Goal: Transaction & Acquisition: Book appointment/travel/reservation

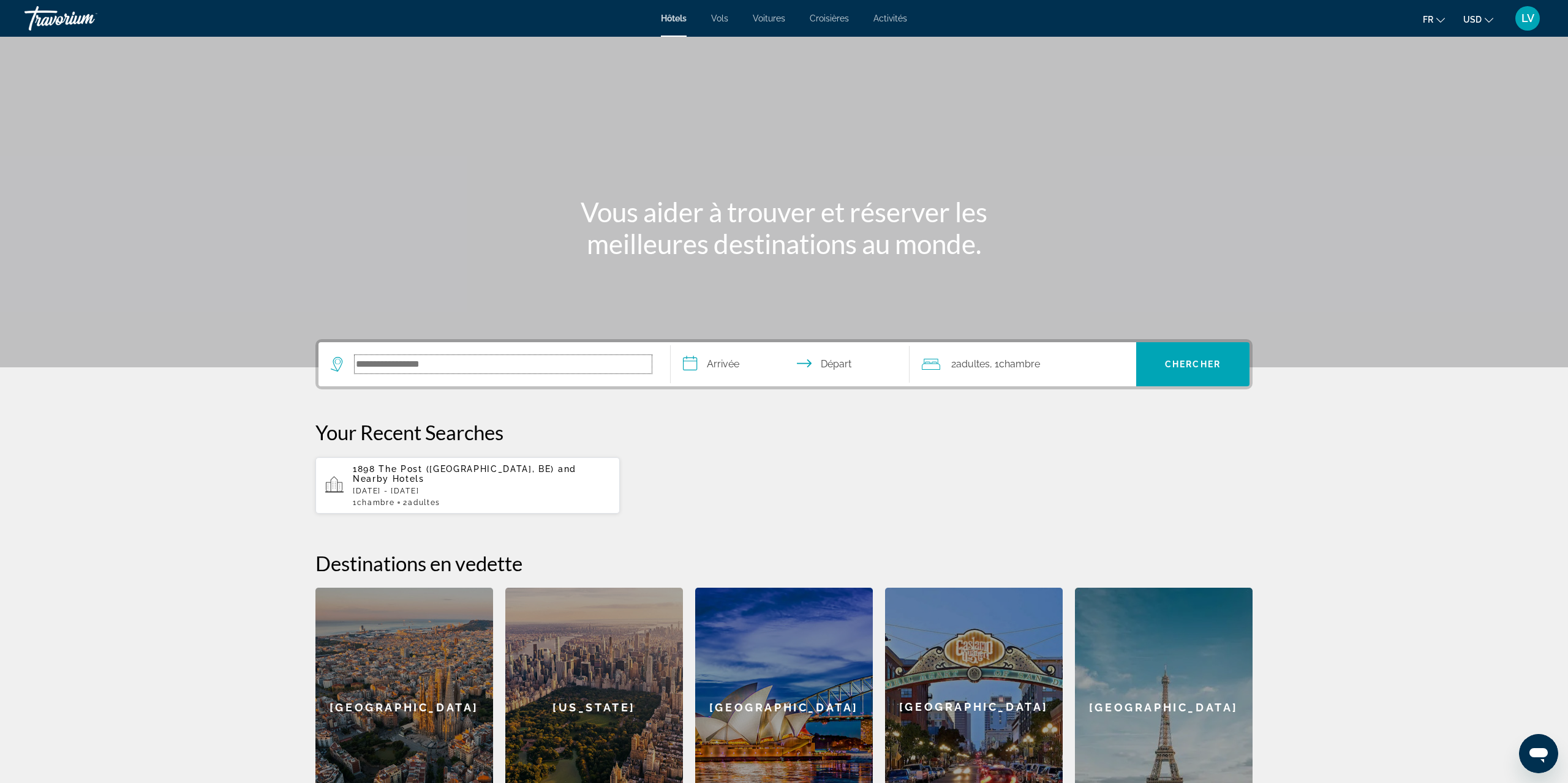
click at [393, 370] on input "Search hotel destination" at bounding box center [503, 365] width 297 height 19
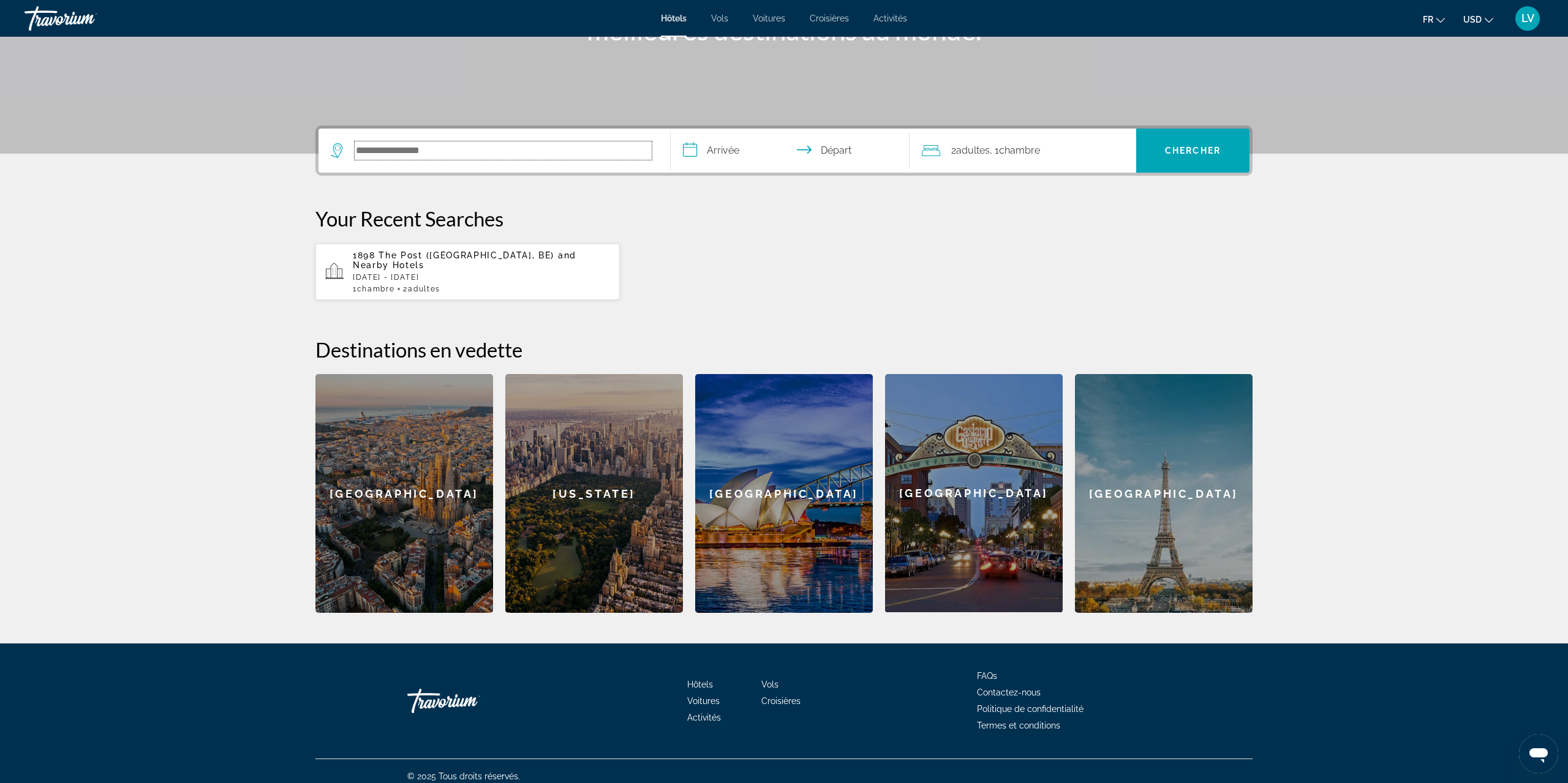
scroll to position [214, 0]
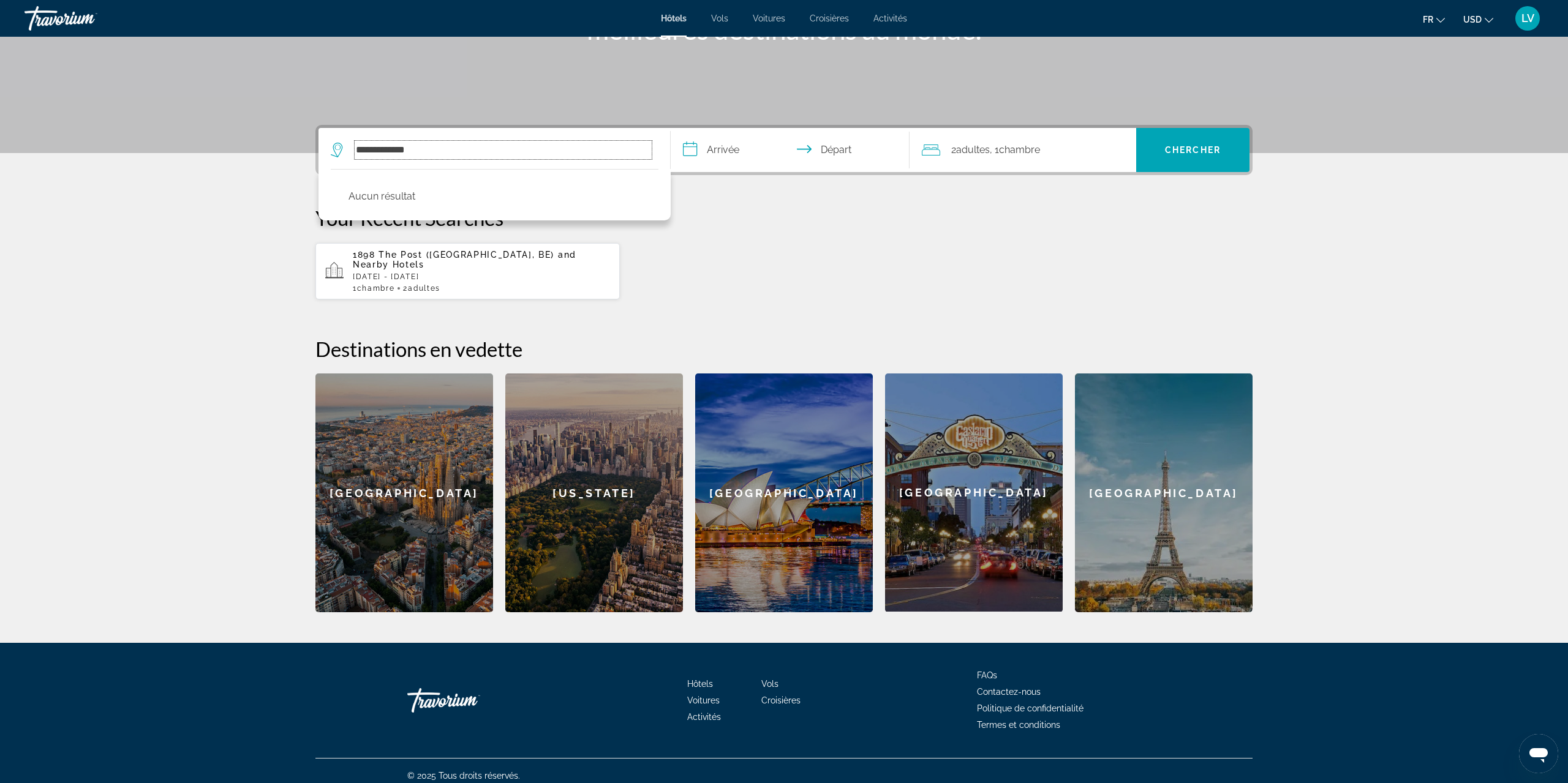
click at [464, 155] on input "**********" at bounding box center [503, 150] width 297 height 19
click at [461, 155] on input "**********" at bounding box center [503, 150] width 297 height 19
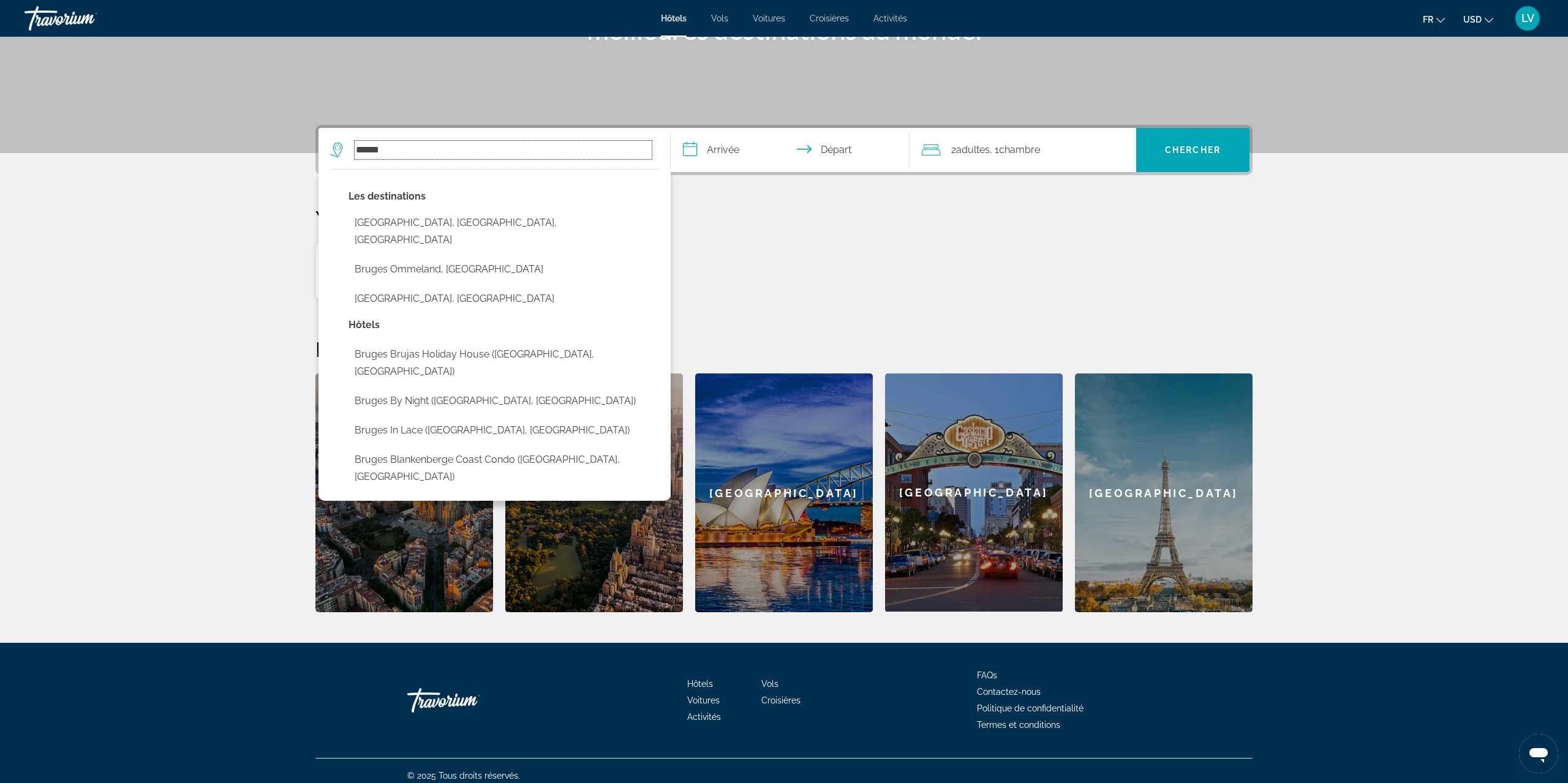
type input "******"
click at [725, 147] on input "**********" at bounding box center [792, 152] width 244 height 47
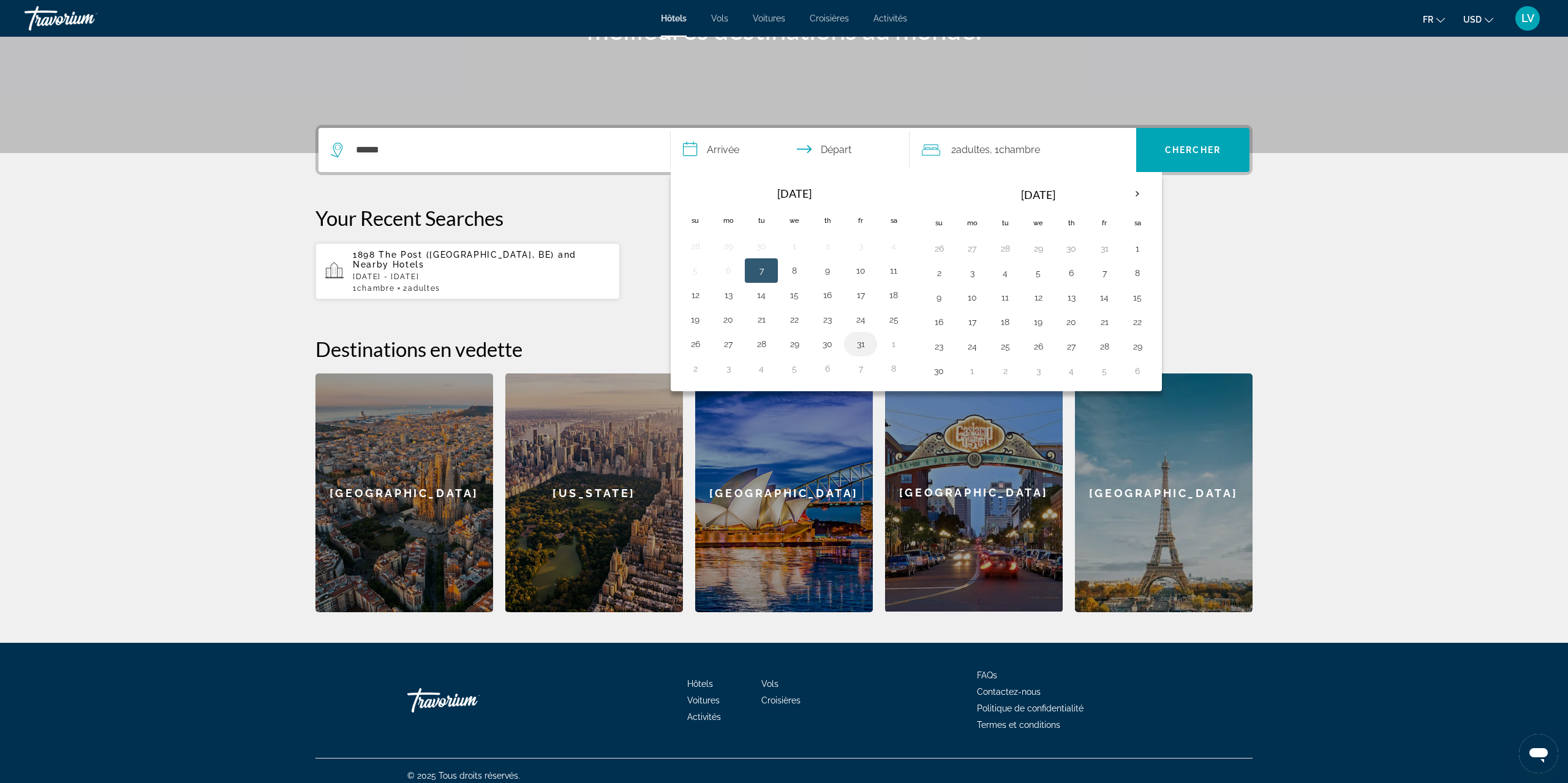
click at [867, 349] on button "31" at bounding box center [860, 344] width 19 height 17
click at [941, 267] on button "2" at bounding box center [938, 273] width 19 height 17
type input "**********"
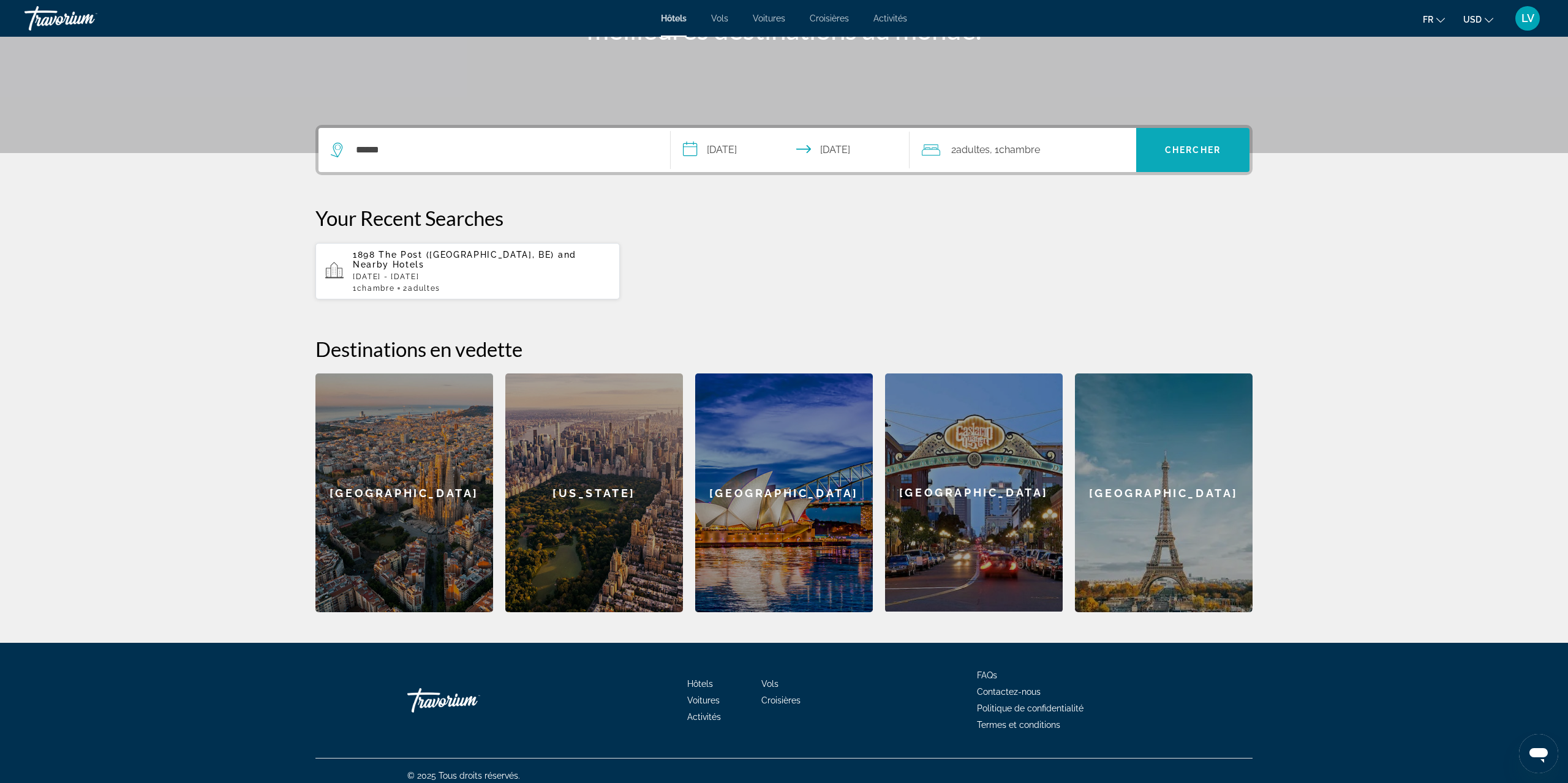
click at [1190, 158] on span "Search" at bounding box center [1193, 150] width 113 height 30
click at [439, 155] on input "******" at bounding box center [503, 150] width 297 height 19
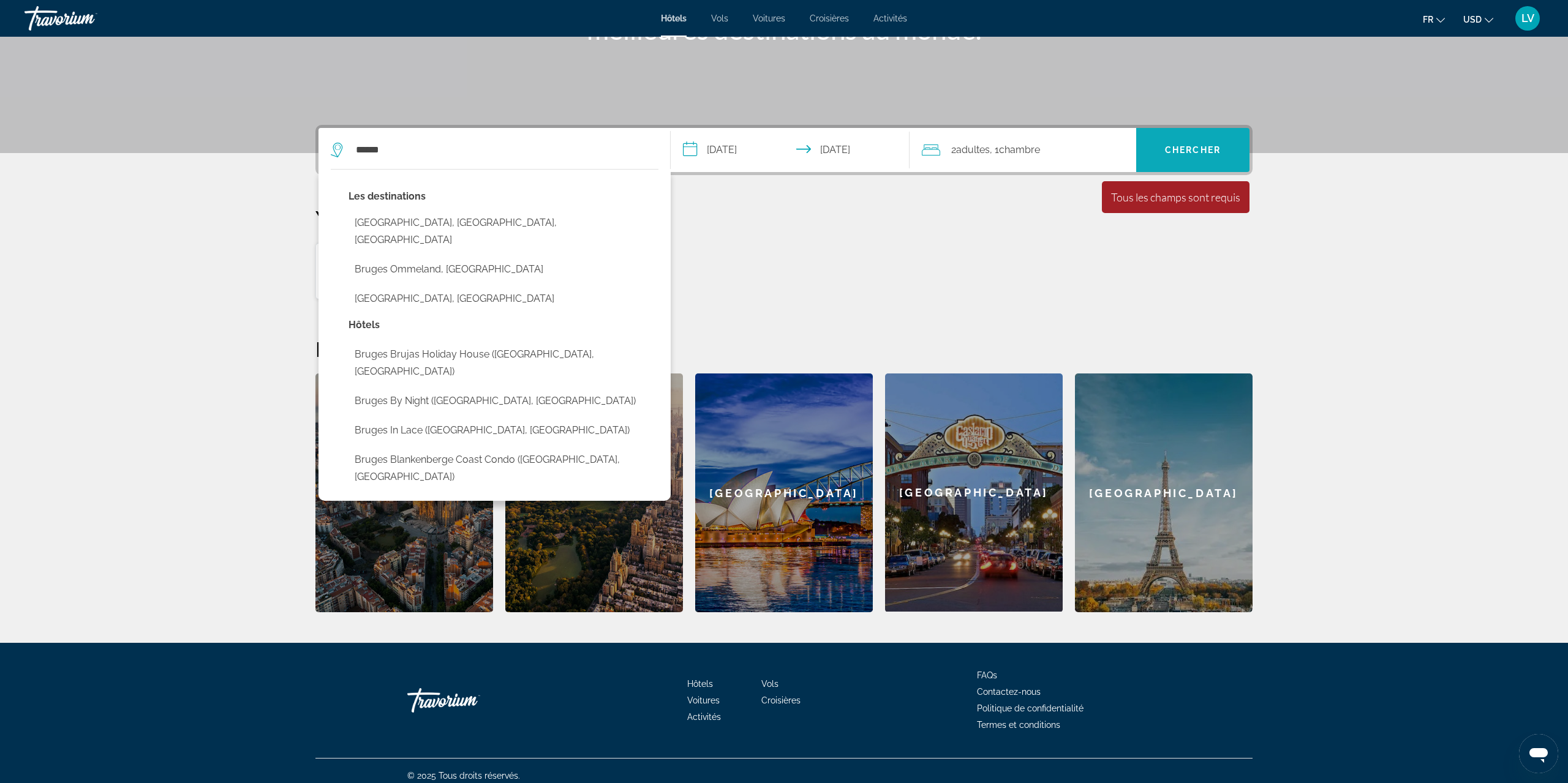
click at [1184, 151] on span "Chercher" at bounding box center [1193, 150] width 56 height 10
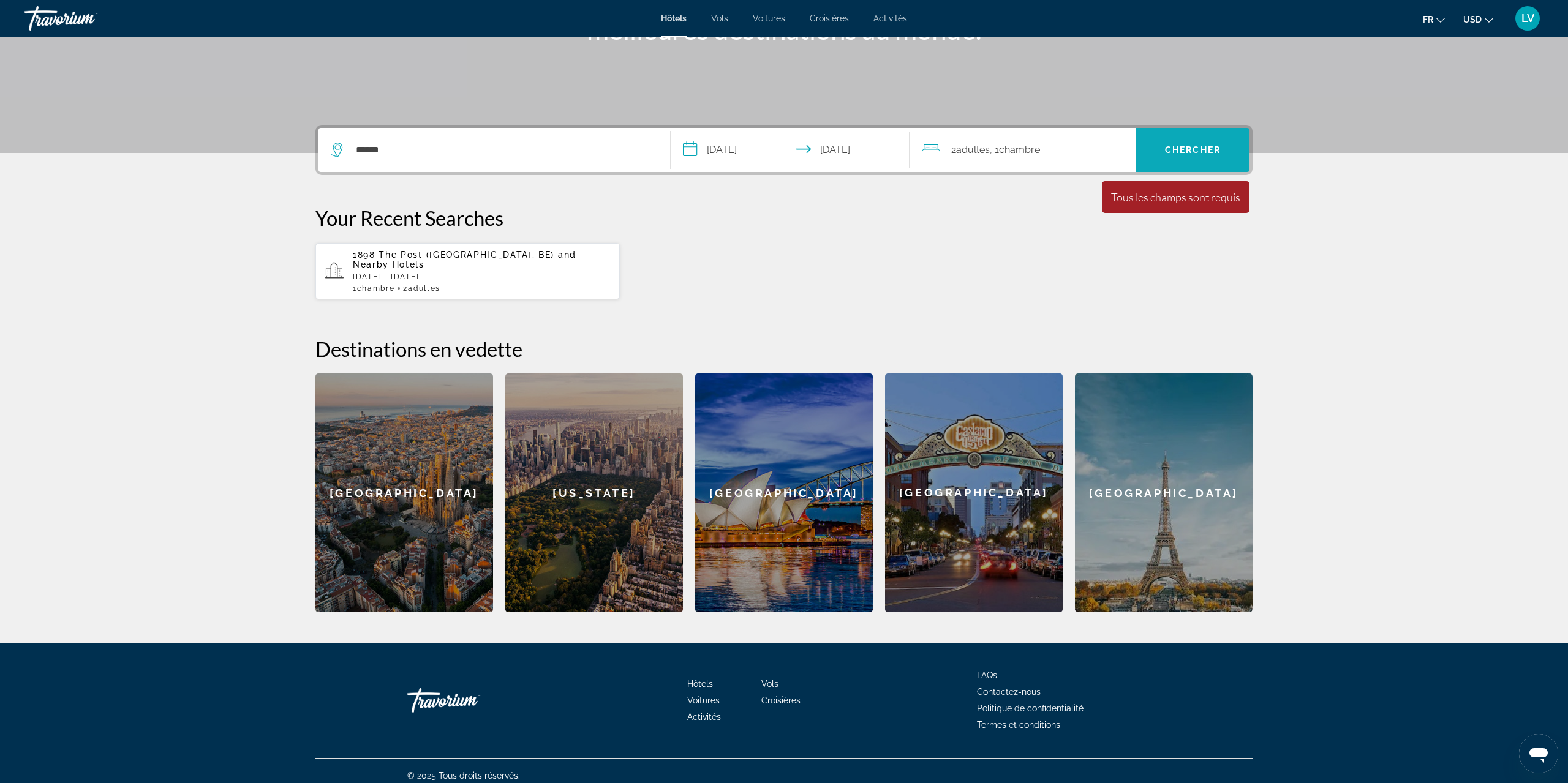
click at [1201, 146] on span "Chercher" at bounding box center [1193, 150] width 56 height 10
click at [406, 154] on input "******" at bounding box center [503, 150] width 297 height 19
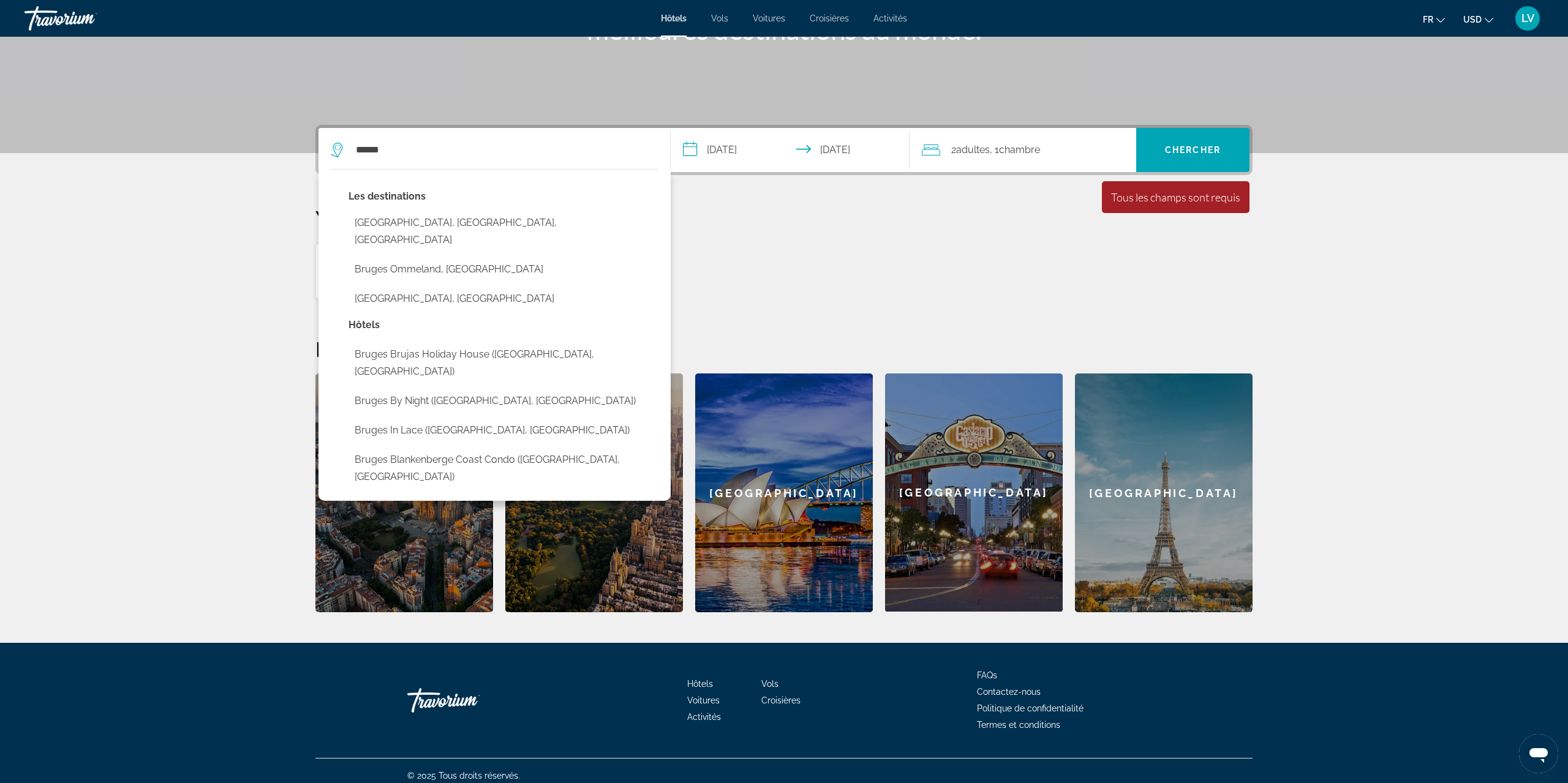
click at [411, 287] on button "[GEOGRAPHIC_DATA], [GEOGRAPHIC_DATA]" at bounding box center [504, 298] width 310 height 23
type input "**********"
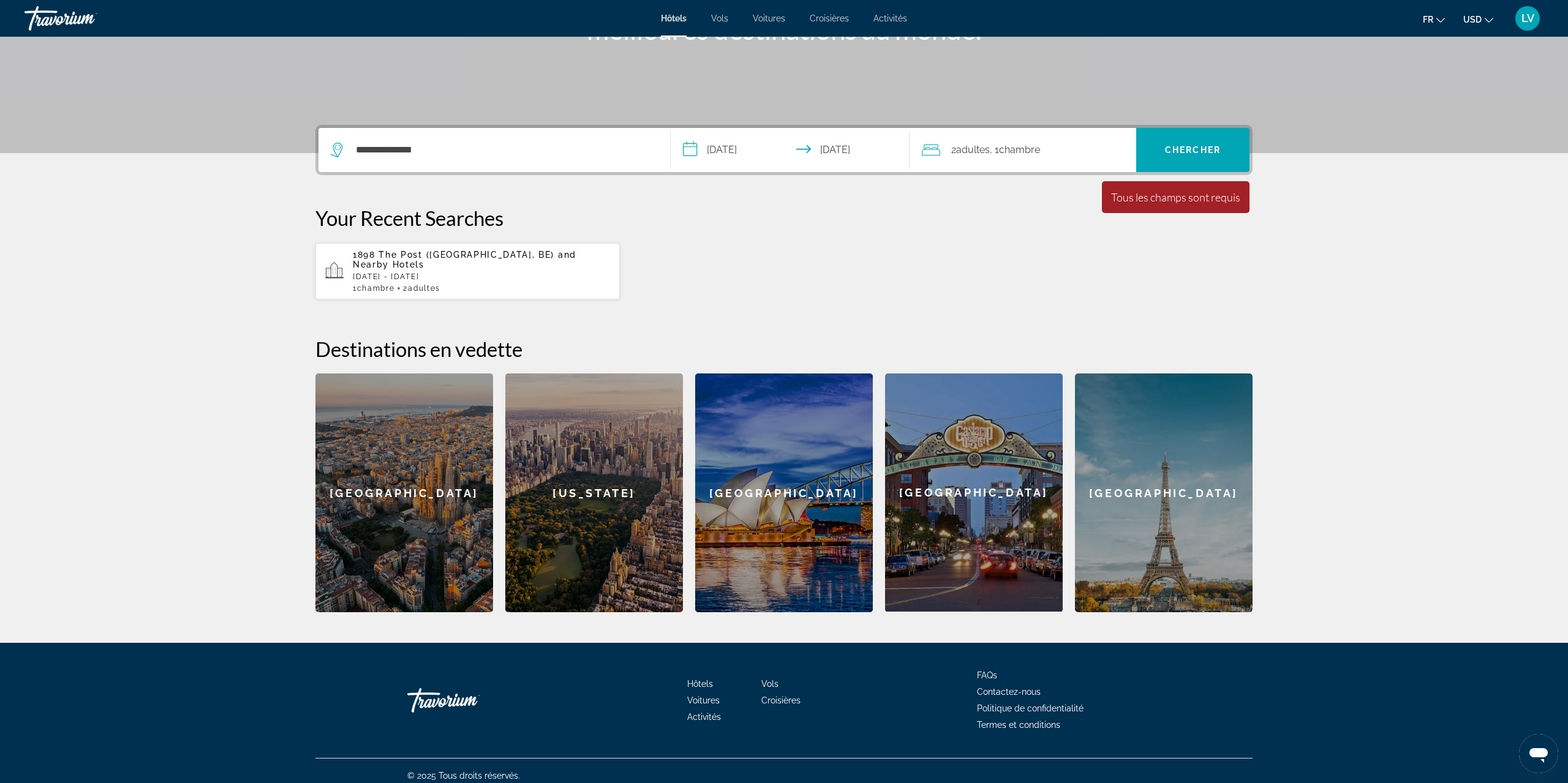
click at [1206, 195] on div "Tous les champs sont requis" at bounding box center [1175, 197] width 130 height 14
click at [1239, 147] on span "Search" at bounding box center [1193, 150] width 113 height 30
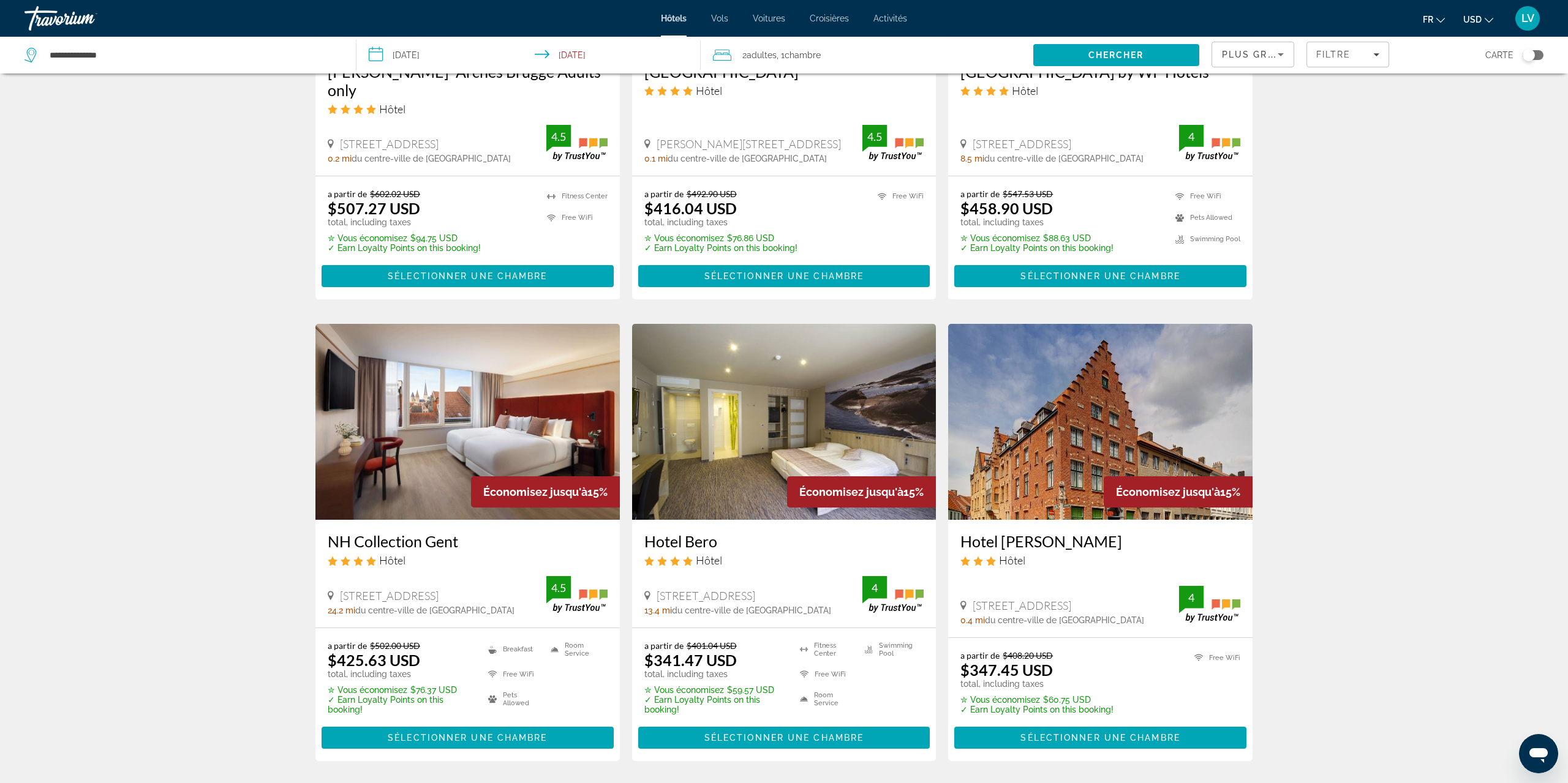
scroll to position [1395, 0]
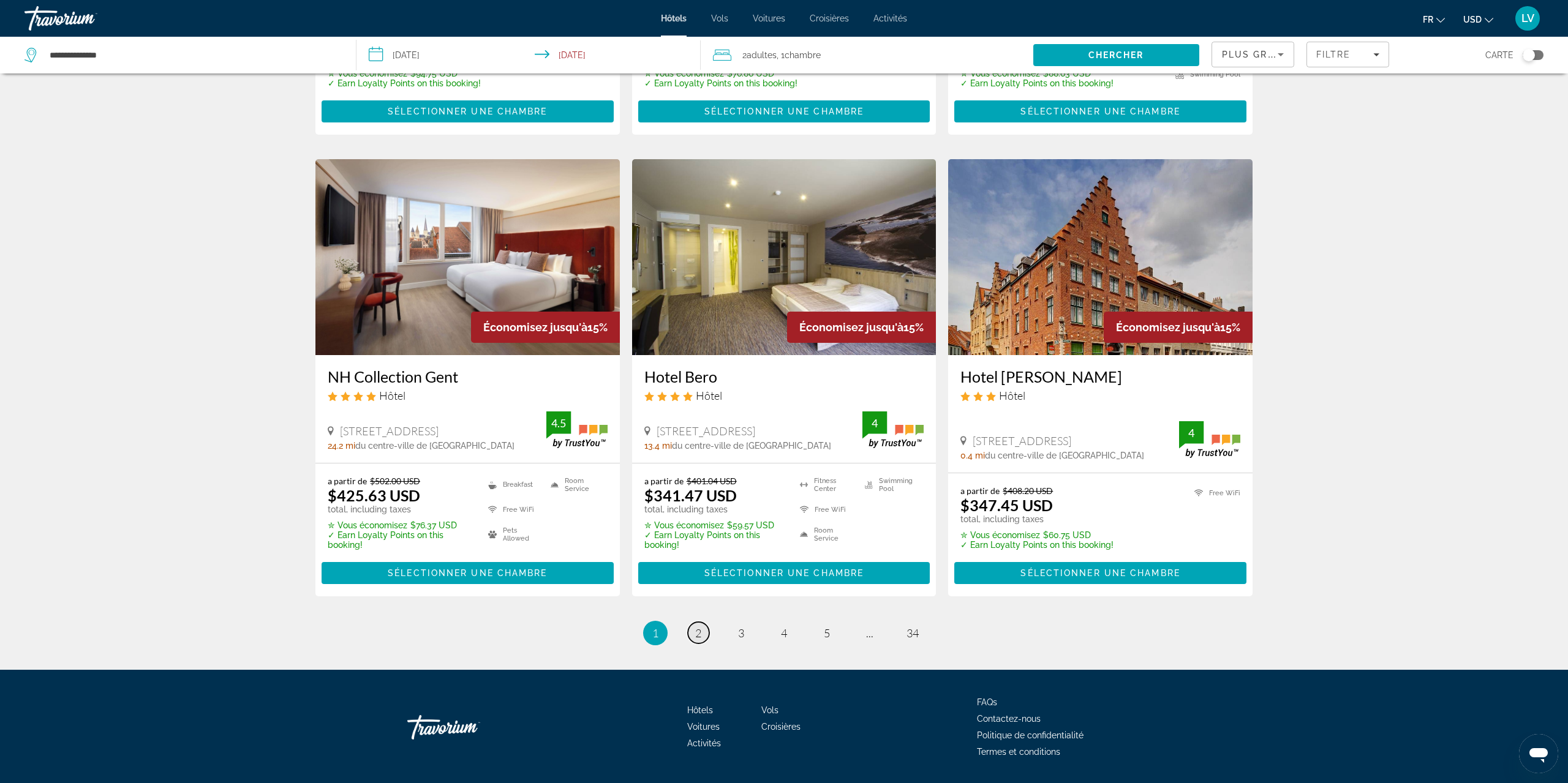
click at [695, 626] on span "2" at bounding box center [698, 633] width 6 height 14
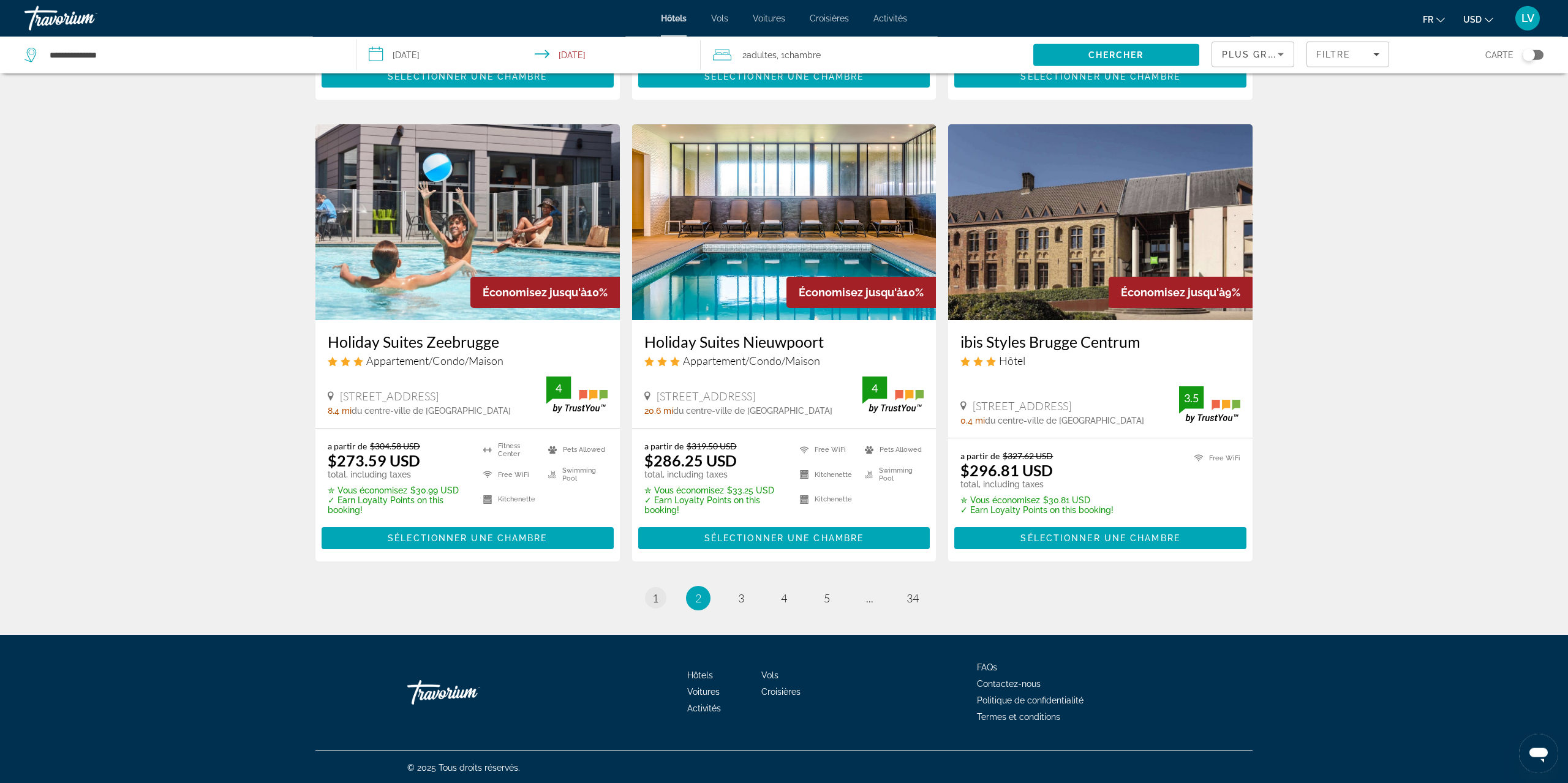
scroll to position [1387, 0]
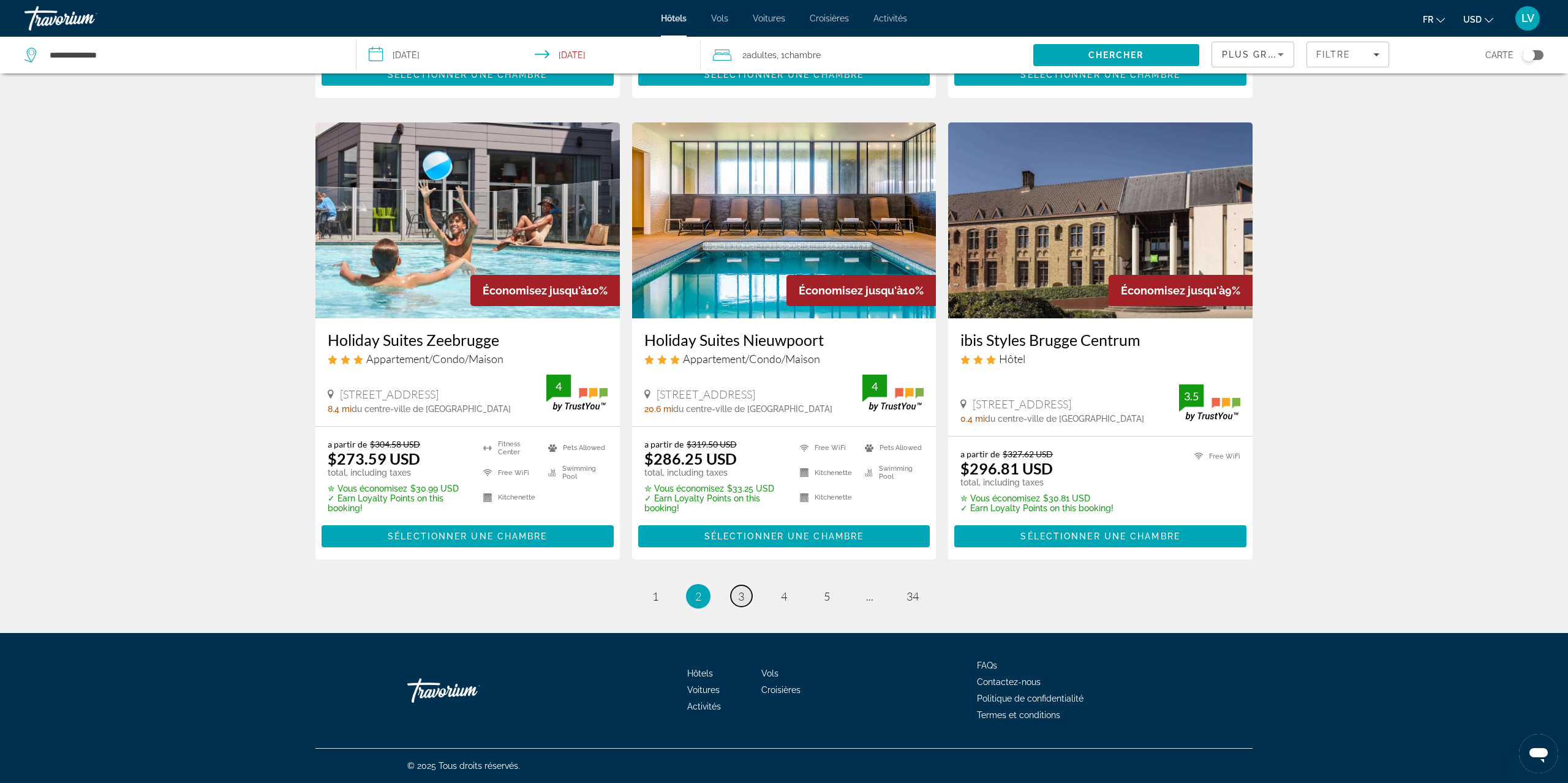
click at [737, 594] on link "page 3" at bounding box center [741, 596] width 21 height 21
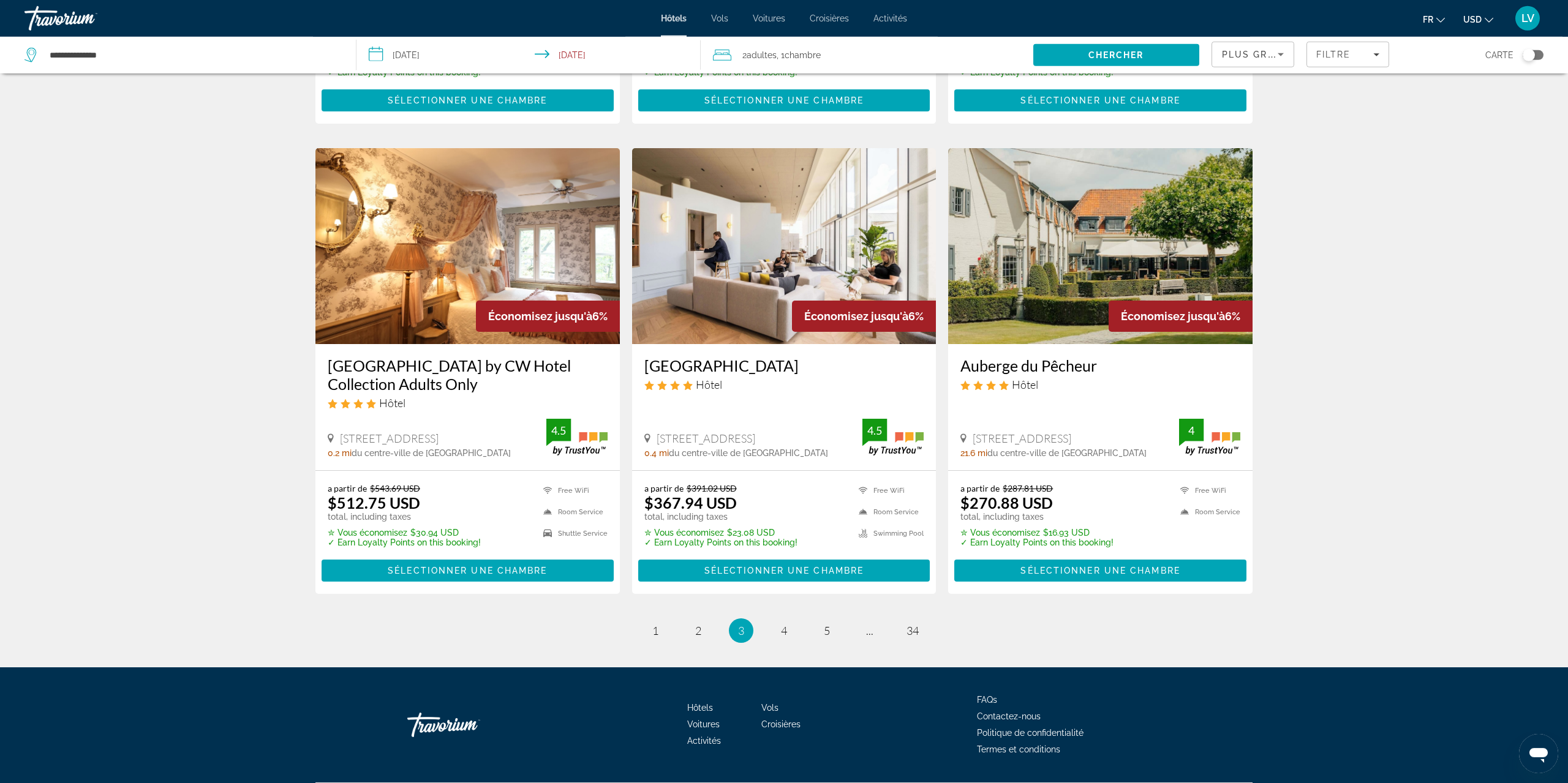
scroll to position [1366, 0]
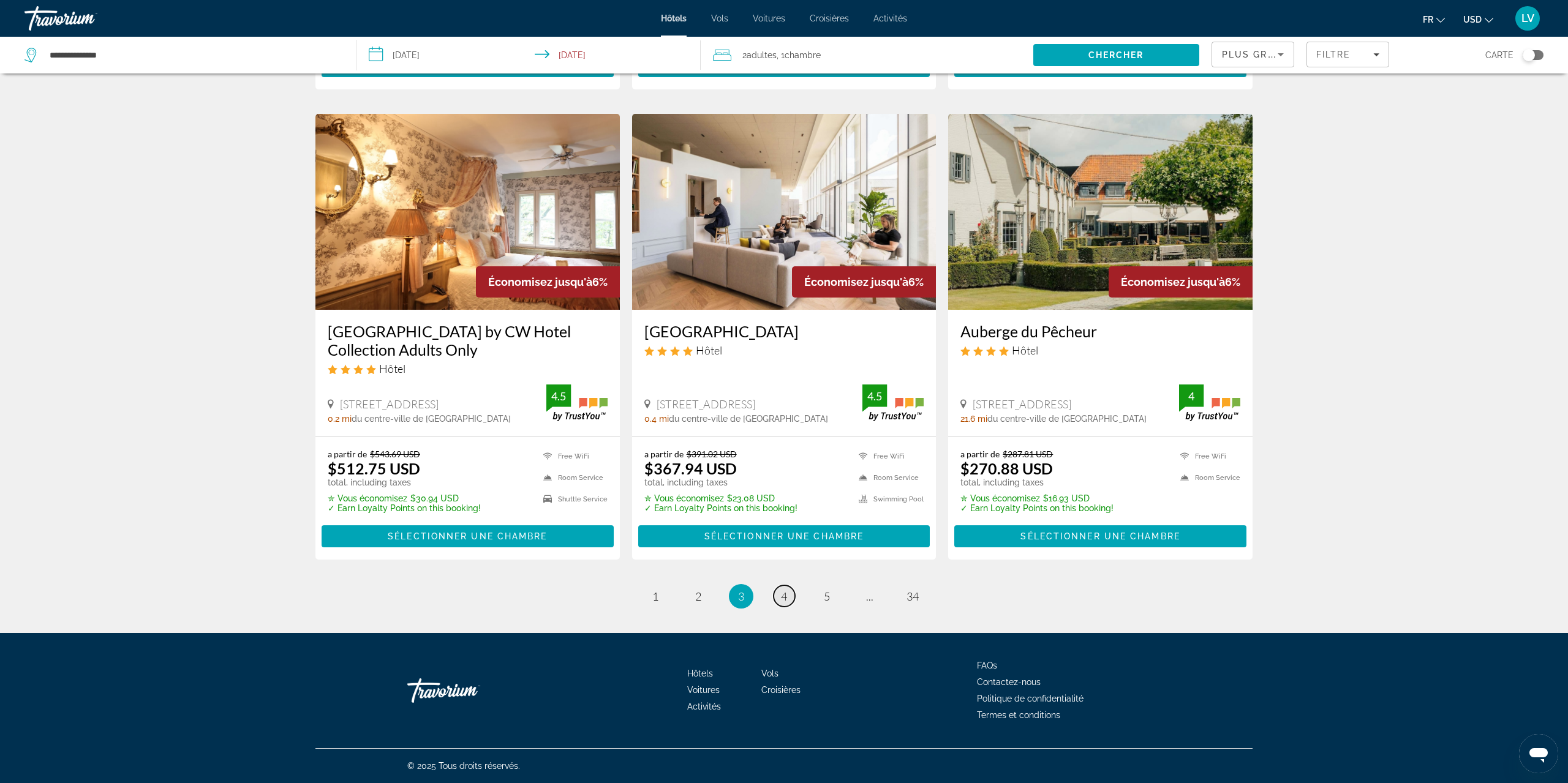
click at [782, 602] on span "4" at bounding box center [783, 597] width 6 height 14
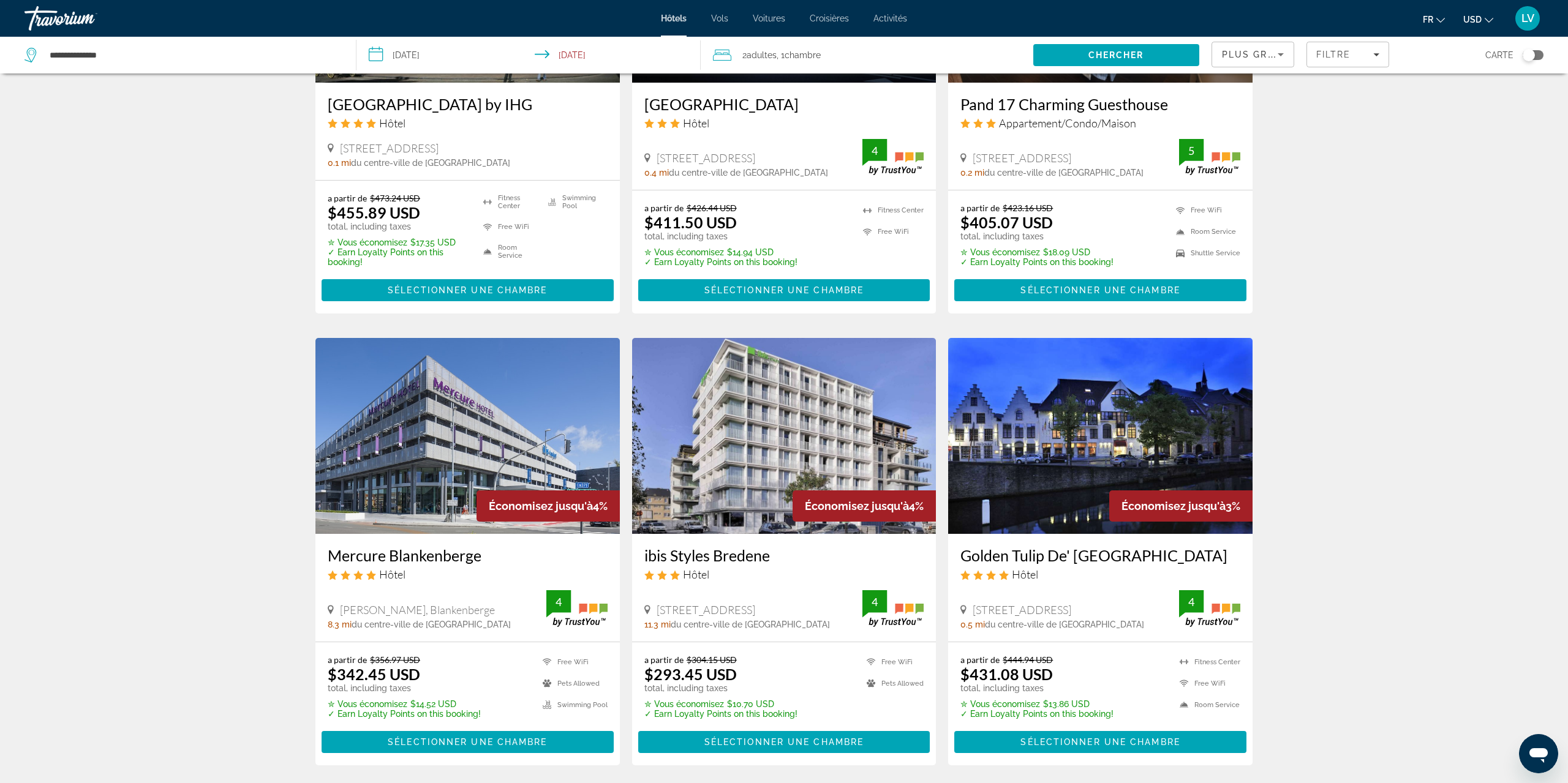
scroll to position [1249, 0]
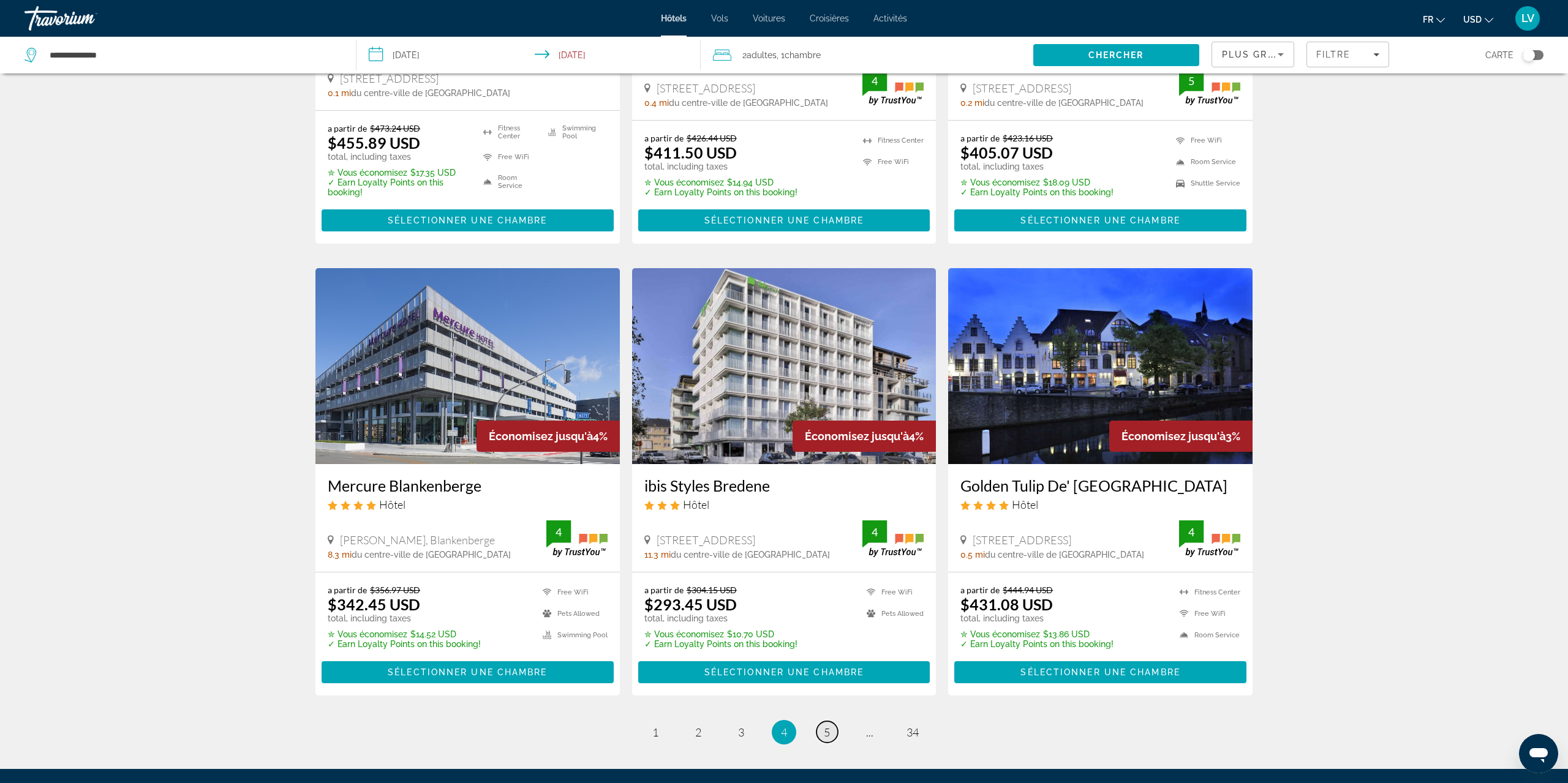
click at [822, 721] on link "page 5" at bounding box center [826, 731] width 21 height 21
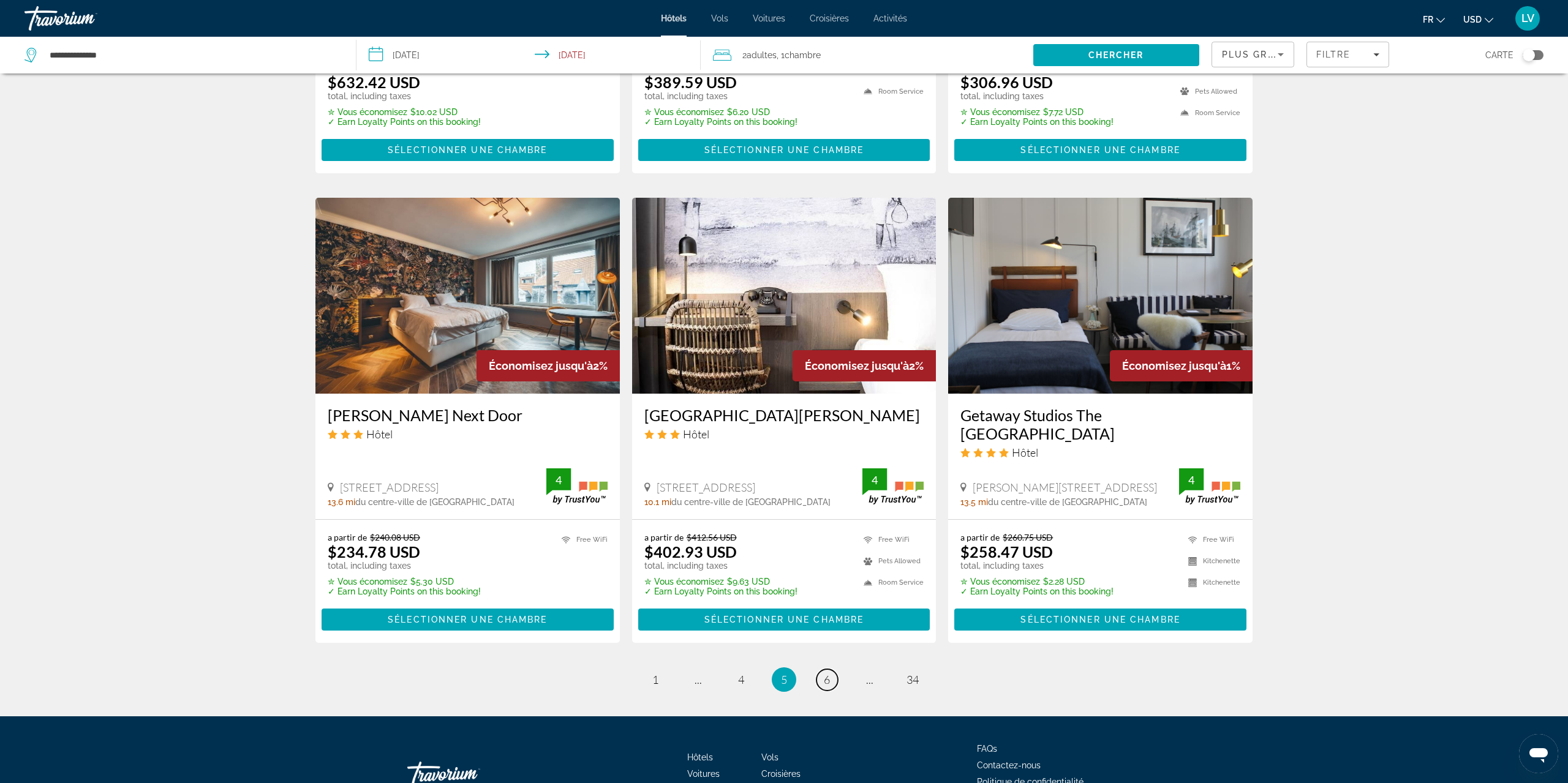
scroll to position [1395, 0]
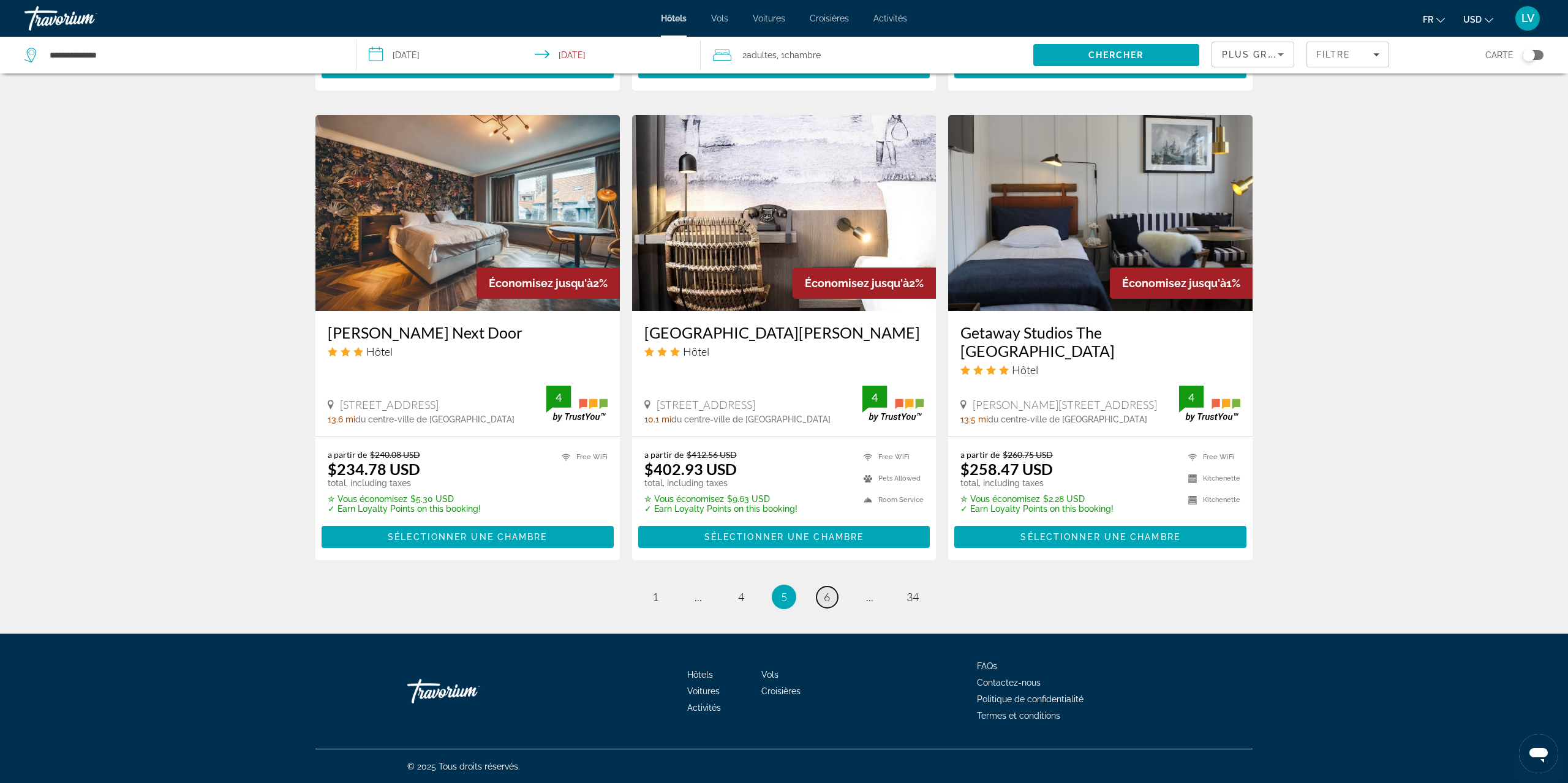
click at [826, 604] on link "page 6" at bounding box center [826, 597] width 21 height 21
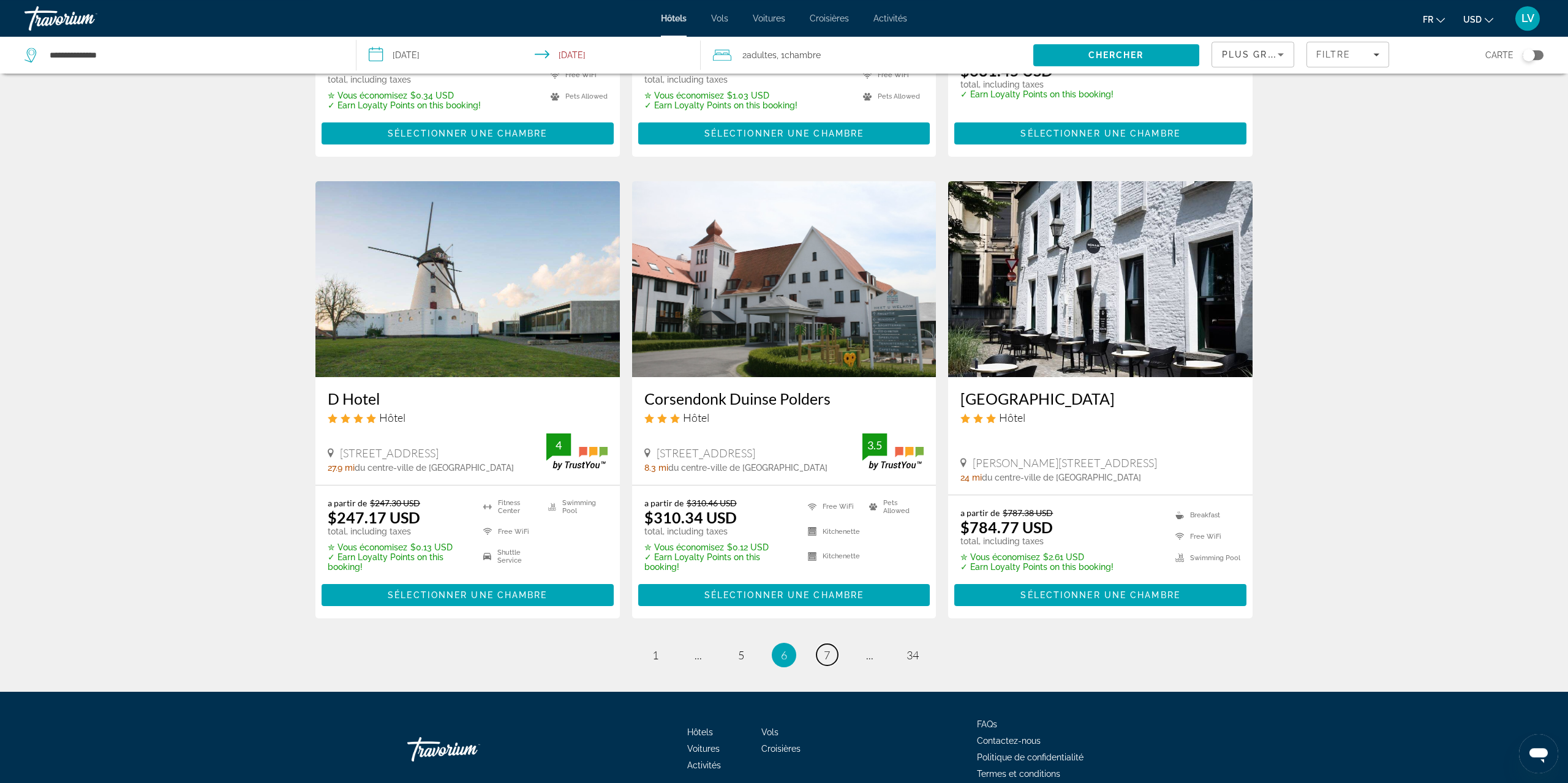
scroll to position [1311, 0]
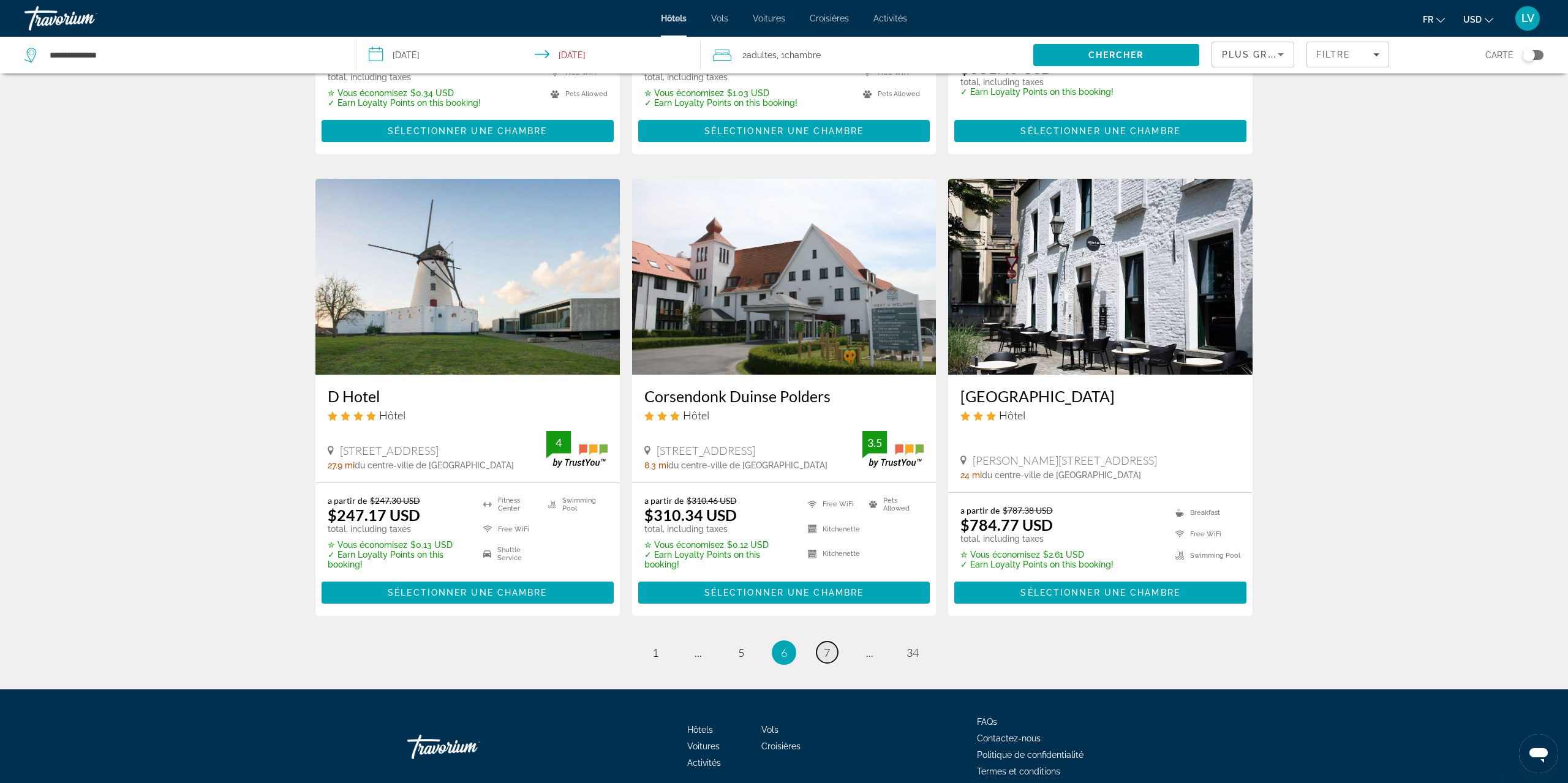
click at [822, 656] on link "page 7" at bounding box center [826, 652] width 21 height 21
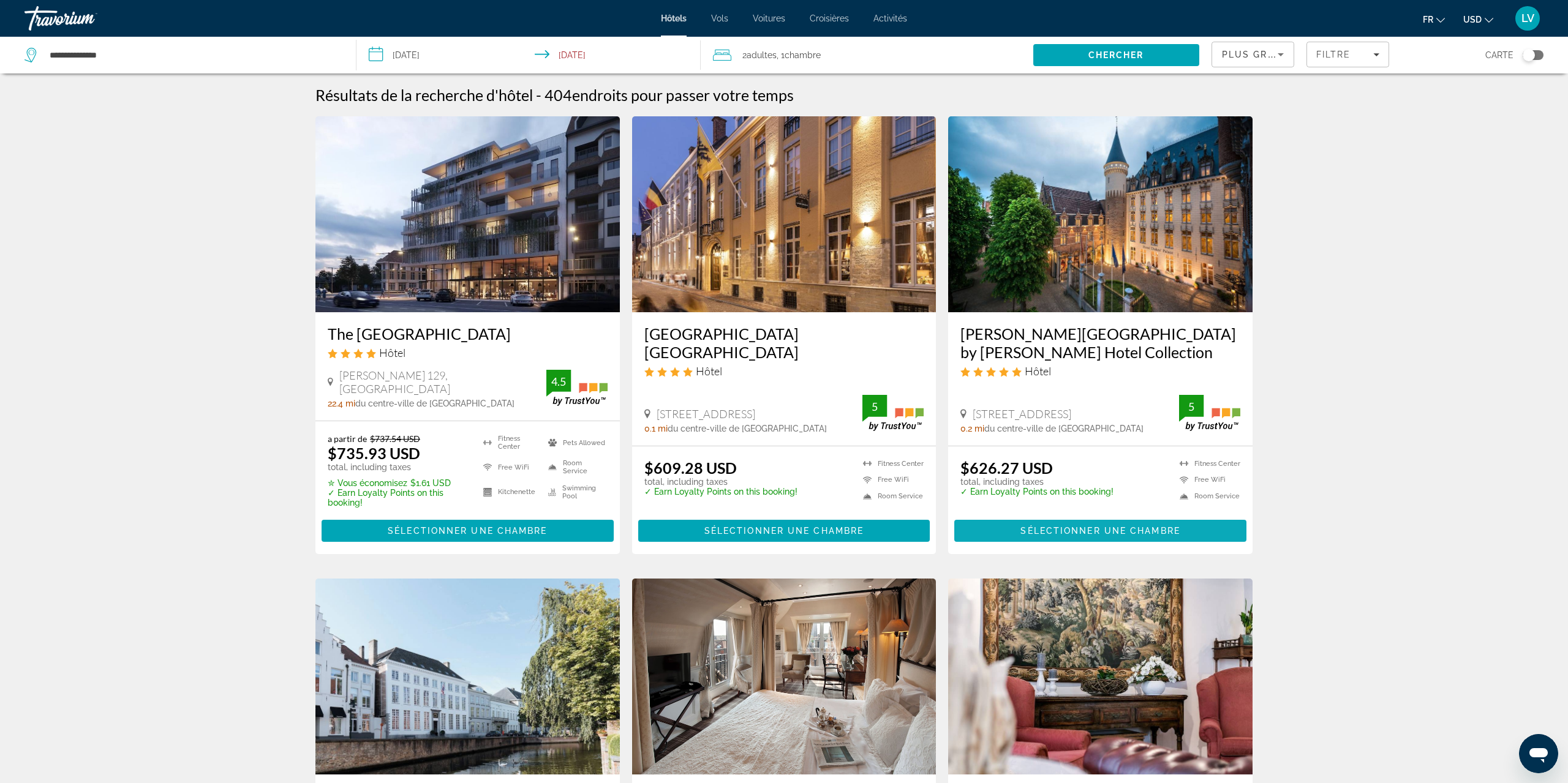
click at [1052, 529] on span "Sélectionner une chambre" at bounding box center [1100, 531] width 159 height 10
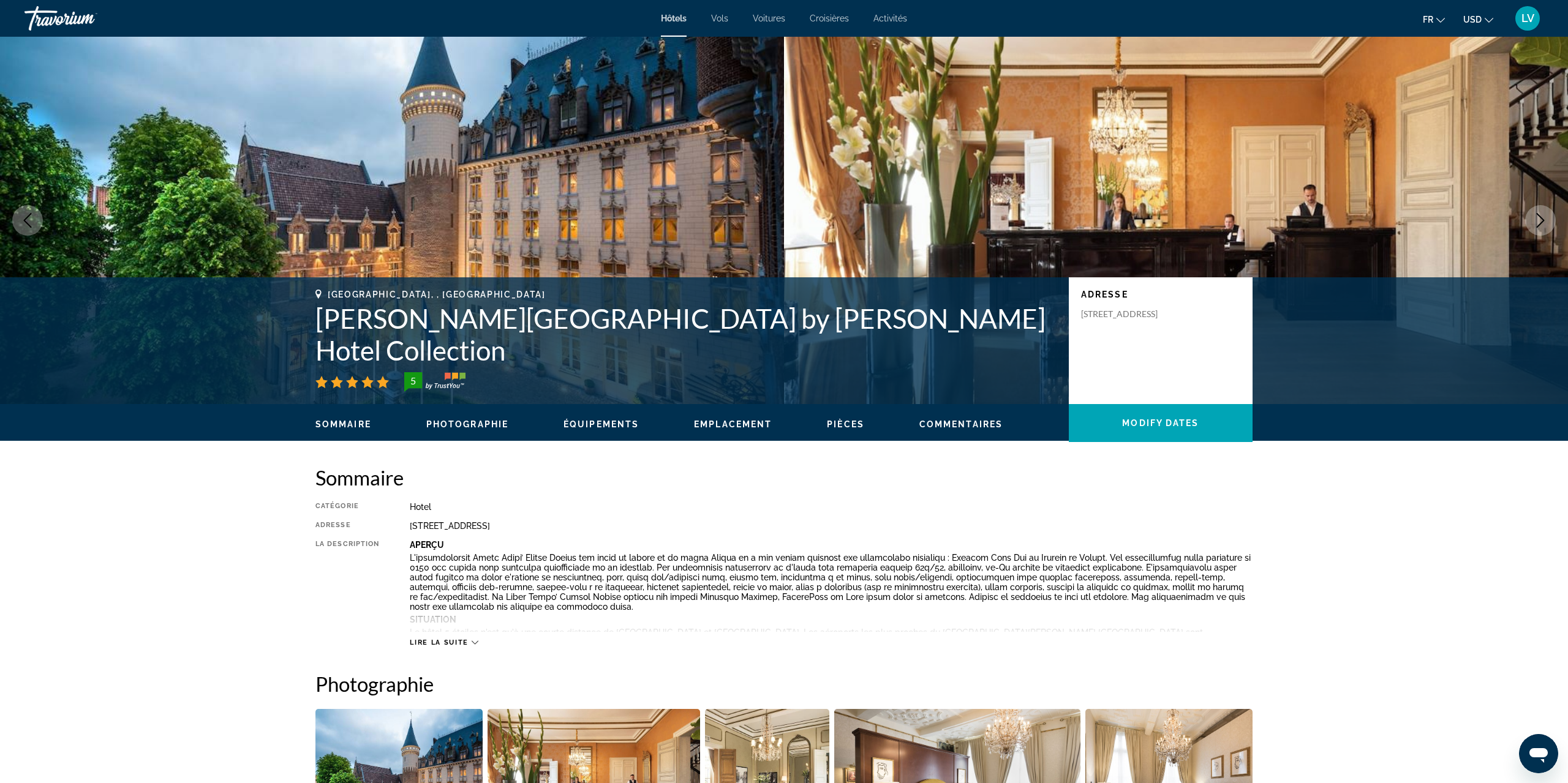
click at [1480, 21] on span "USD" at bounding box center [1472, 19] width 19 height 10
click at [1452, 112] on button "EUR (€)" at bounding box center [1454, 113] width 61 height 16
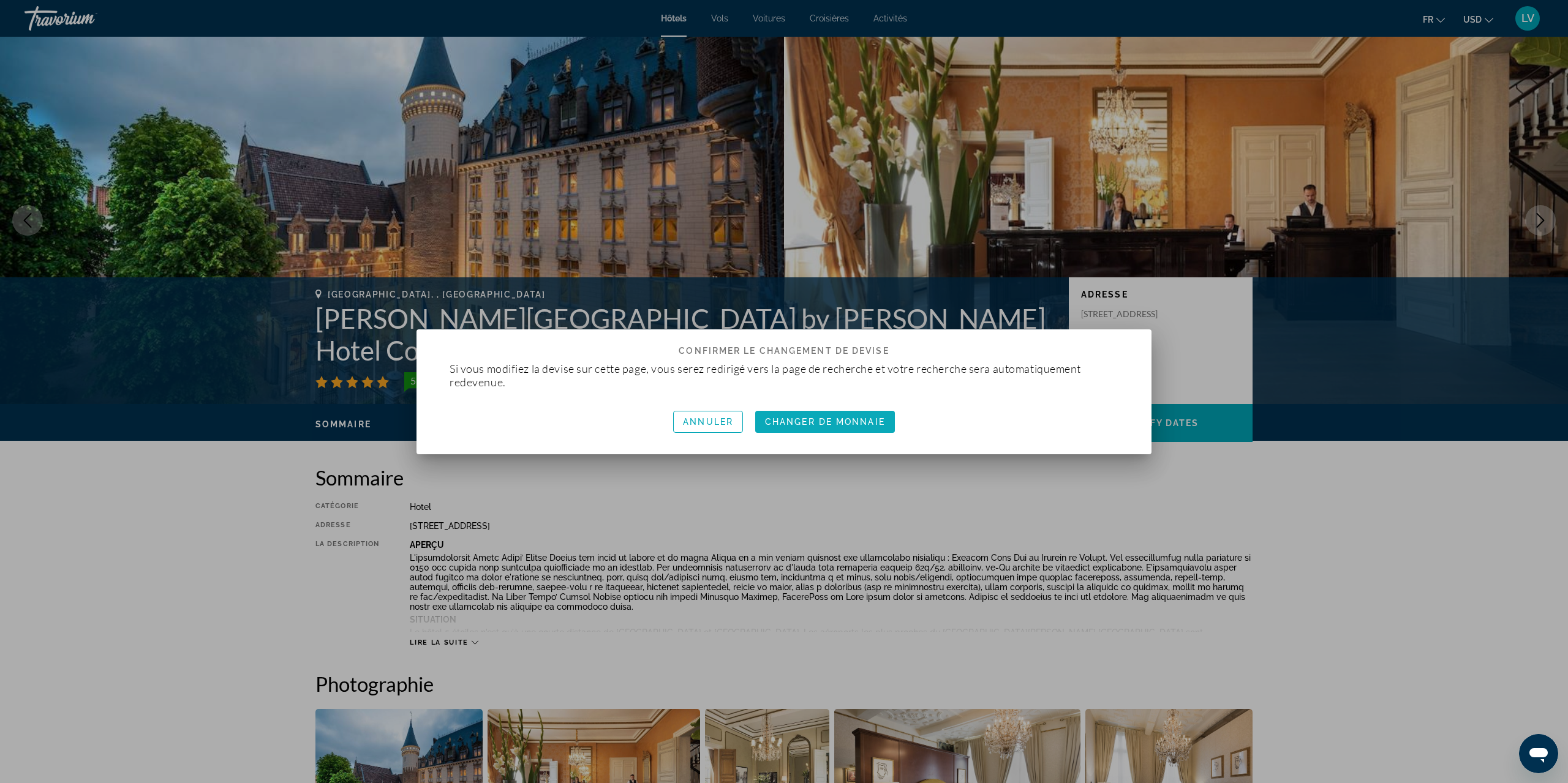
click at [850, 424] on span "Changer de monnaie" at bounding box center [825, 422] width 120 height 10
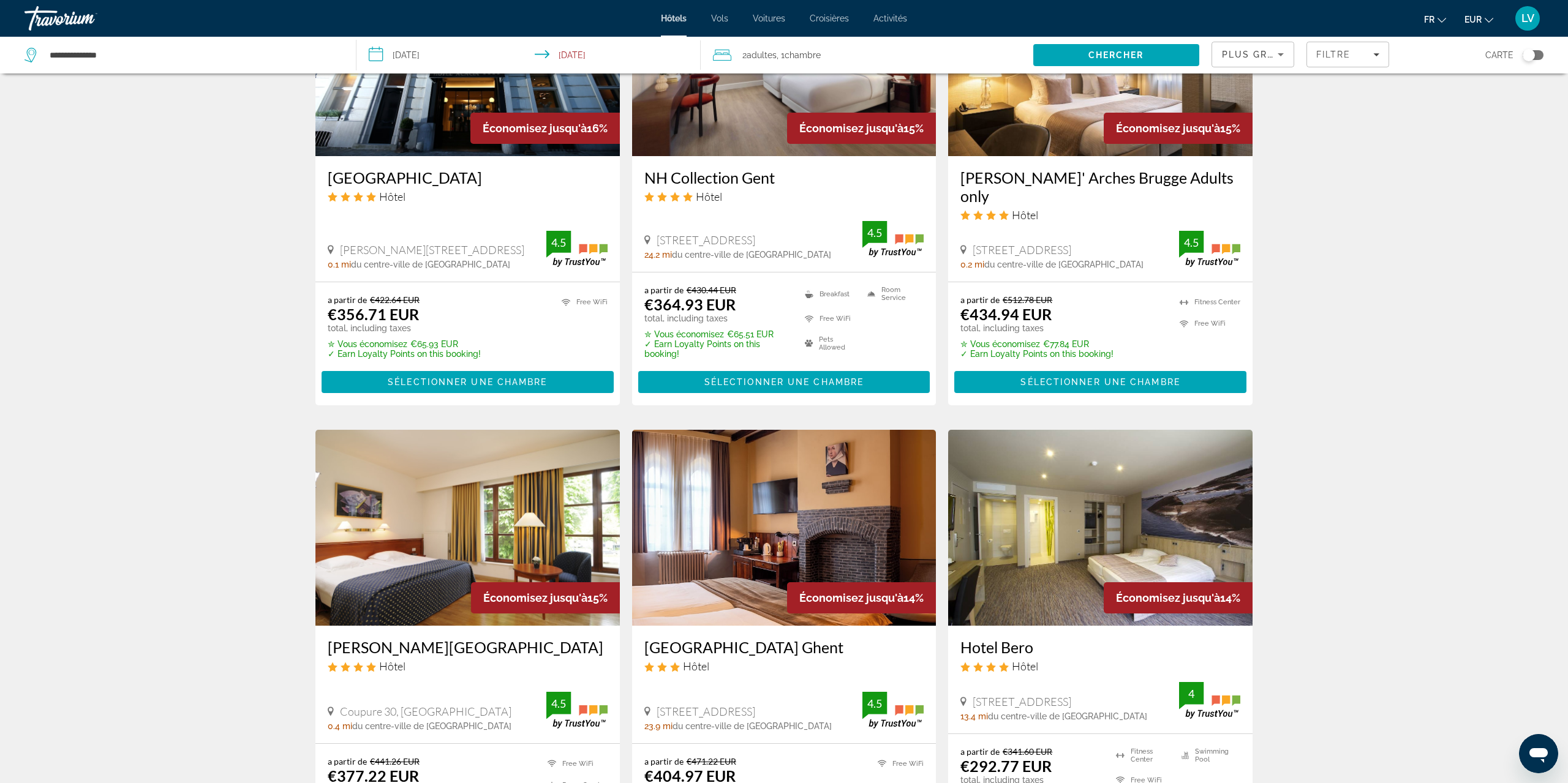
scroll to position [1404, 0]
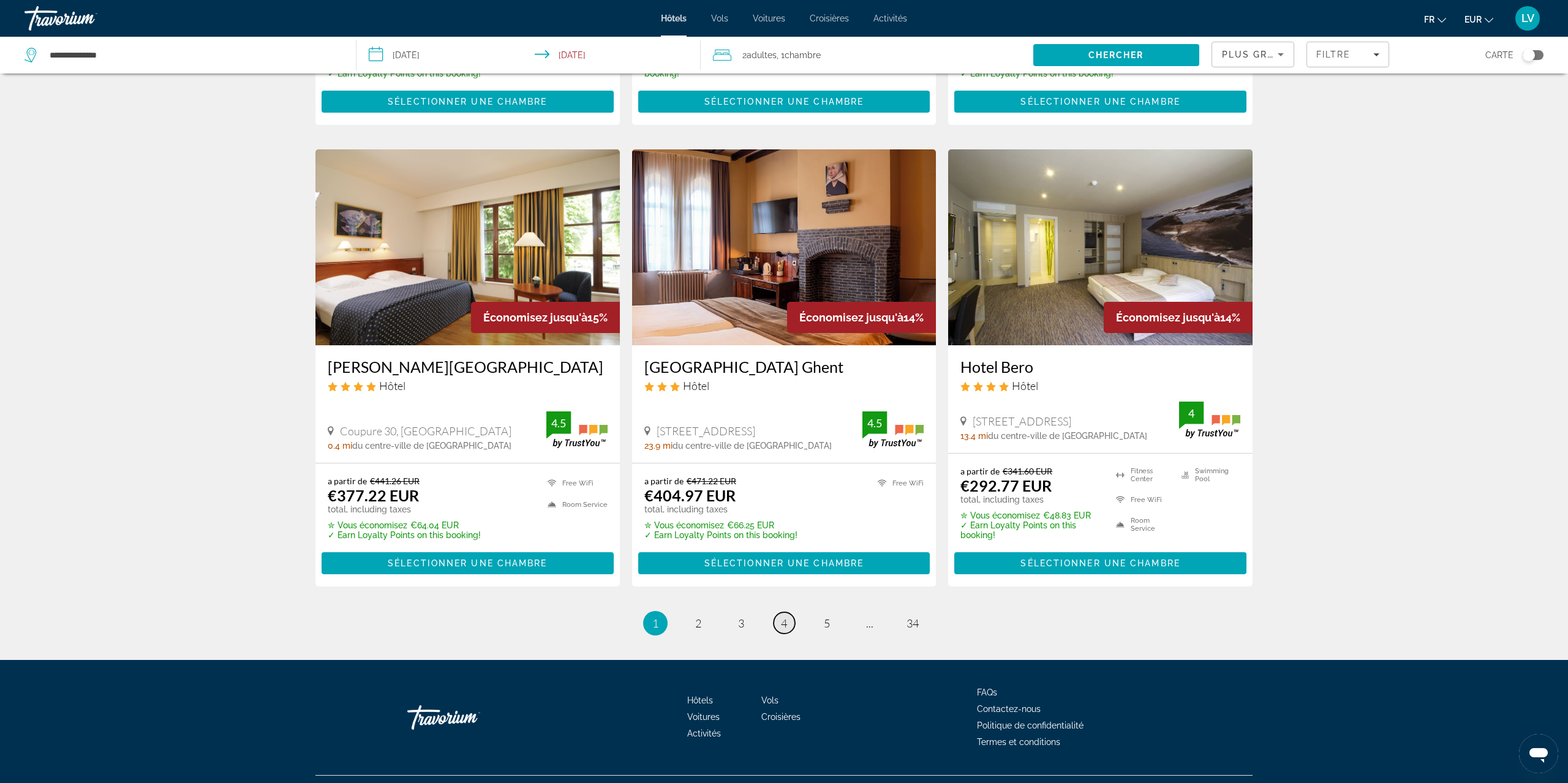
click at [780, 612] on link "page 4" at bounding box center [784, 622] width 21 height 21
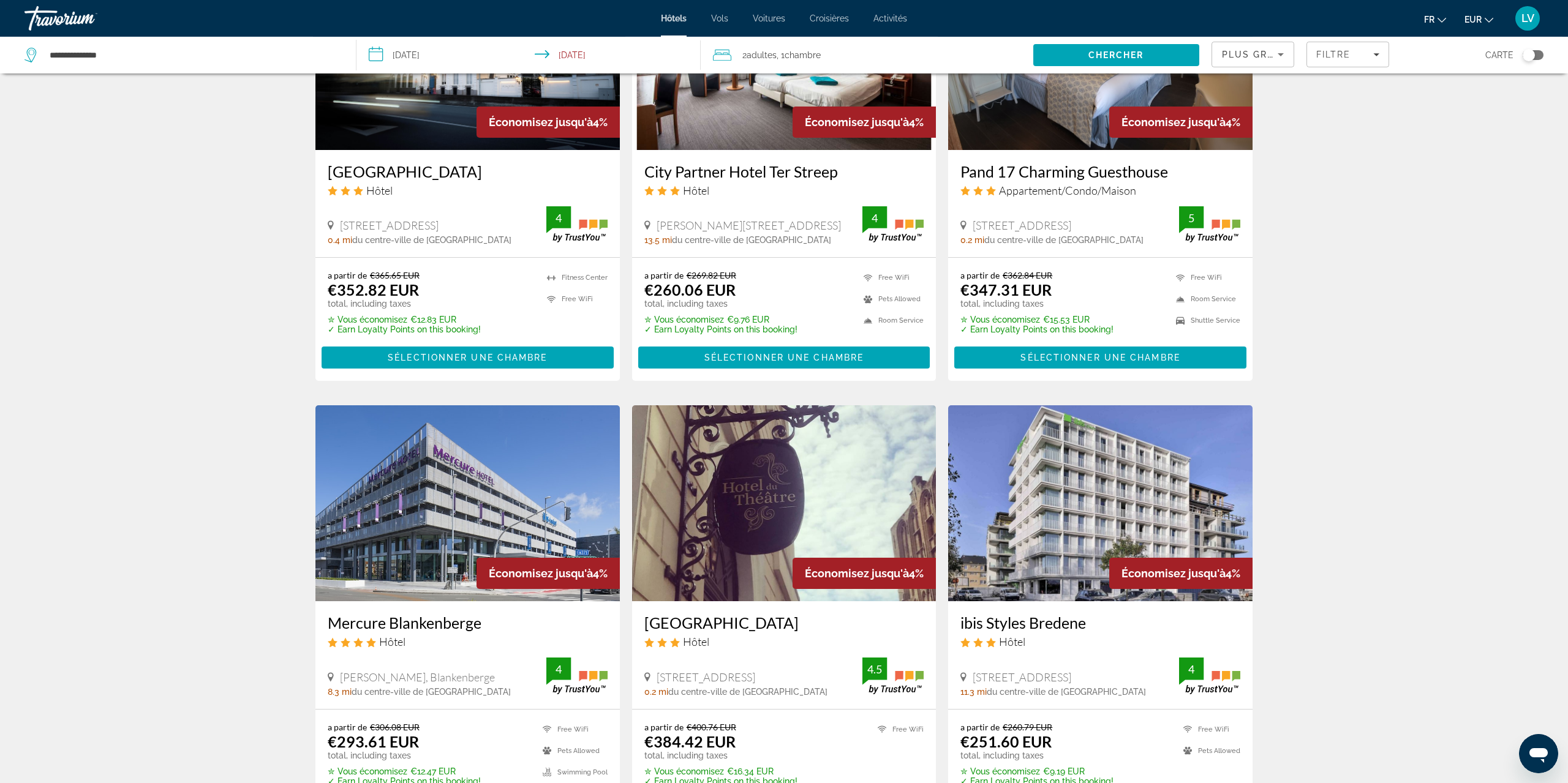
scroll to position [1311, 0]
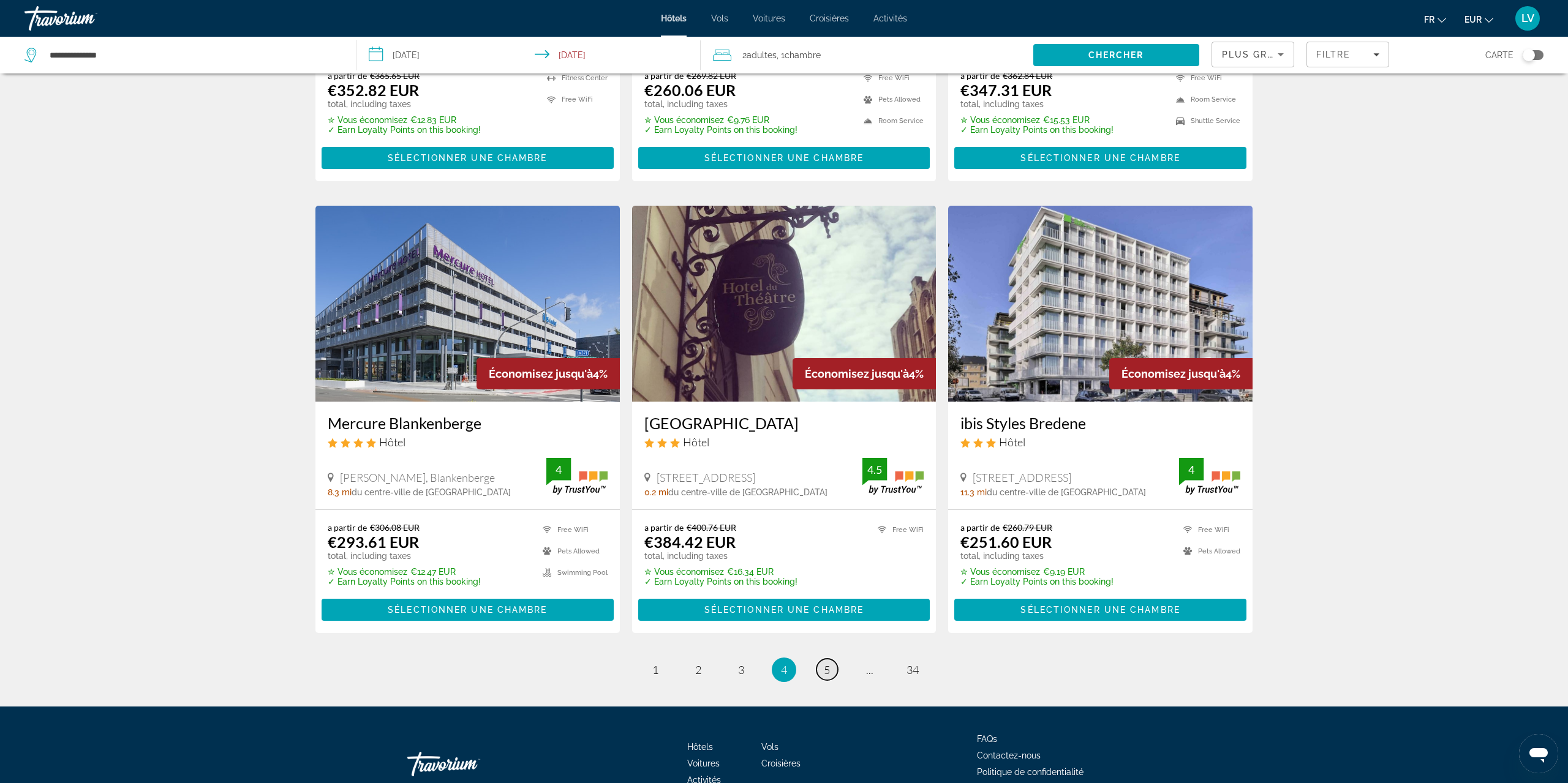
click at [818, 659] on link "page 5" at bounding box center [826, 669] width 21 height 21
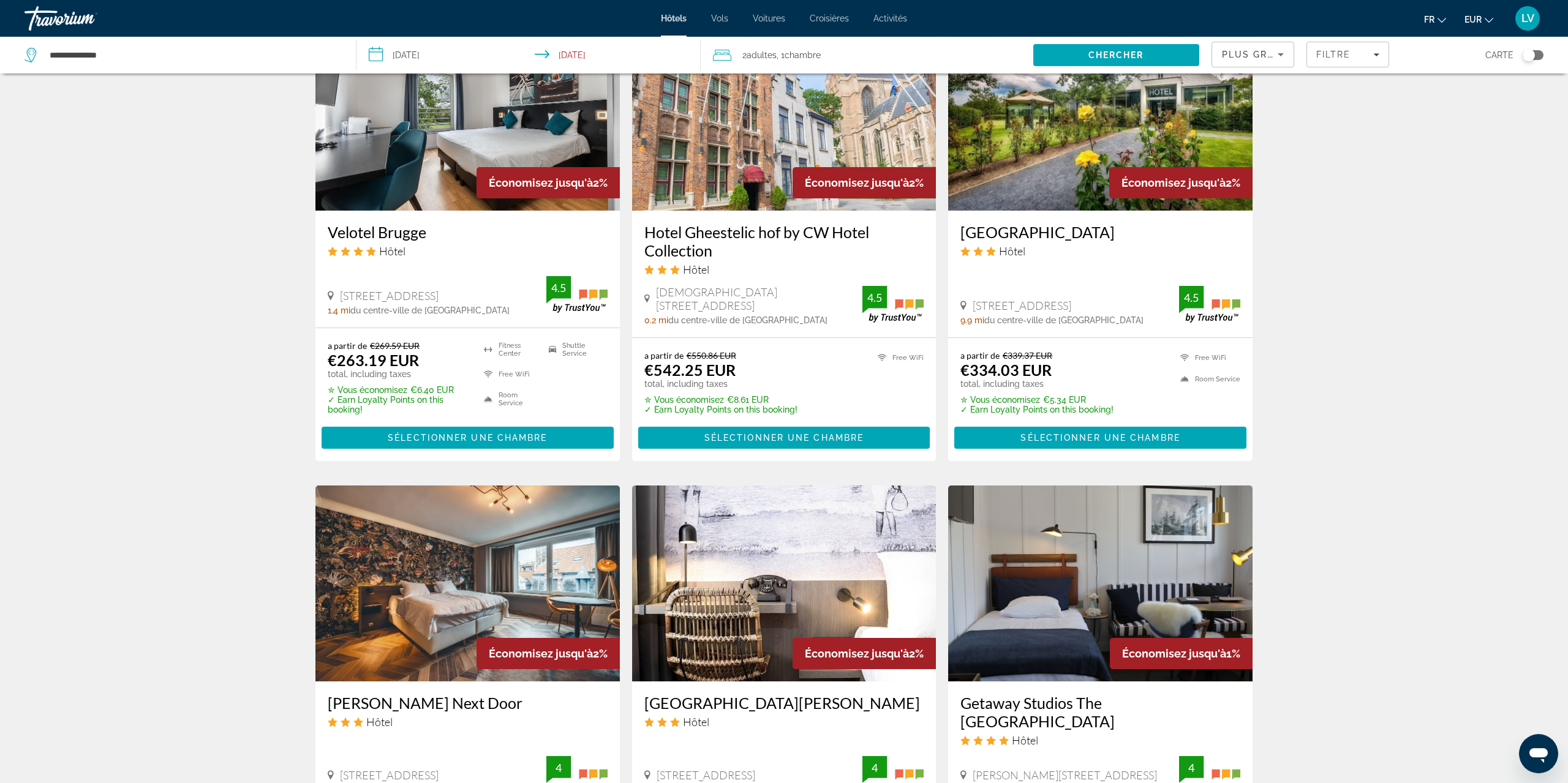
scroll to position [1249, 0]
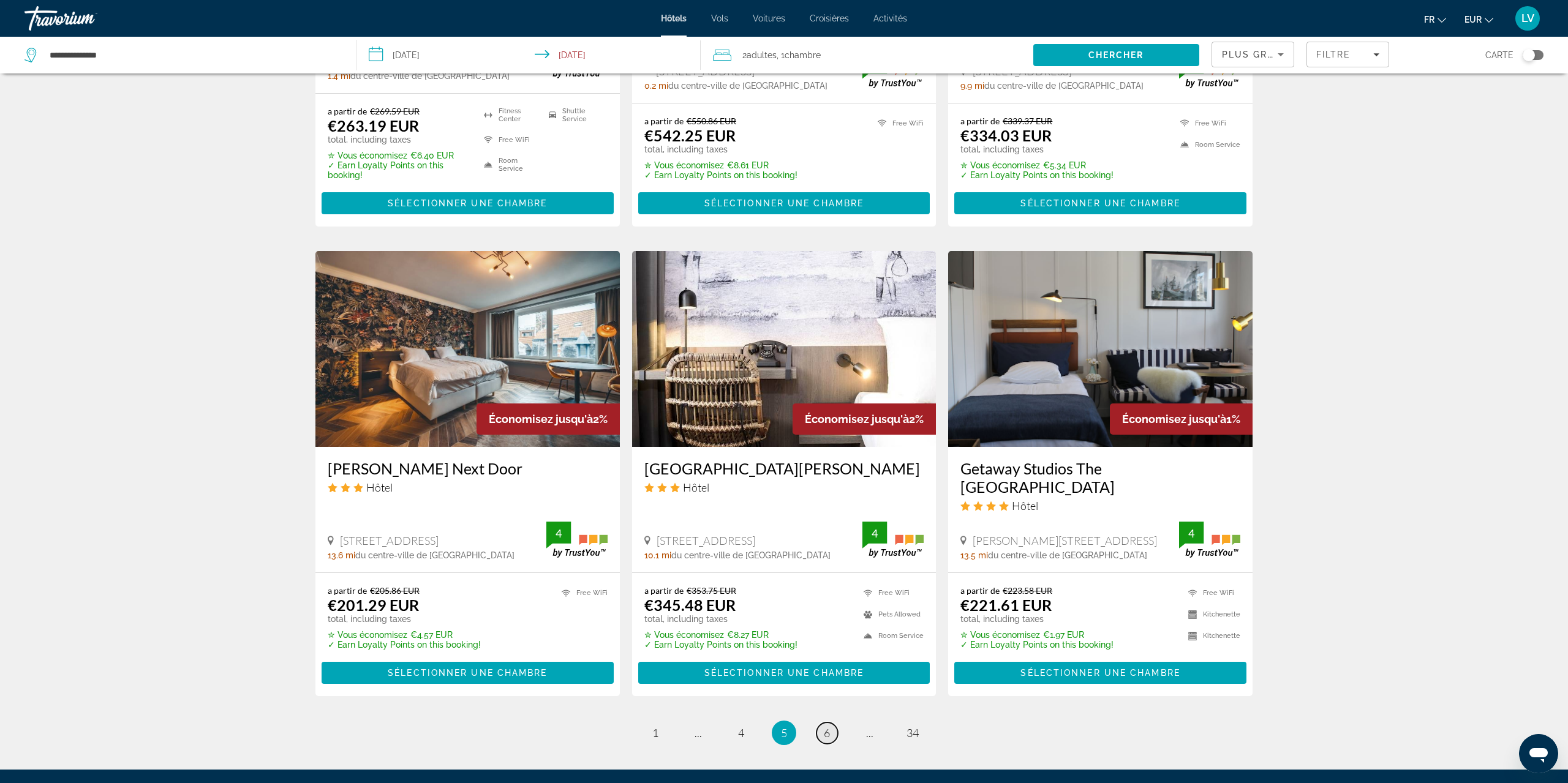
click at [827, 736] on span "6" at bounding box center [826, 733] width 6 height 14
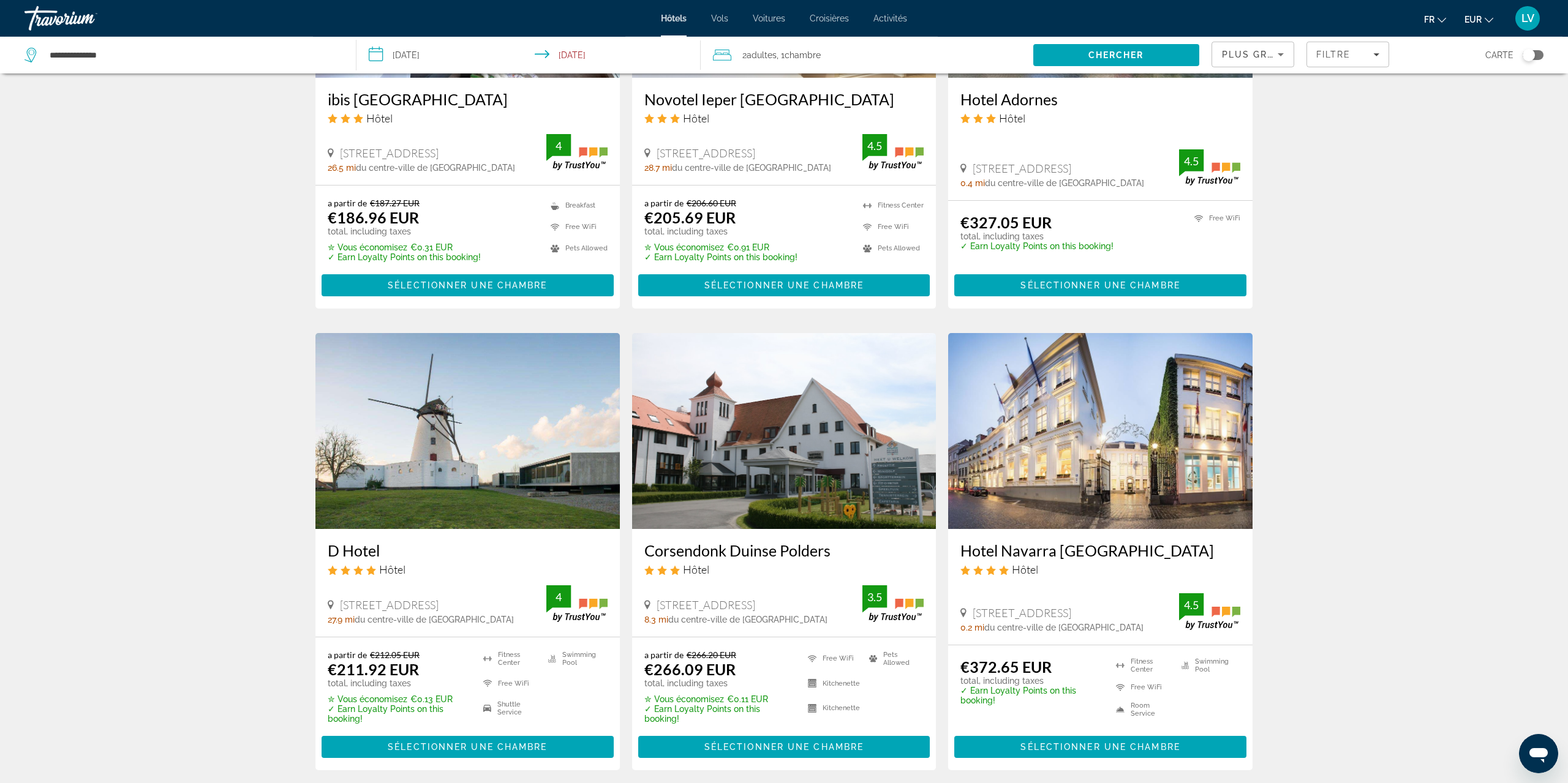
scroll to position [1311, 0]
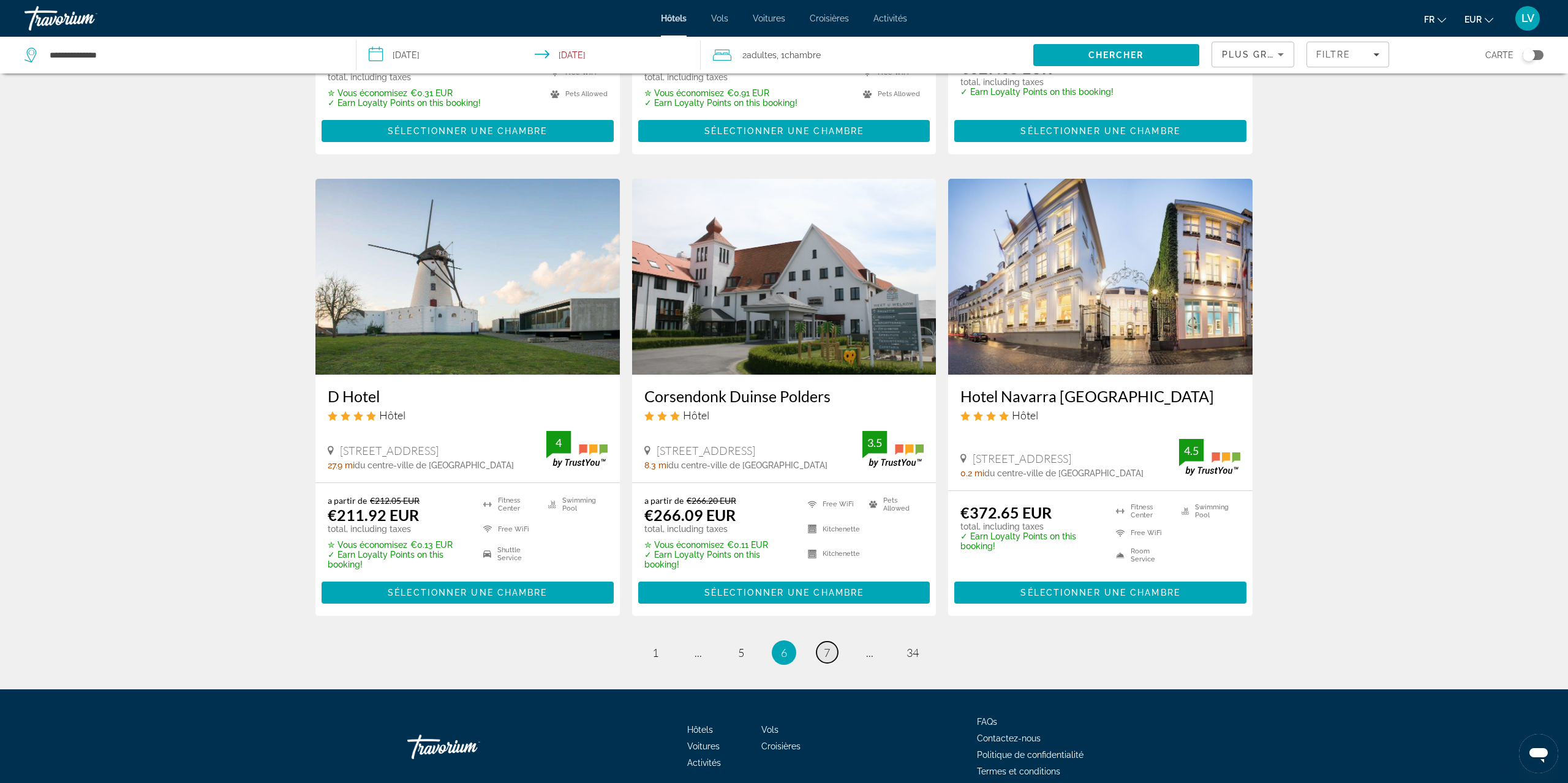
click at [829, 653] on span "7" at bounding box center [826, 653] width 6 height 14
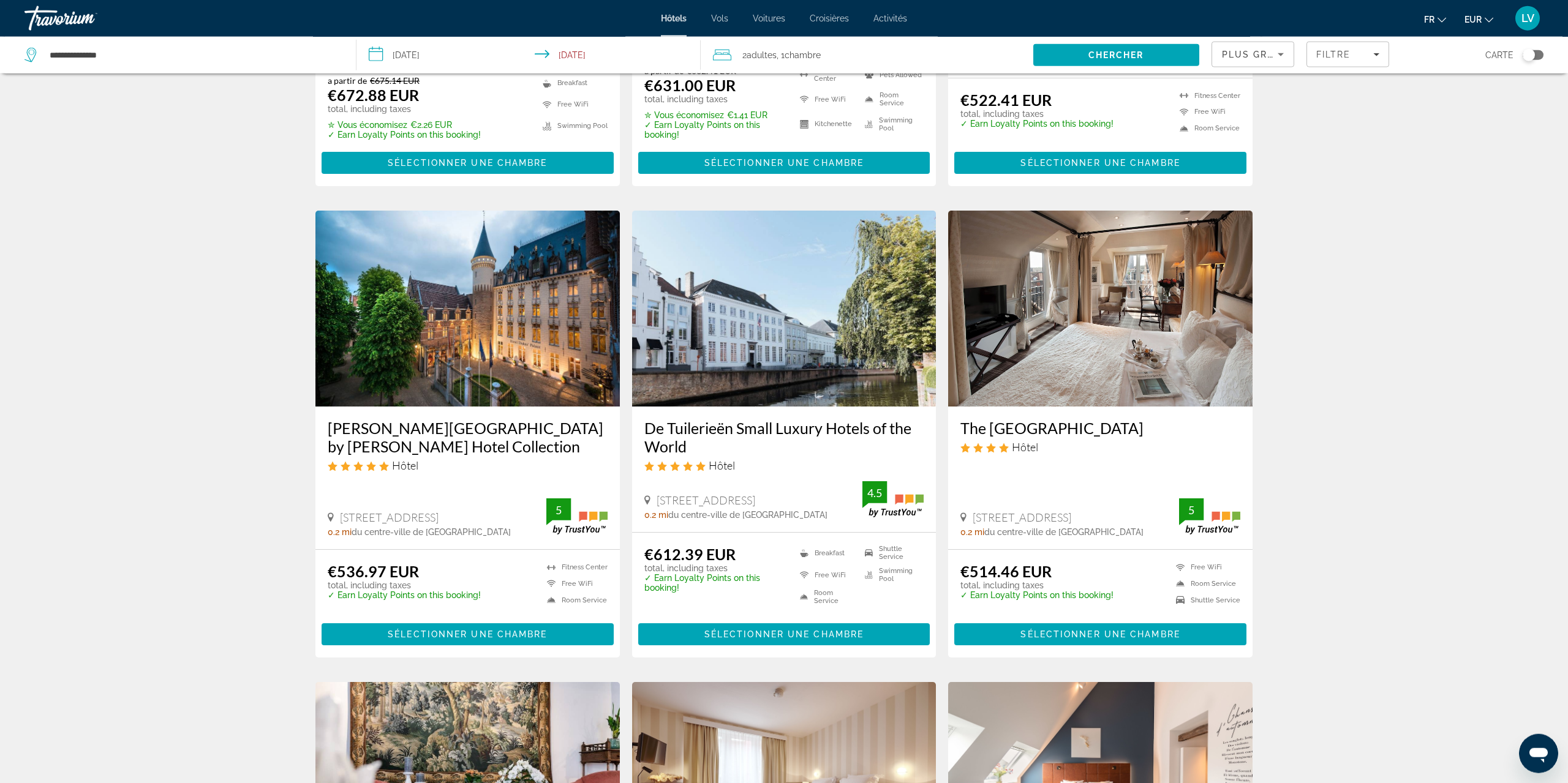
scroll to position [312, 0]
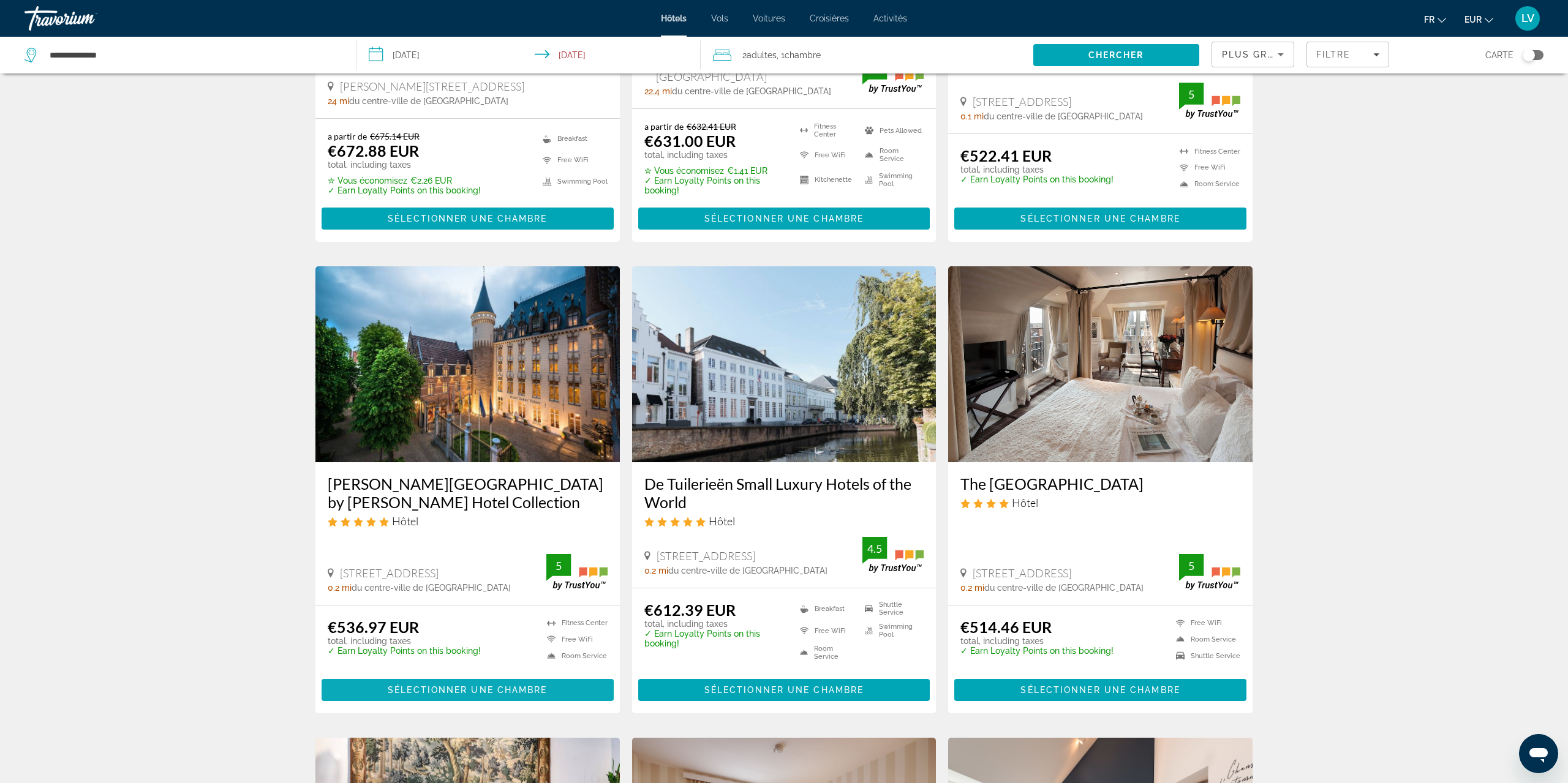
click at [431, 692] on span "Sélectionner une chambre" at bounding box center [467, 690] width 159 height 10
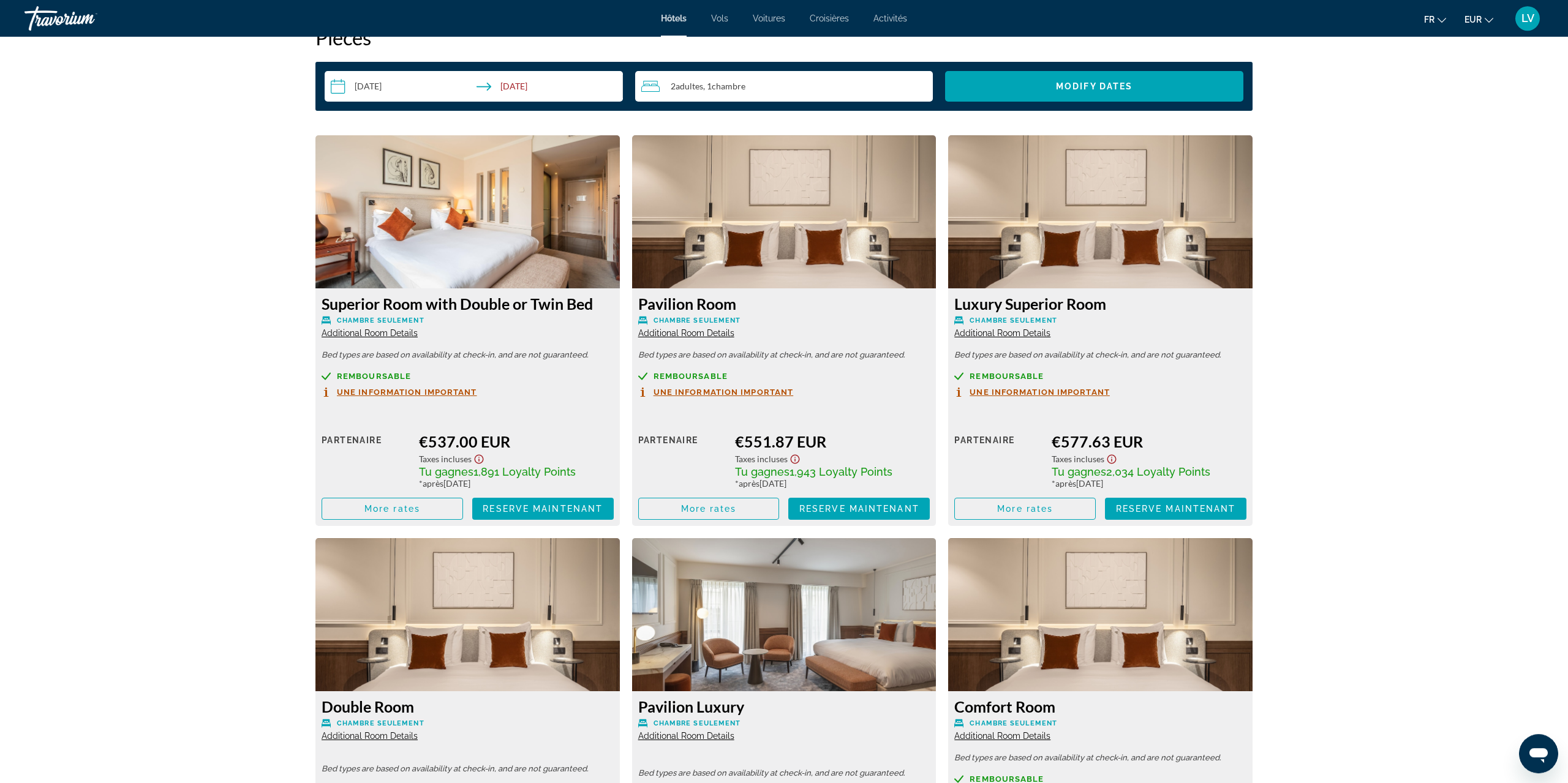
scroll to position [1657, 0]
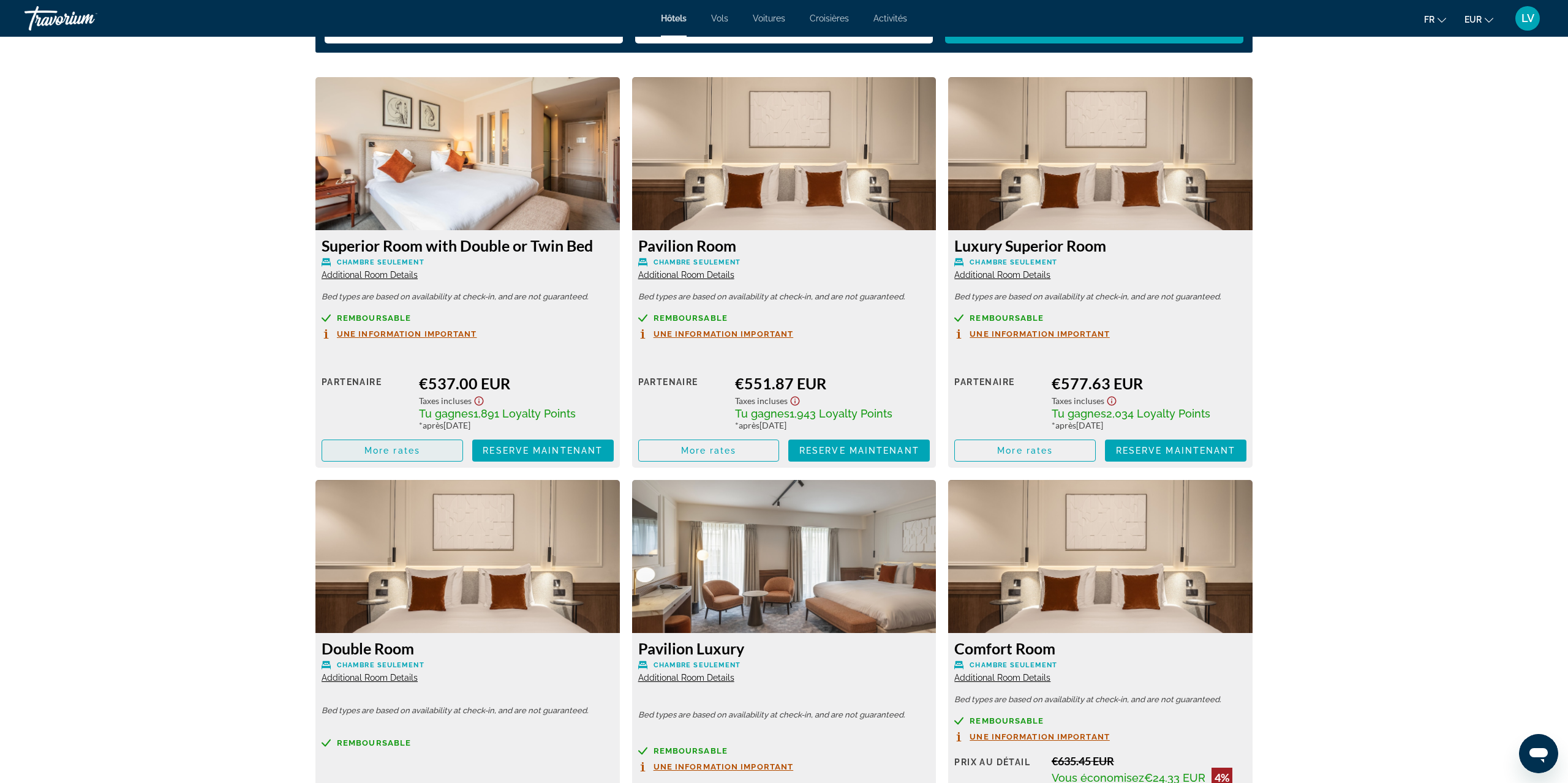
click at [393, 450] on span "More rates" at bounding box center [392, 451] width 56 height 10
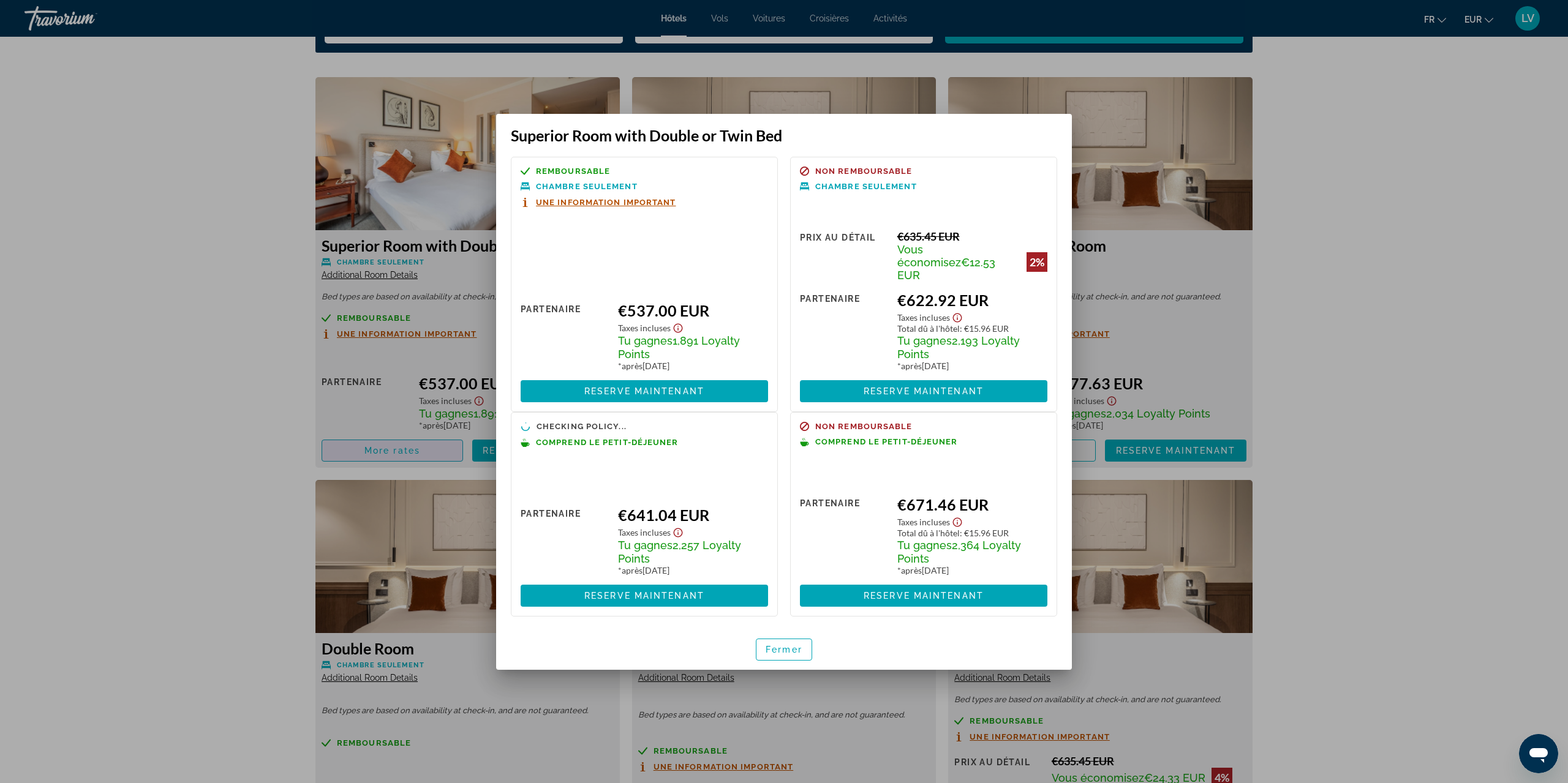
scroll to position [0, 0]
click at [792, 645] on span "Fermer" at bounding box center [783, 650] width 36 height 10
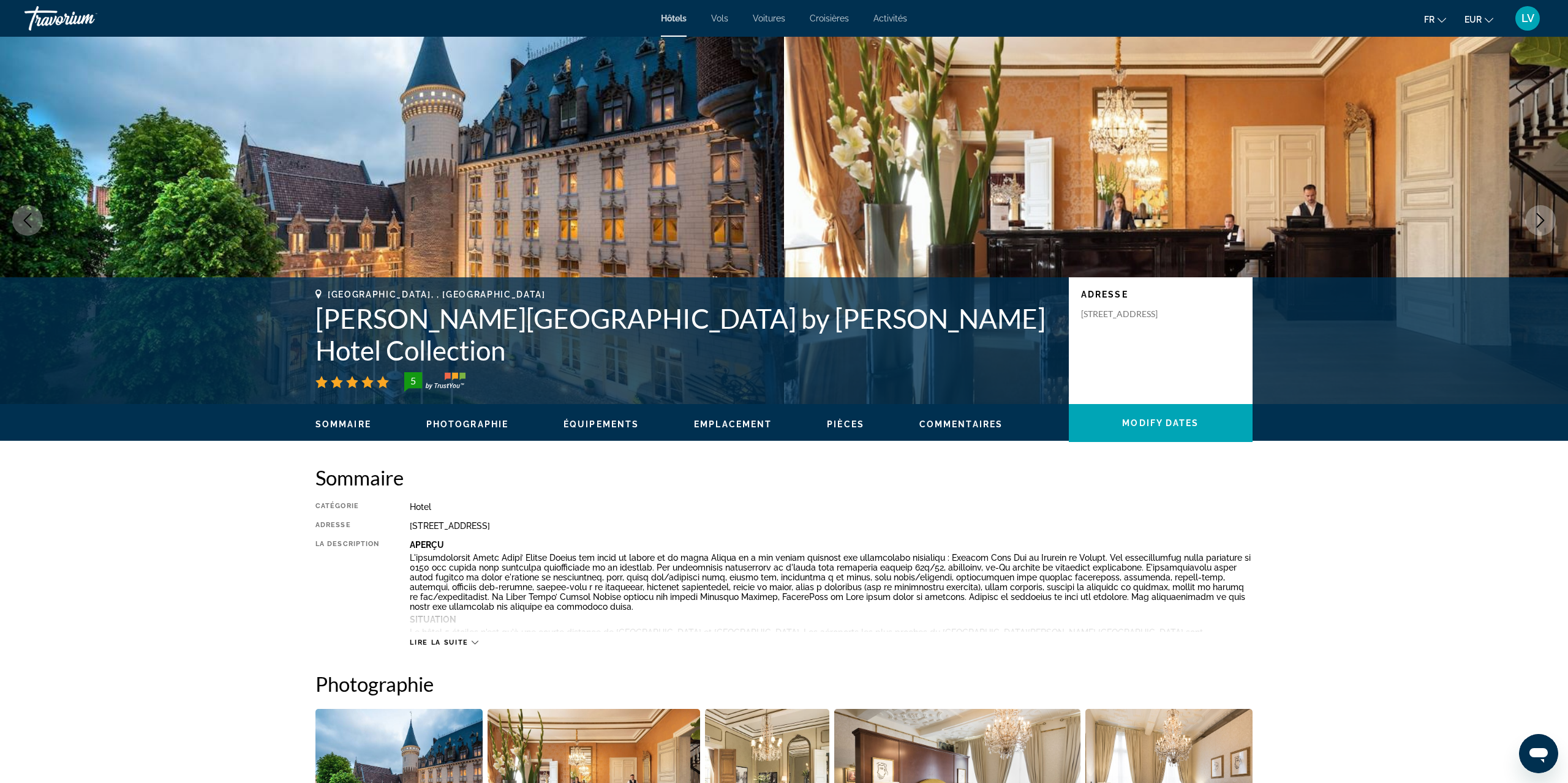
scroll to position [1657, 0]
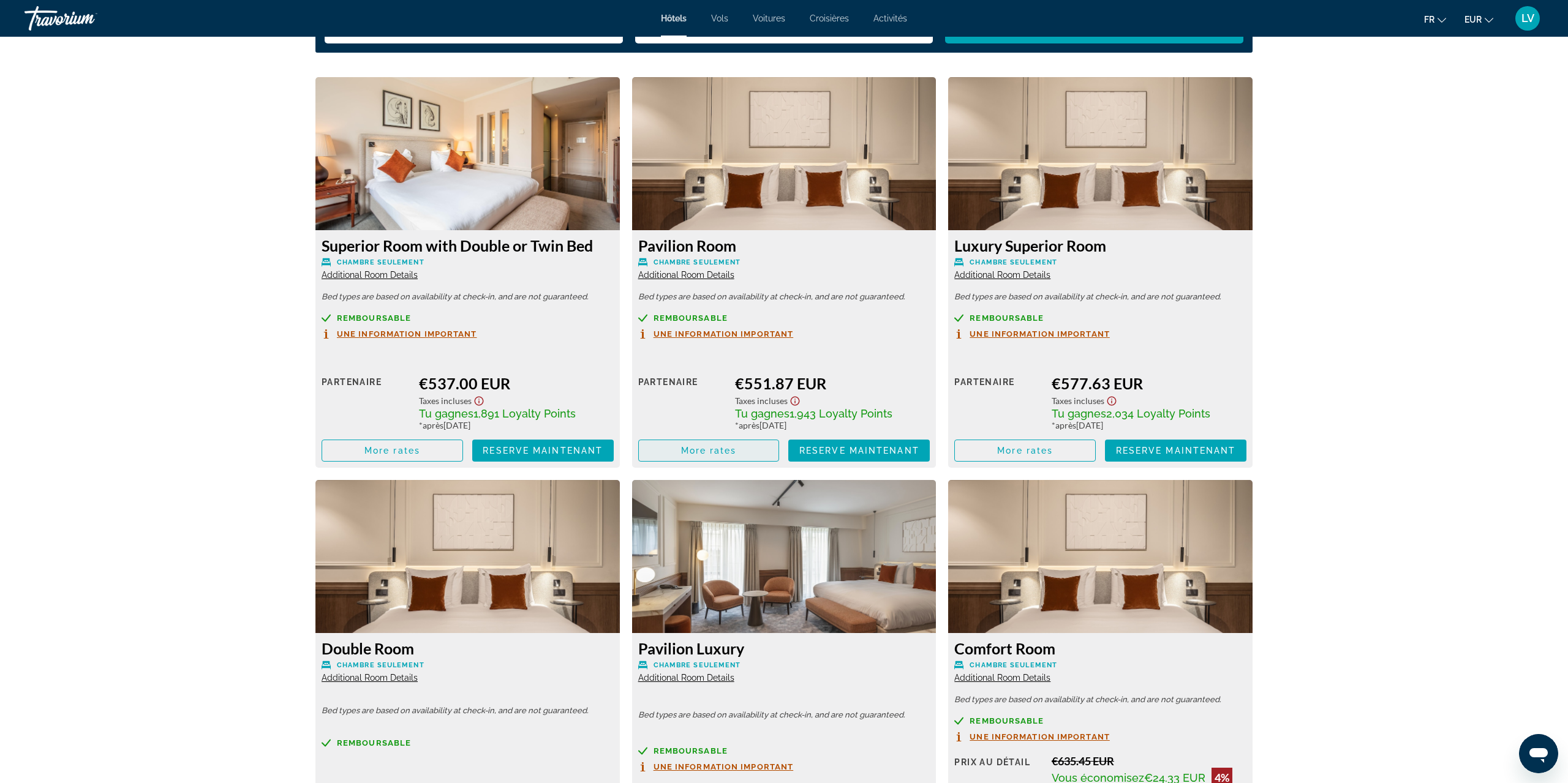
click at [731, 451] on span "More rates" at bounding box center [709, 451] width 56 height 10
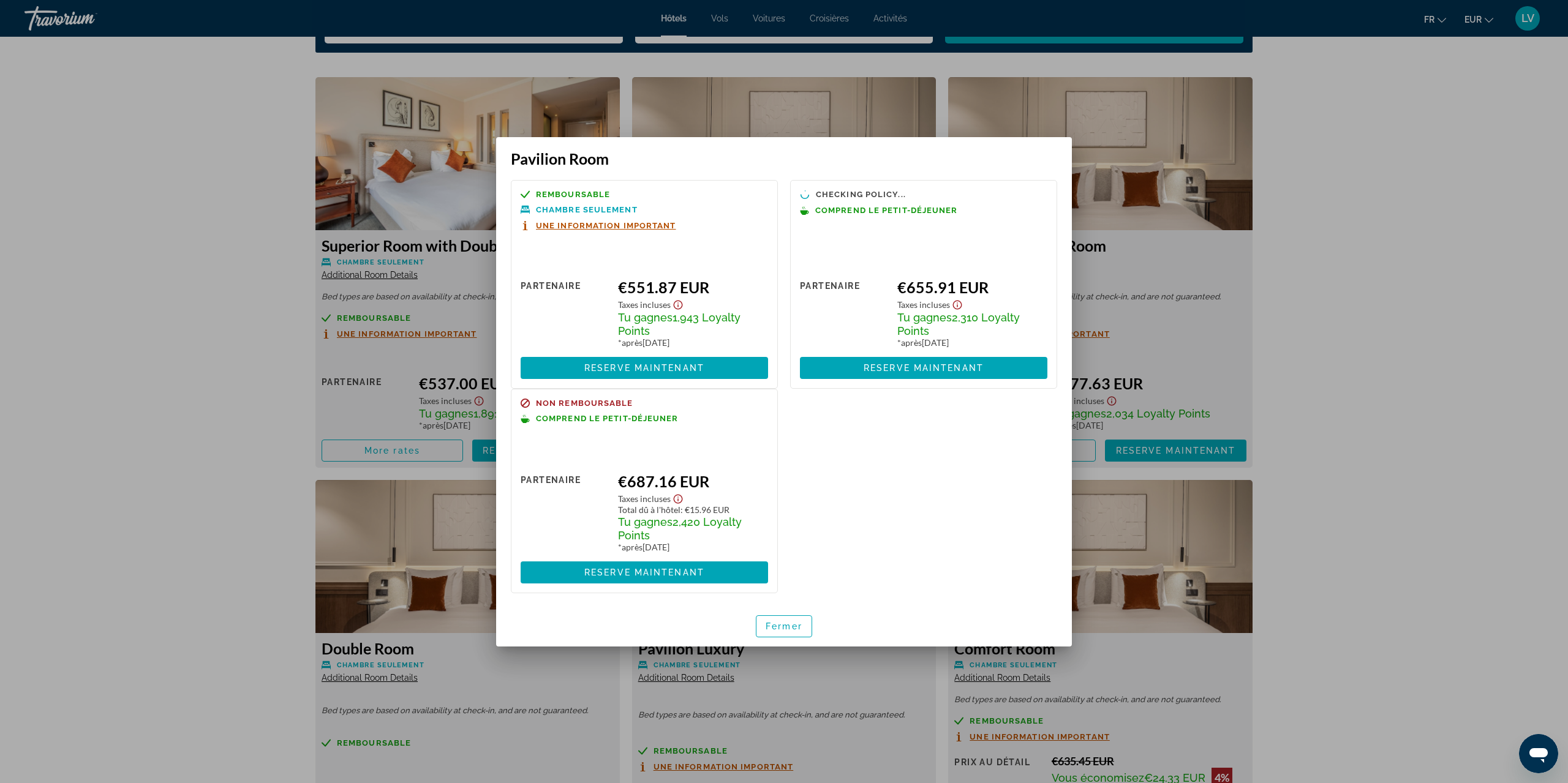
scroll to position [0, 0]
click at [797, 629] on span "Fermer" at bounding box center [783, 626] width 36 height 10
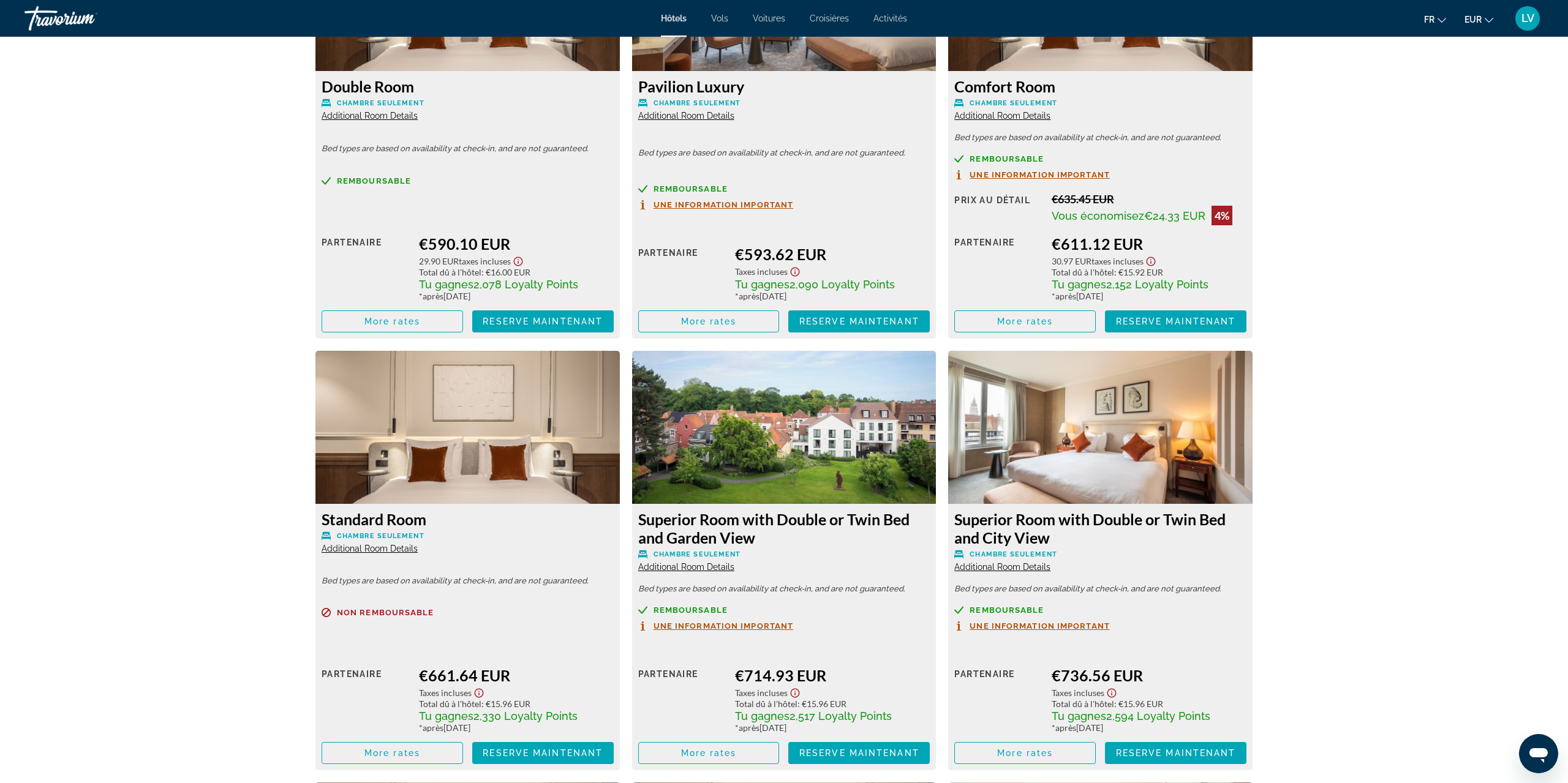
scroll to position [2406, 0]
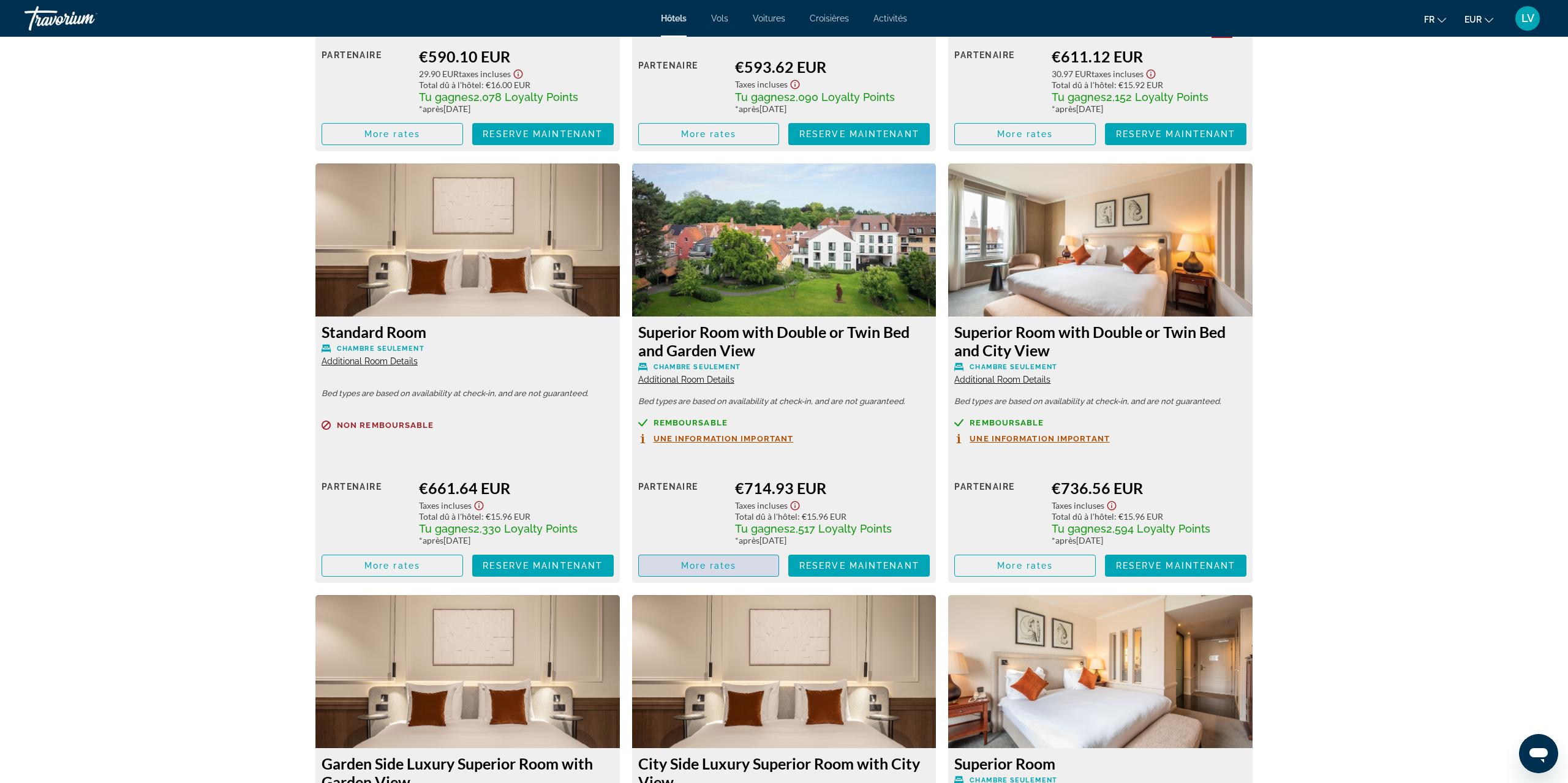
click at [710, 565] on span "More rates" at bounding box center [709, 566] width 56 height 10
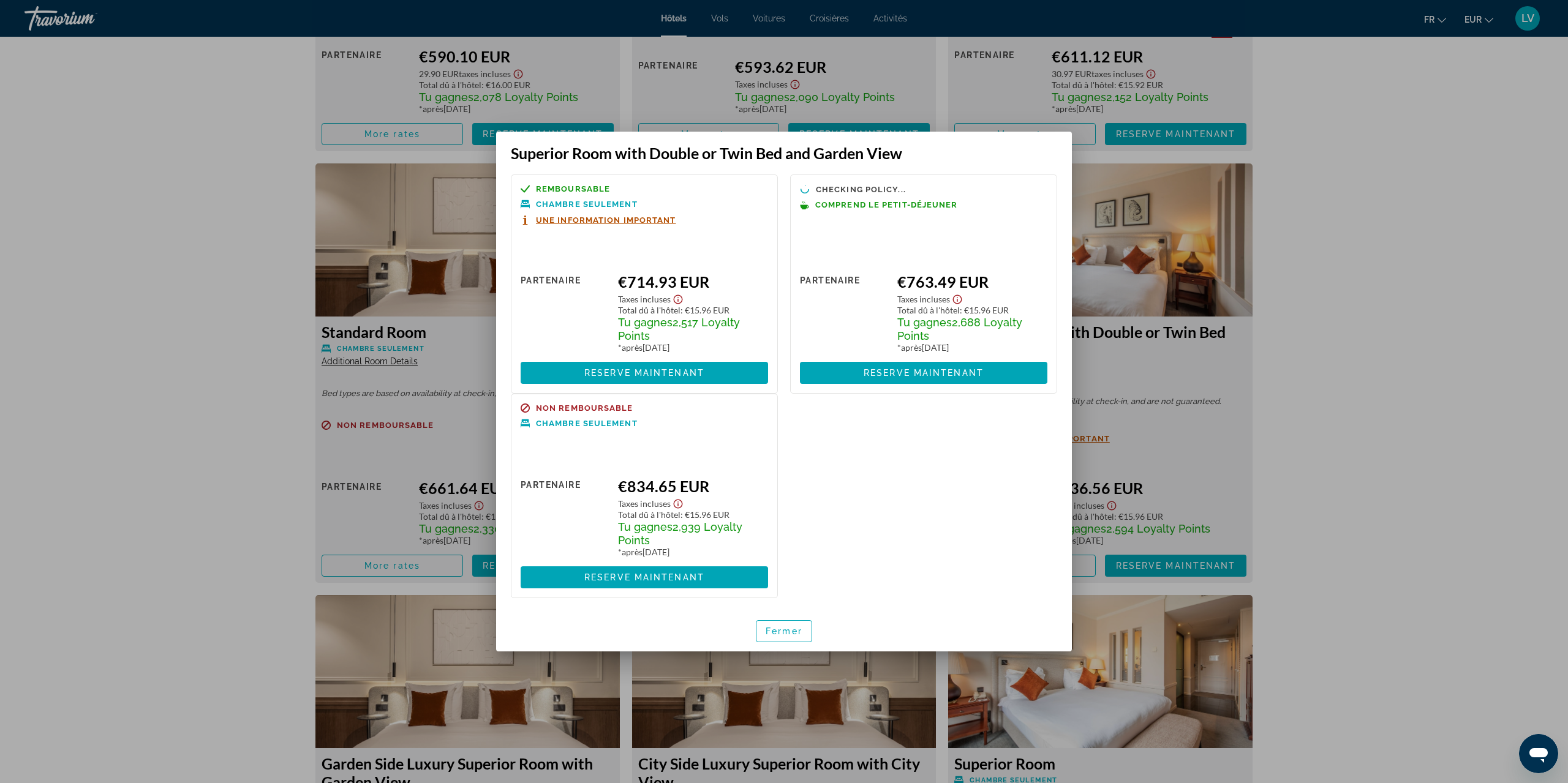
scroll to position [0, 0]
click at [789, 638] on span "button" at bounding box center [783, 631] width 55 height 30
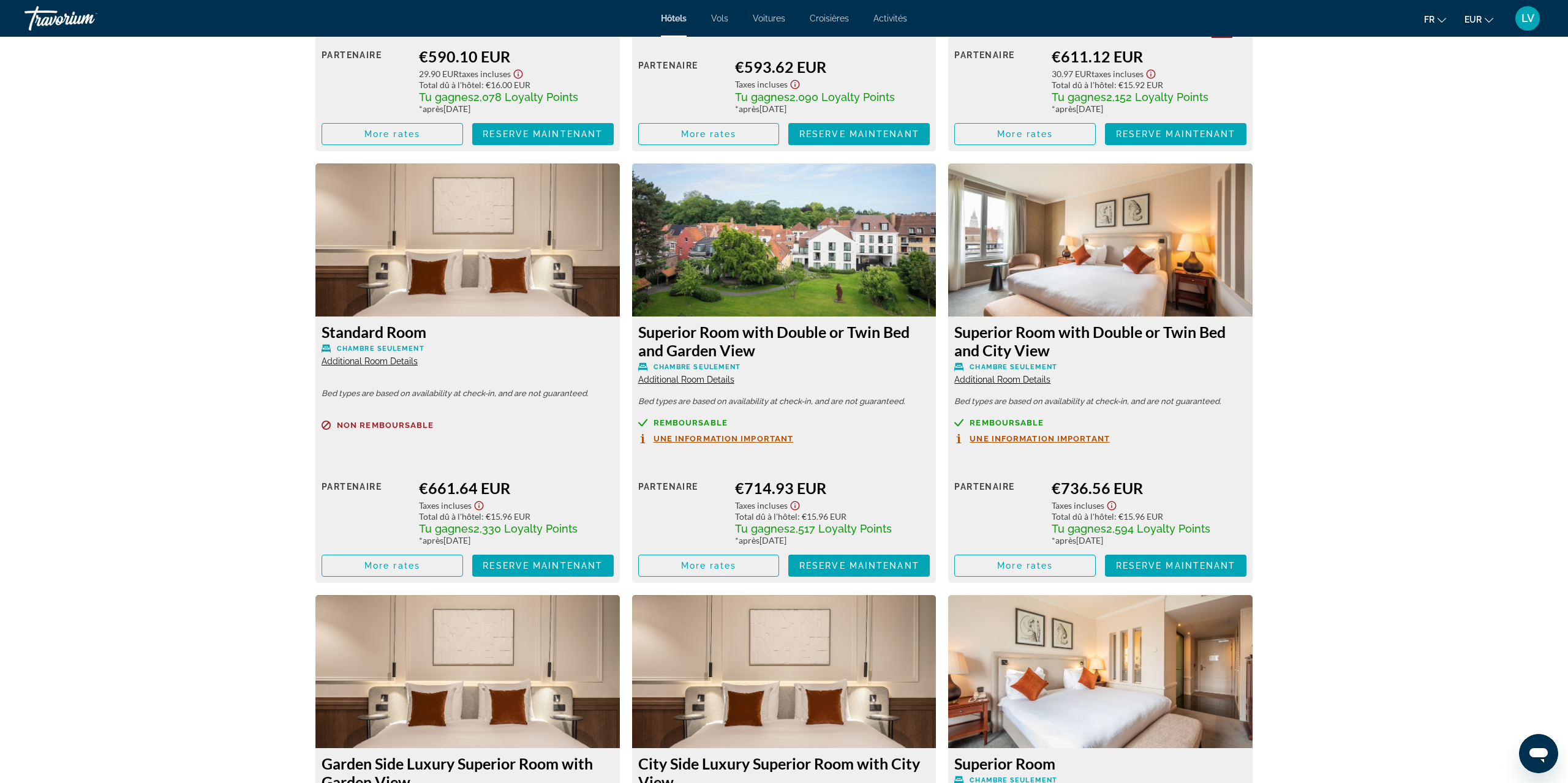
scroll to position [2406, 0]
click at [1056, 563] on span "Main content" at bounding box center [1025, 565] width 141 height 30
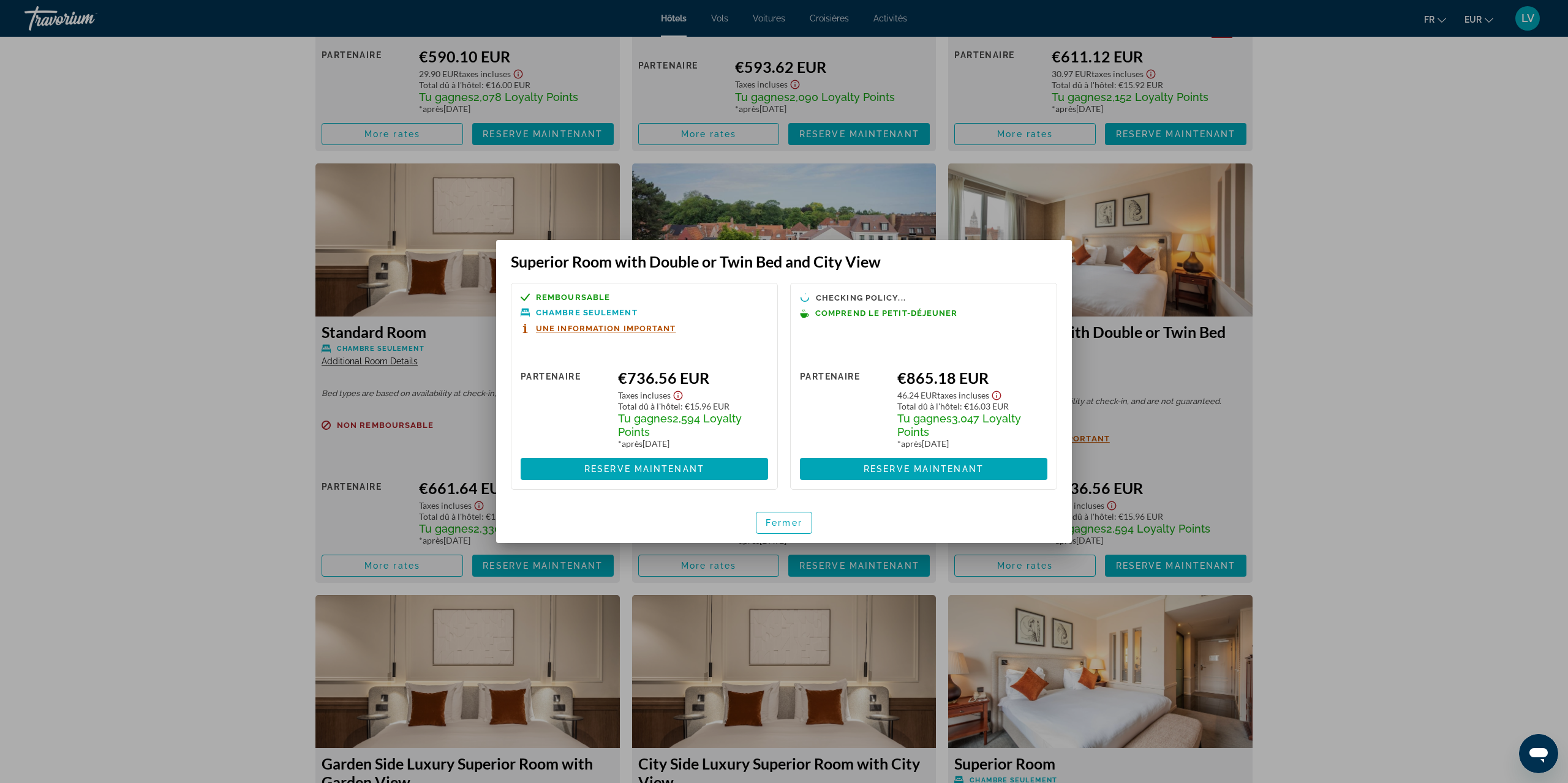
scroll to position [0, 0]
click at [785, 525] on span "Fermer" at bounding box center [783, 523] width 36 height 10
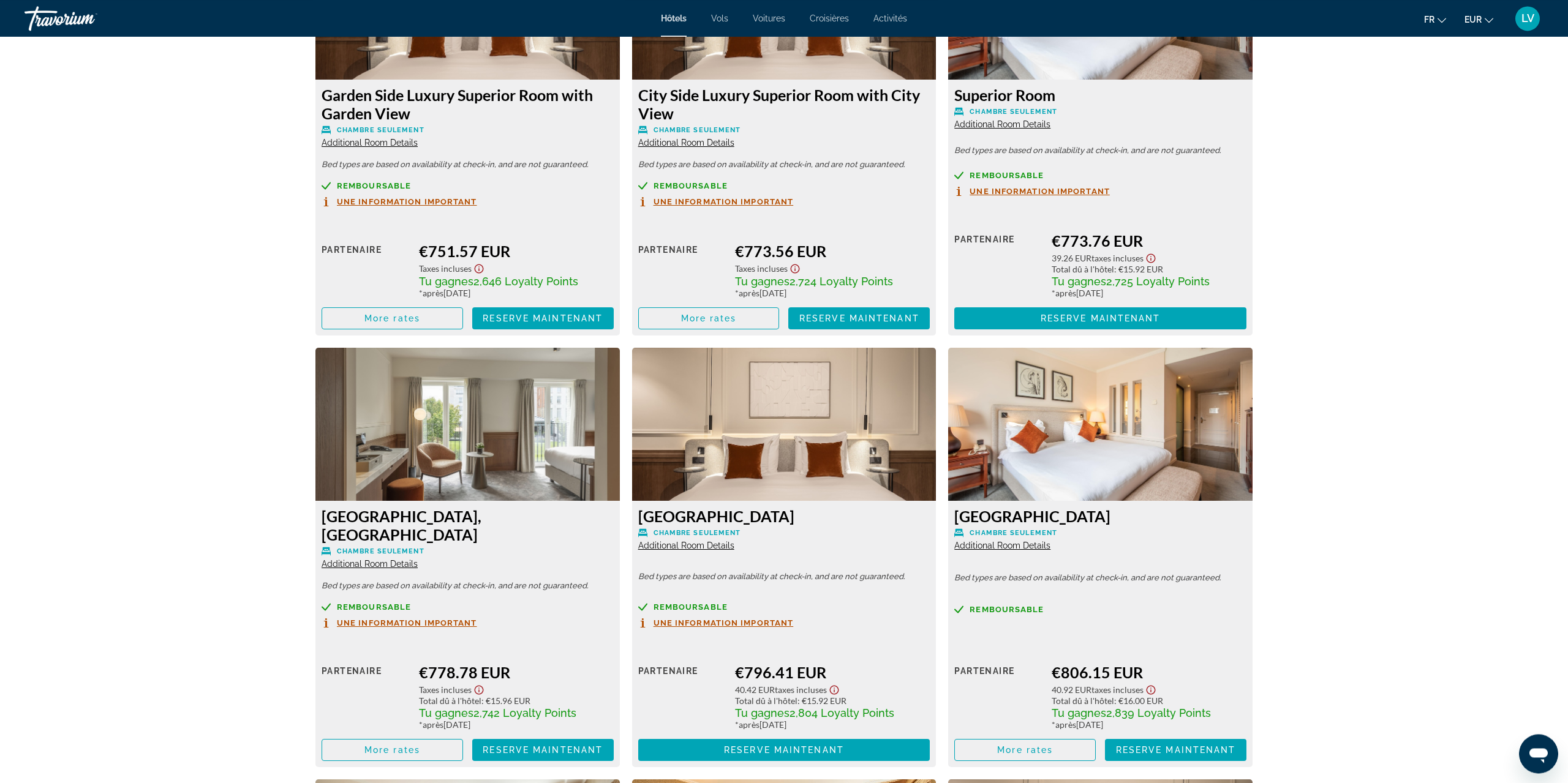
scroll to position [3093, 0]
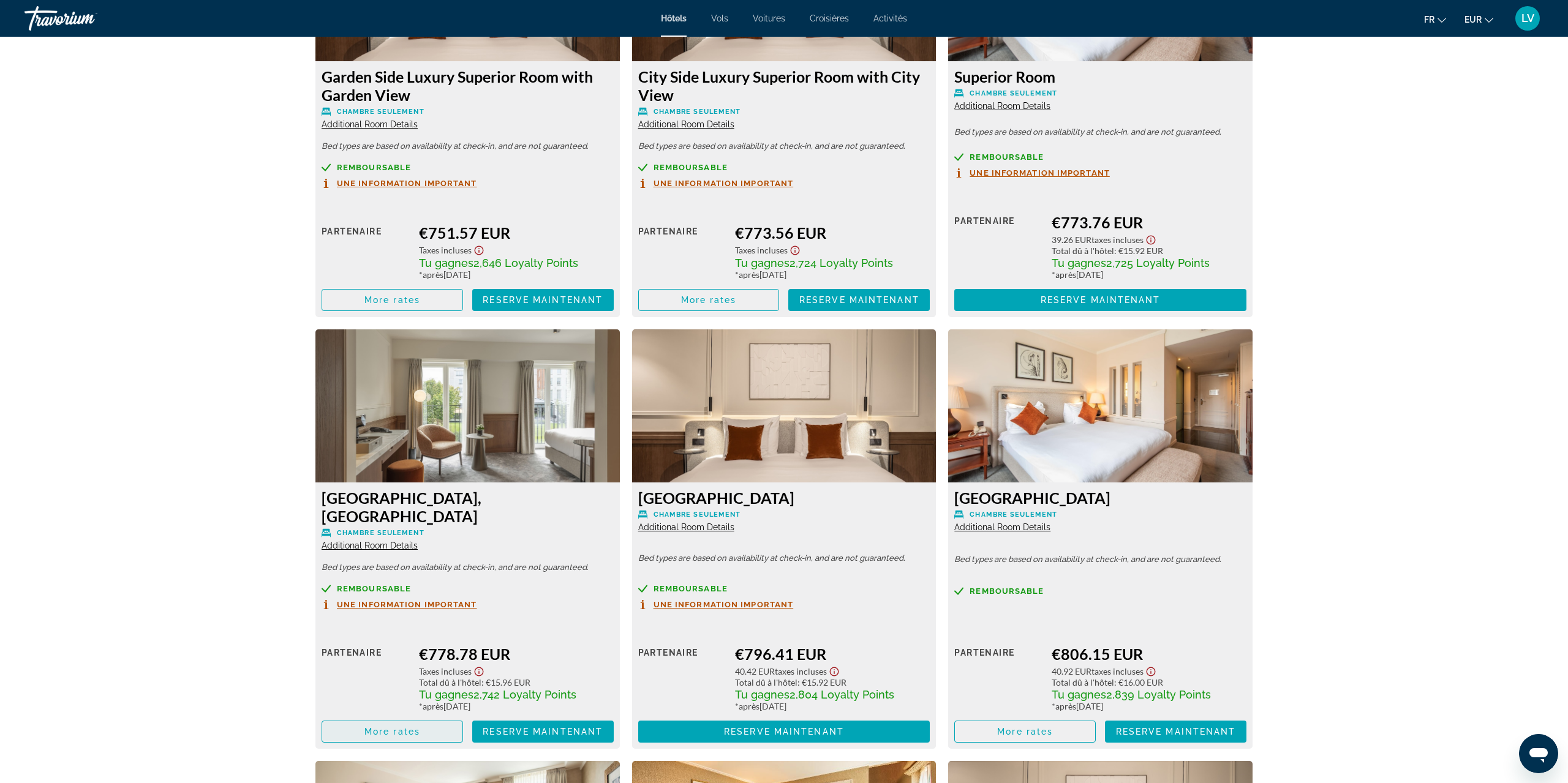
click at [408, 717] on span "Main content" at bounding box center [392, 731] width 141 height 30
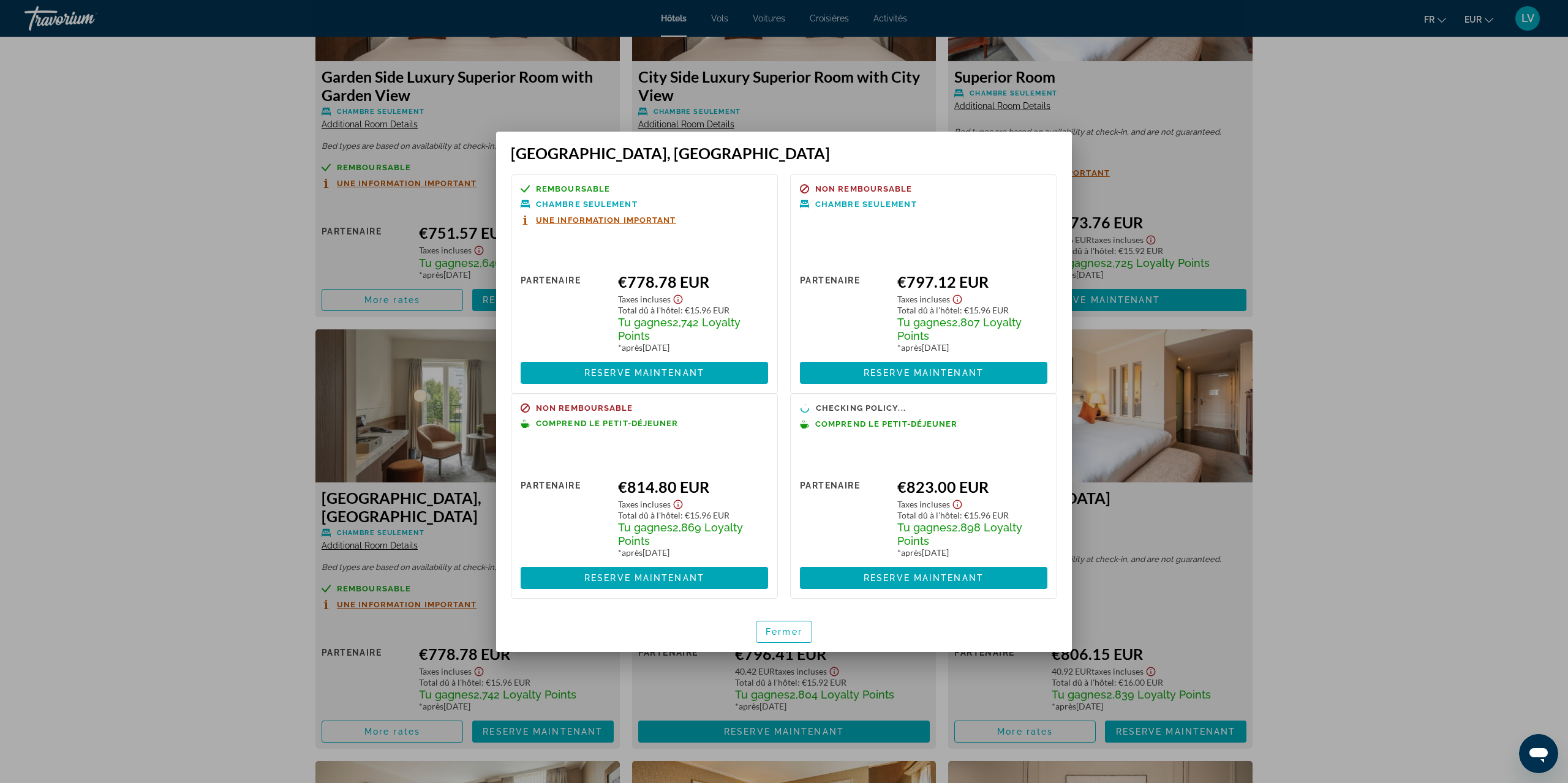
scroll to position [0, 0]
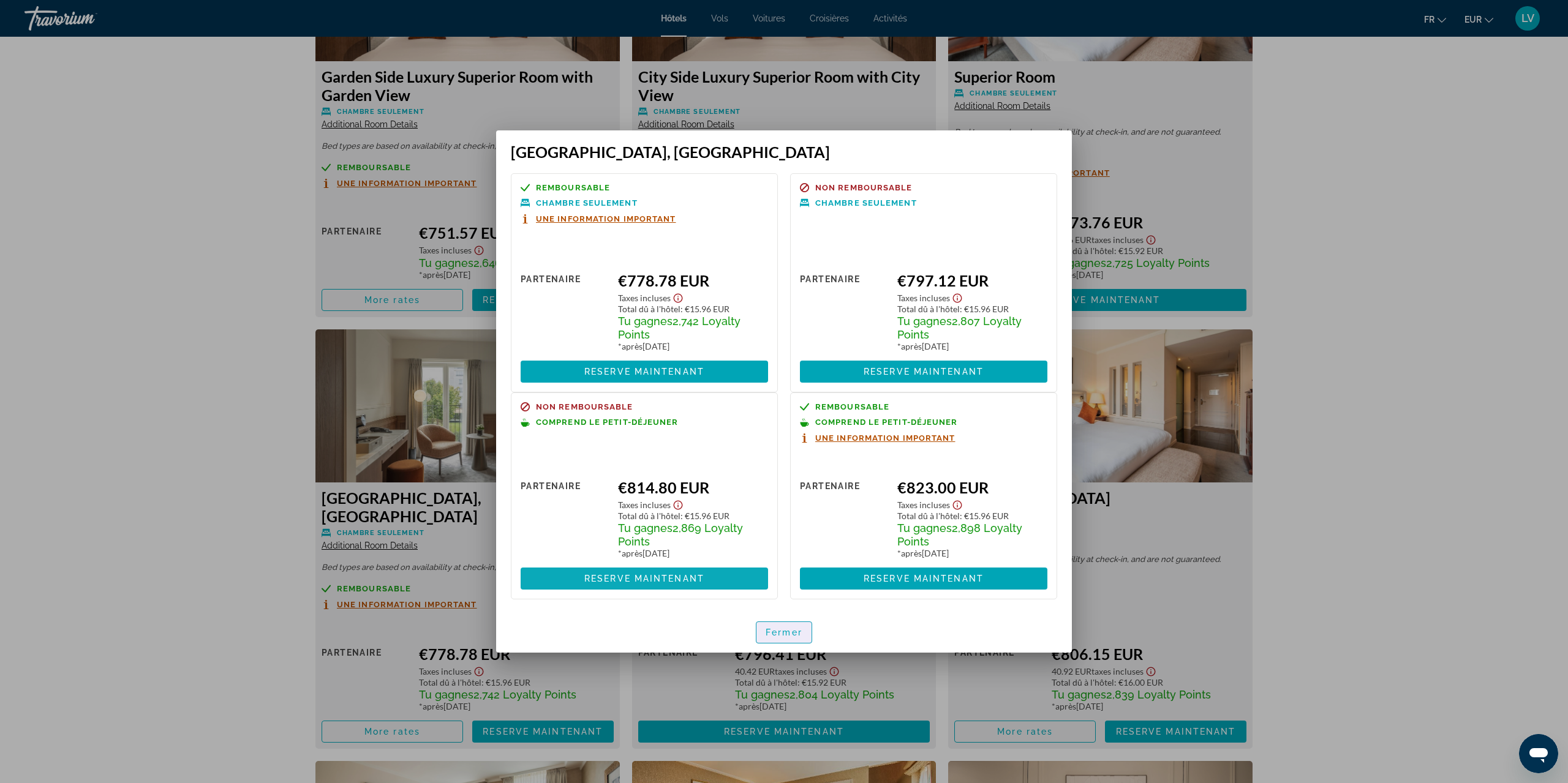
drag, startPoint x: 776, startPoint y: 633, endPoint x: 696, endPoint y: 592, distance: 89.9
click at [778, 633] on span "Fermer" at bounding box center [783, 632] width 36 height 10
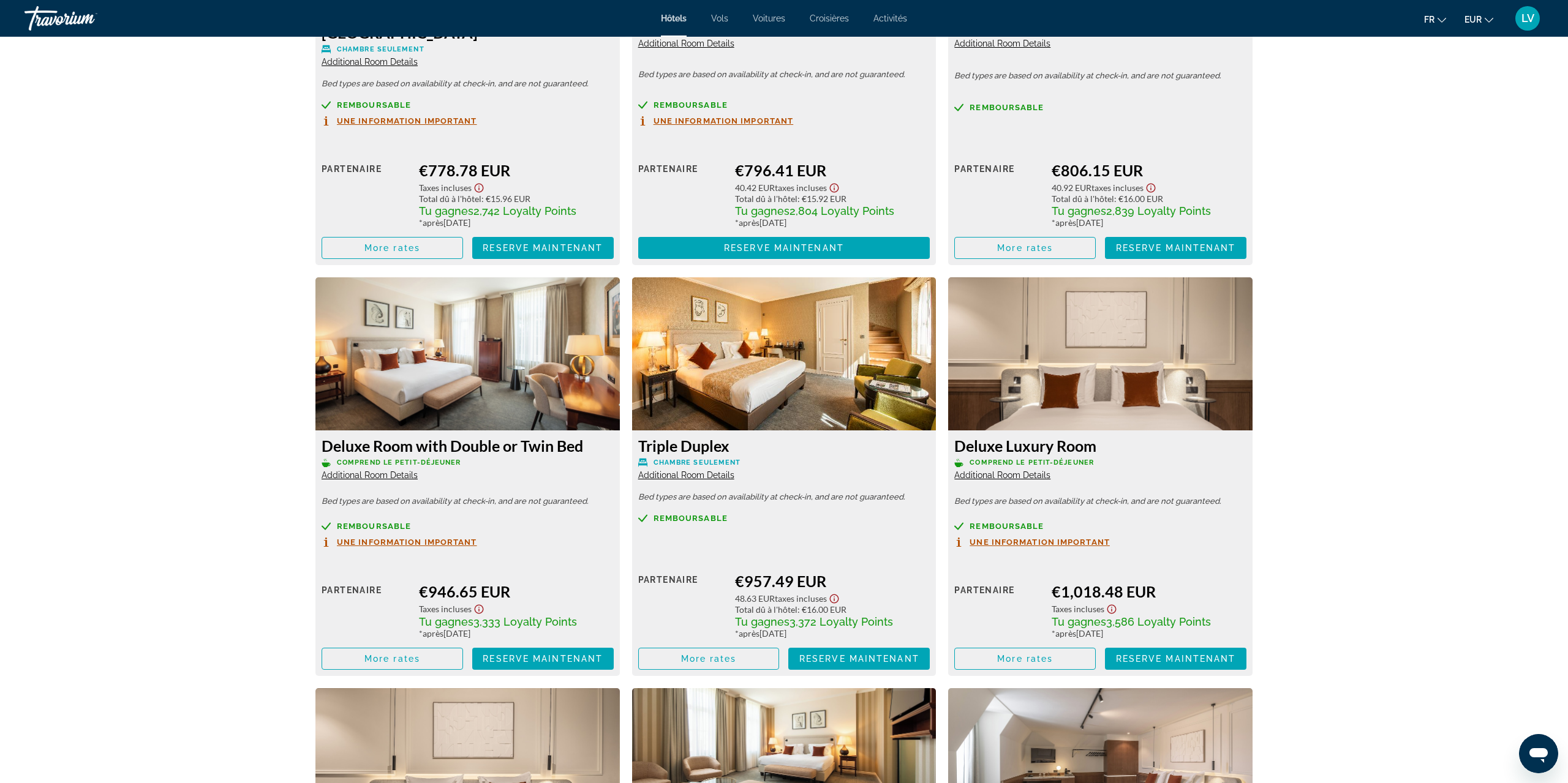
scroll to position [3655, 0]
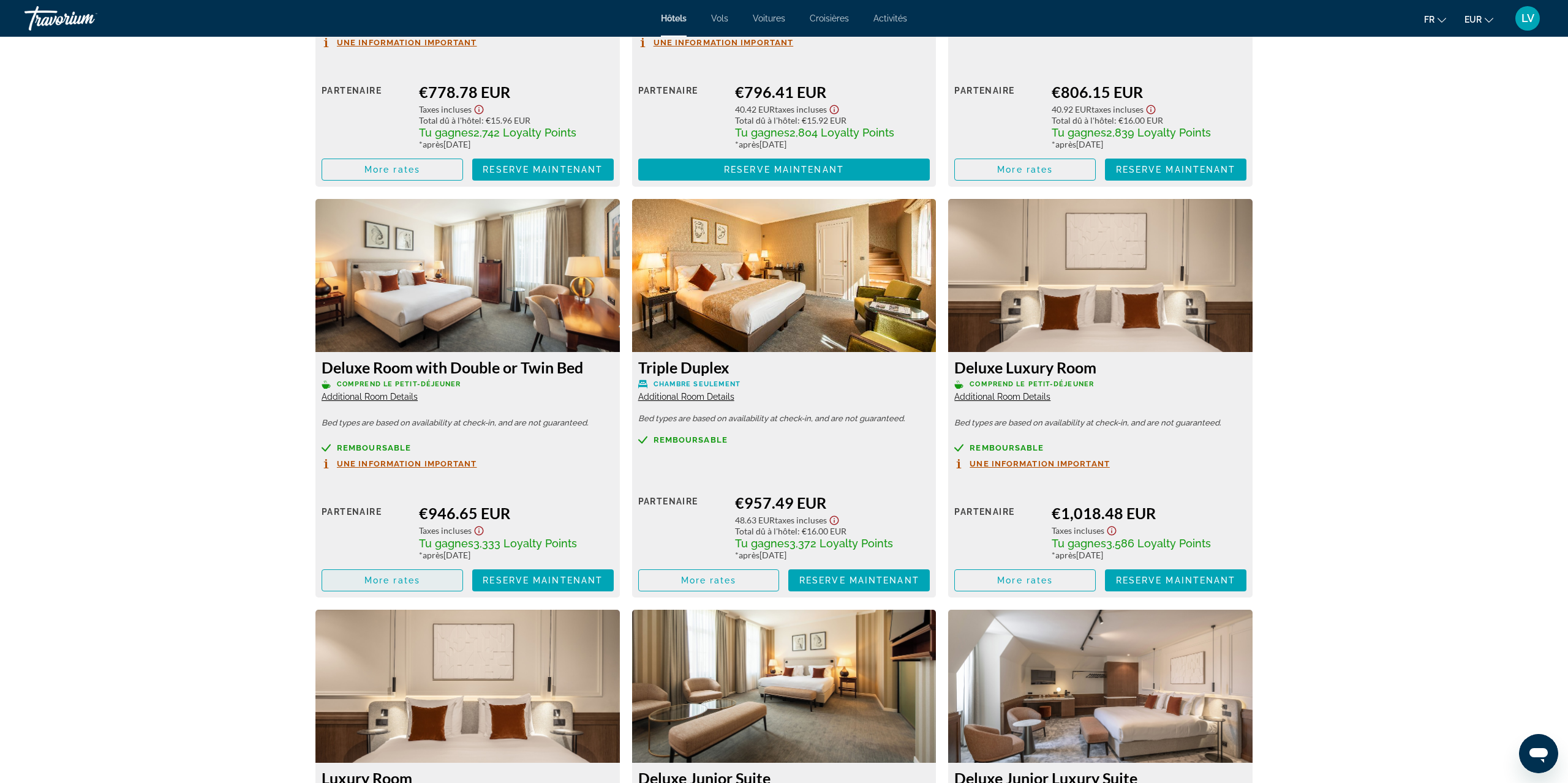
click at [365, 571] on span "Main content" at bounding box center [392, 580] width 141 height 30
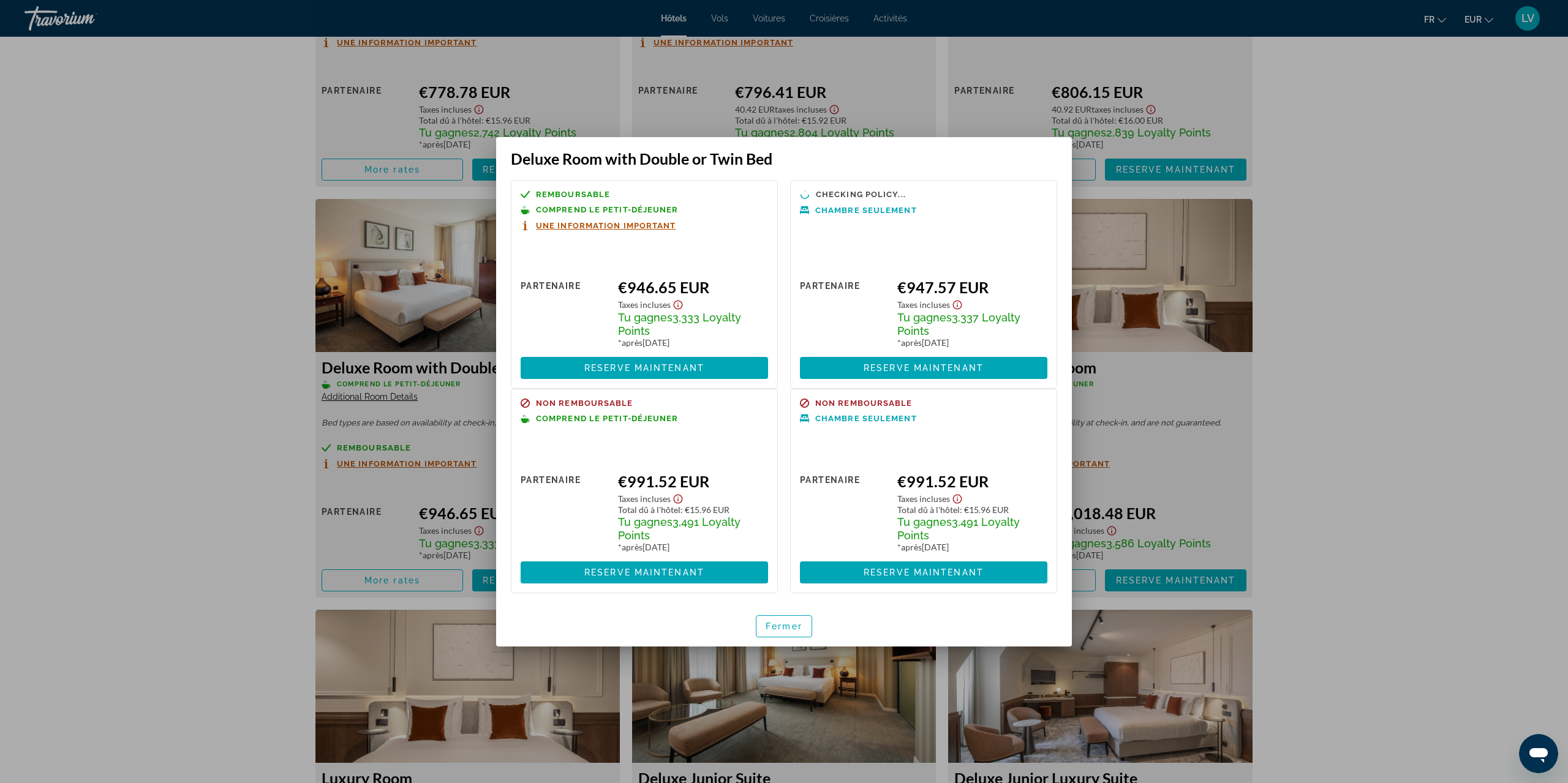
scroll to position [0, 0]
click at [797, 620] on span "button" at bounding box center [783, 626] width 55 height 30
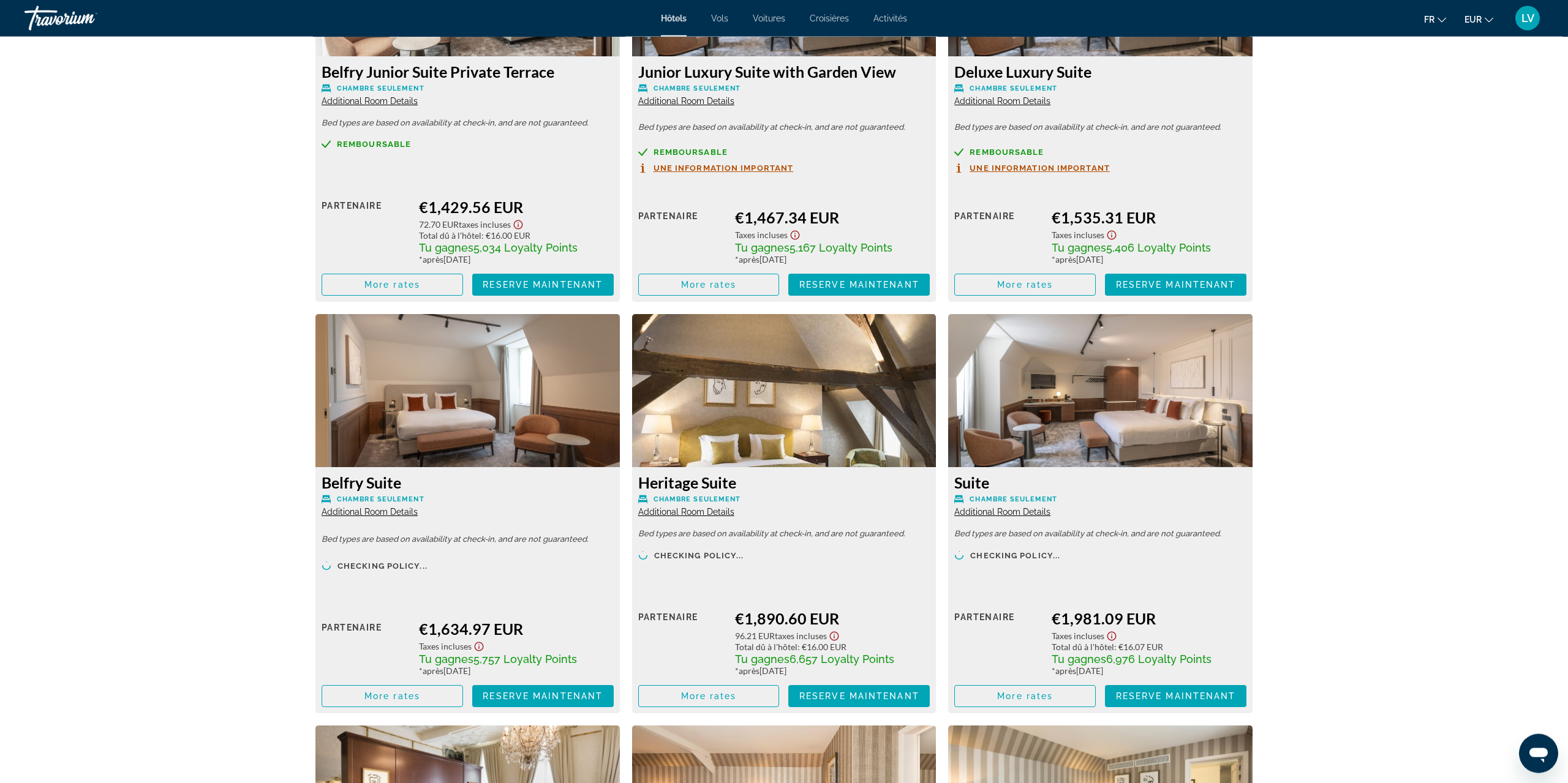
scroll to position [5715, 0]
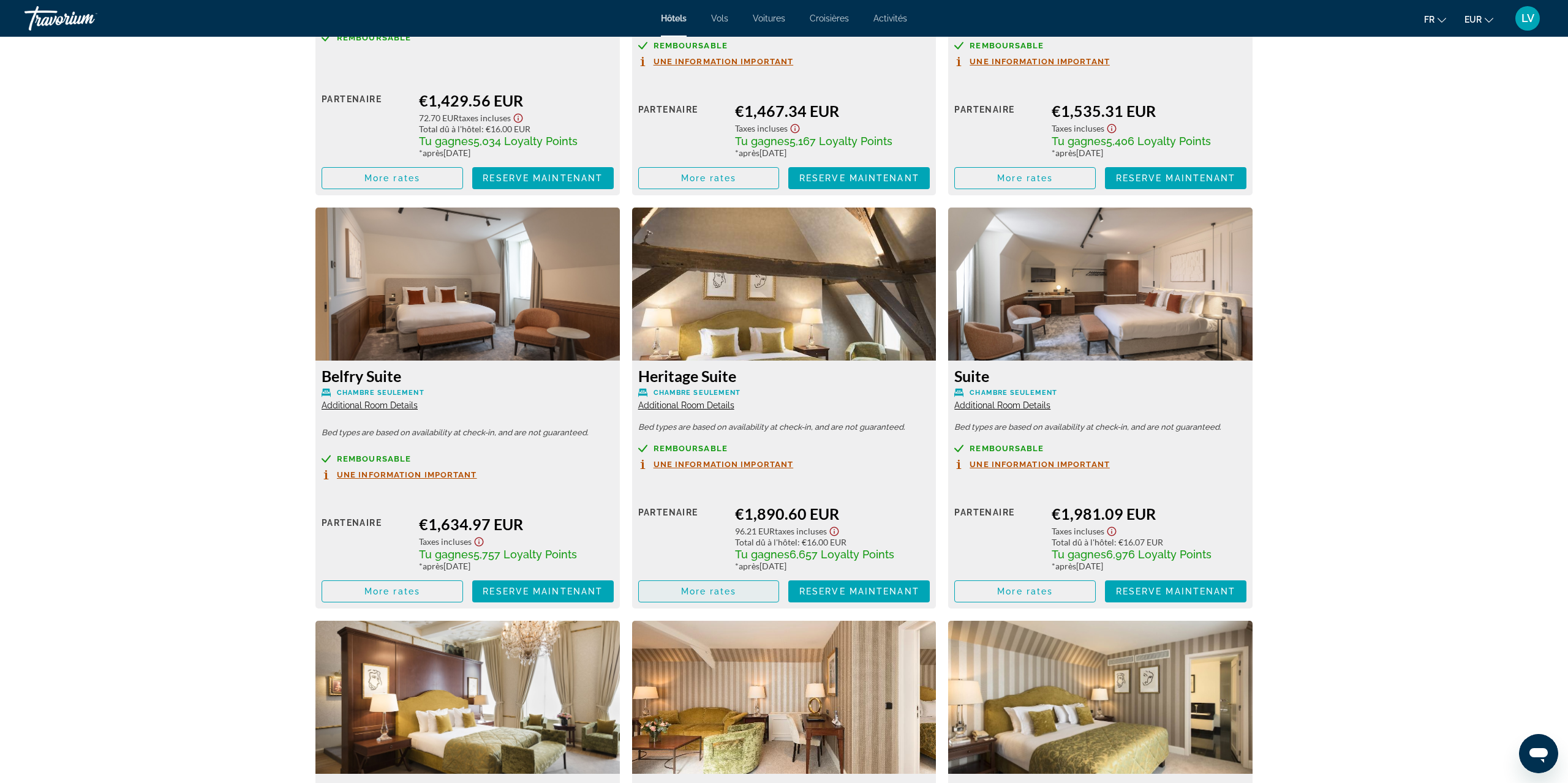
click at [721, 580] on span "Main content" at bounding box center [709, 591] width 141 height 30
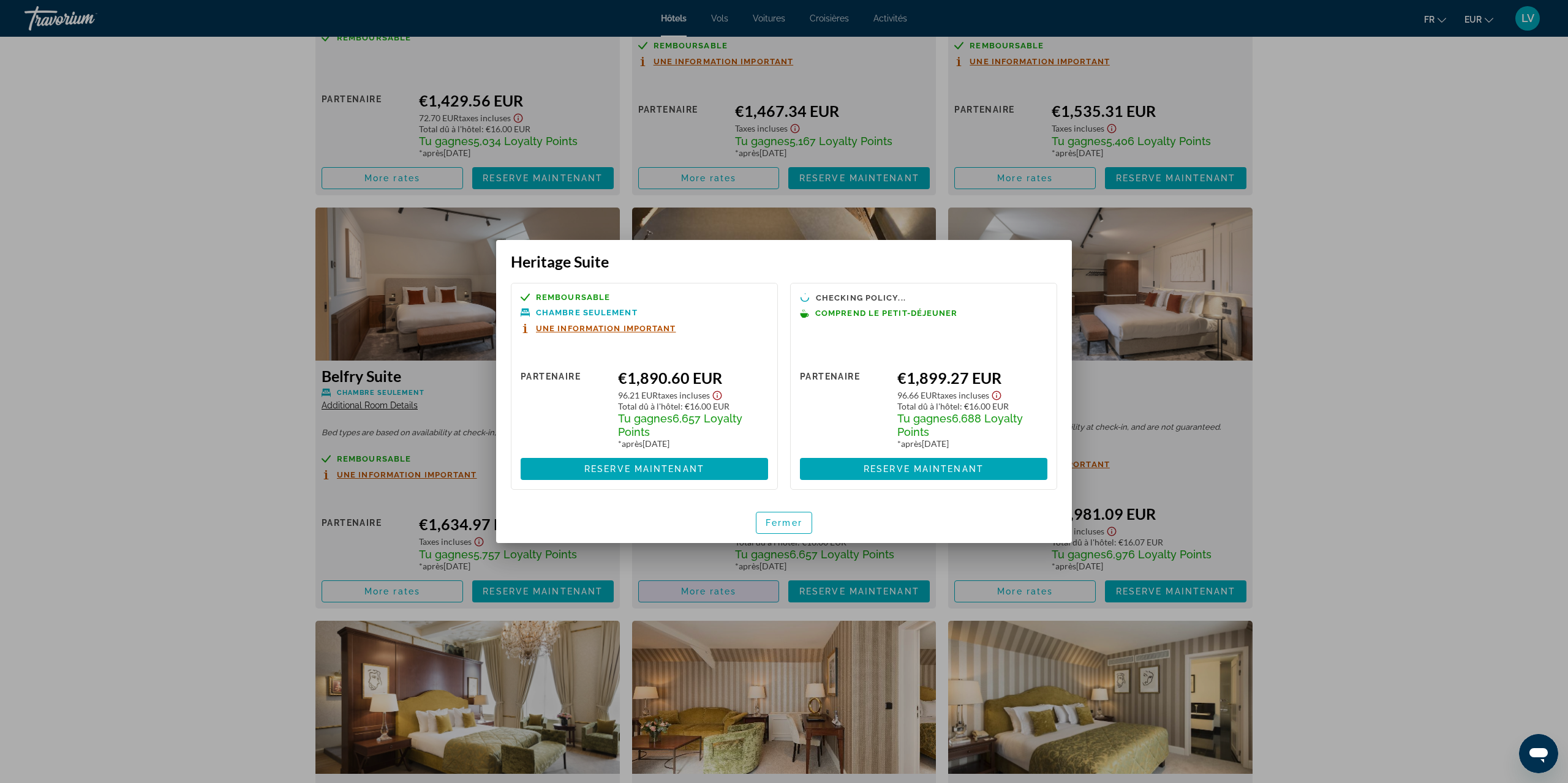
scroll to position [0, 0]
click at [773, 519] on span "Fermer" at bounding box center [783, 523] width 36 height 10
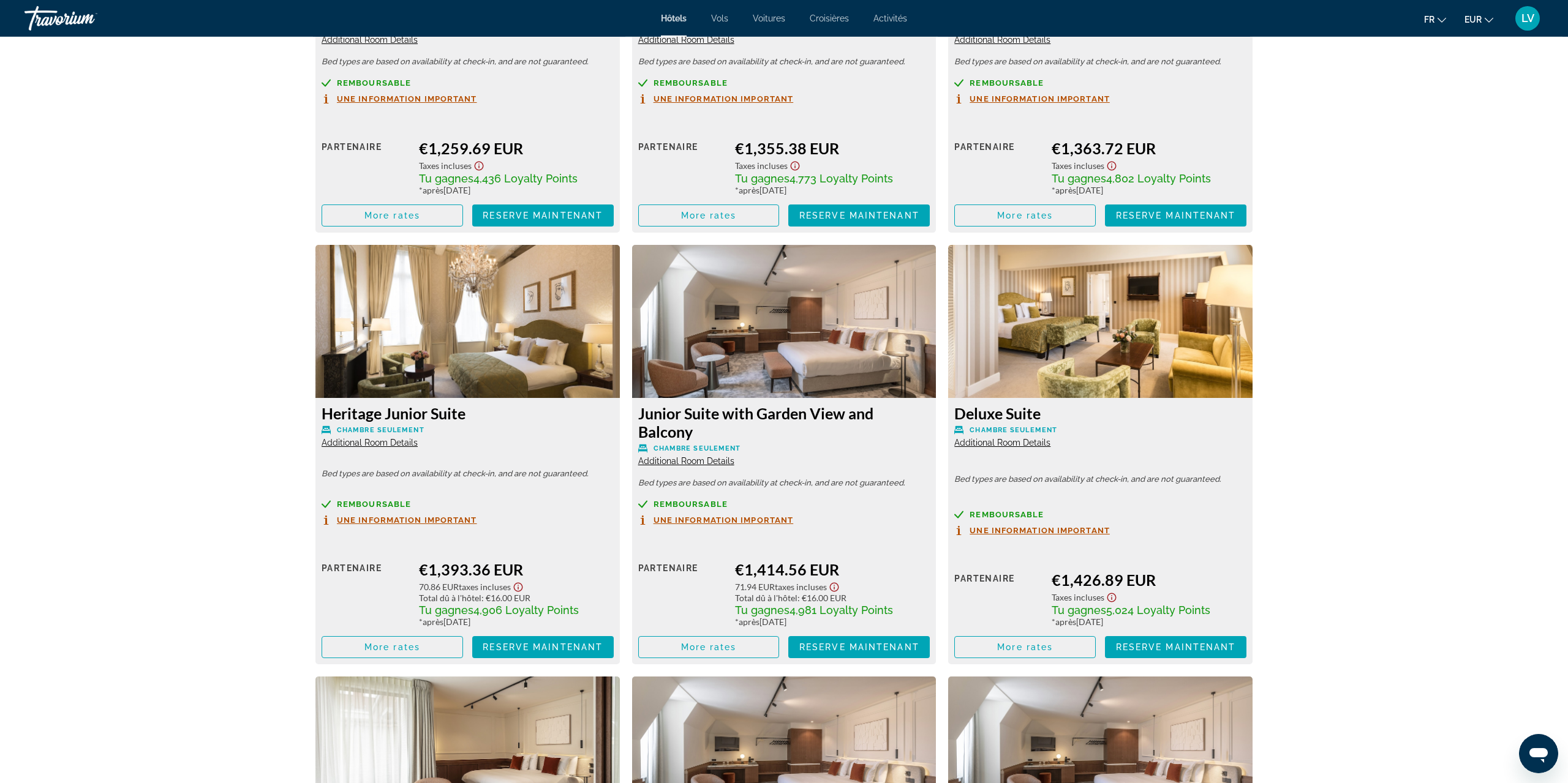
scroll to position [4841, 0]
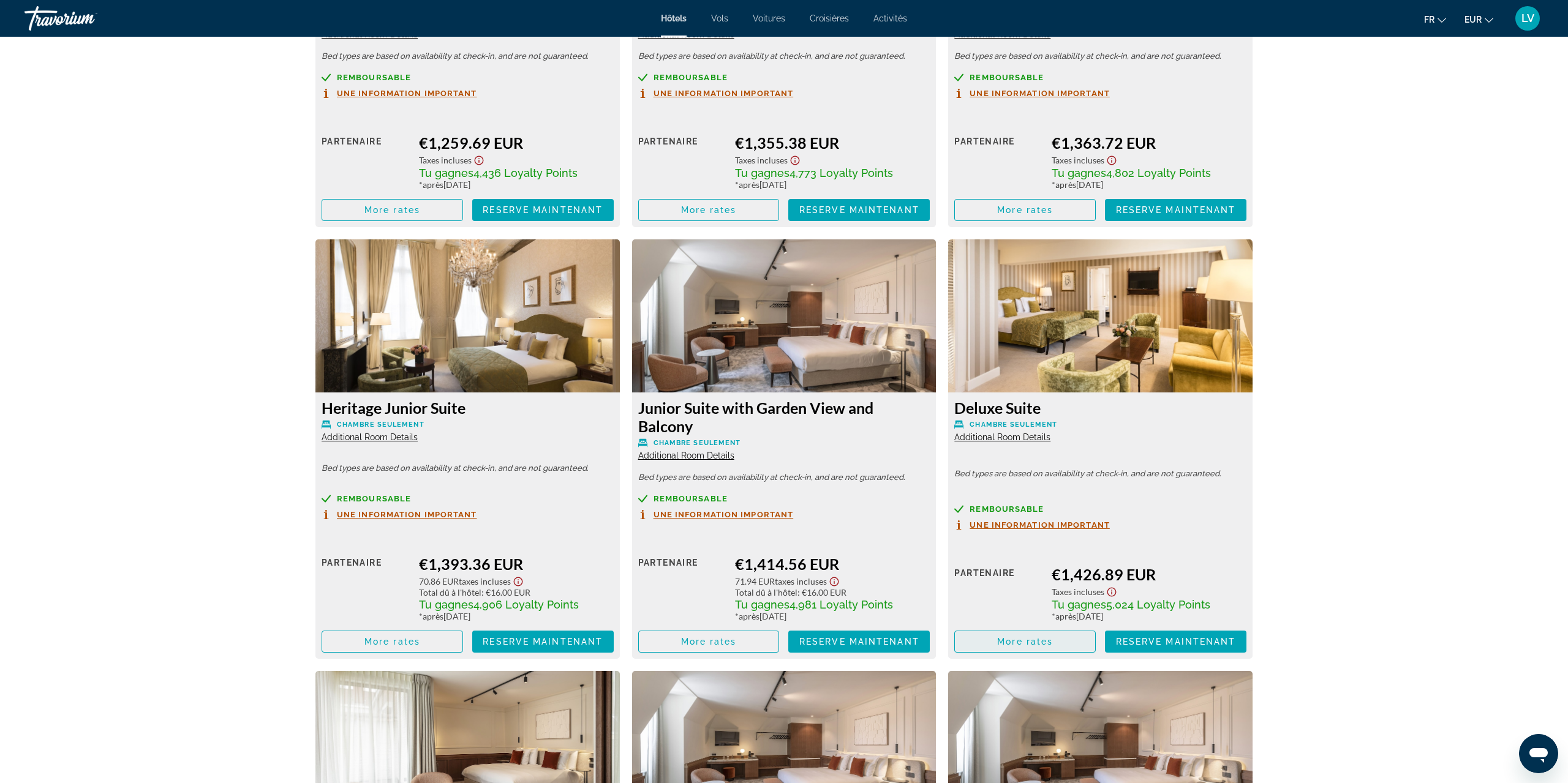
click at [1060, 627] on span "Main content" at bounding box center [1025, 642] width 141 height 30
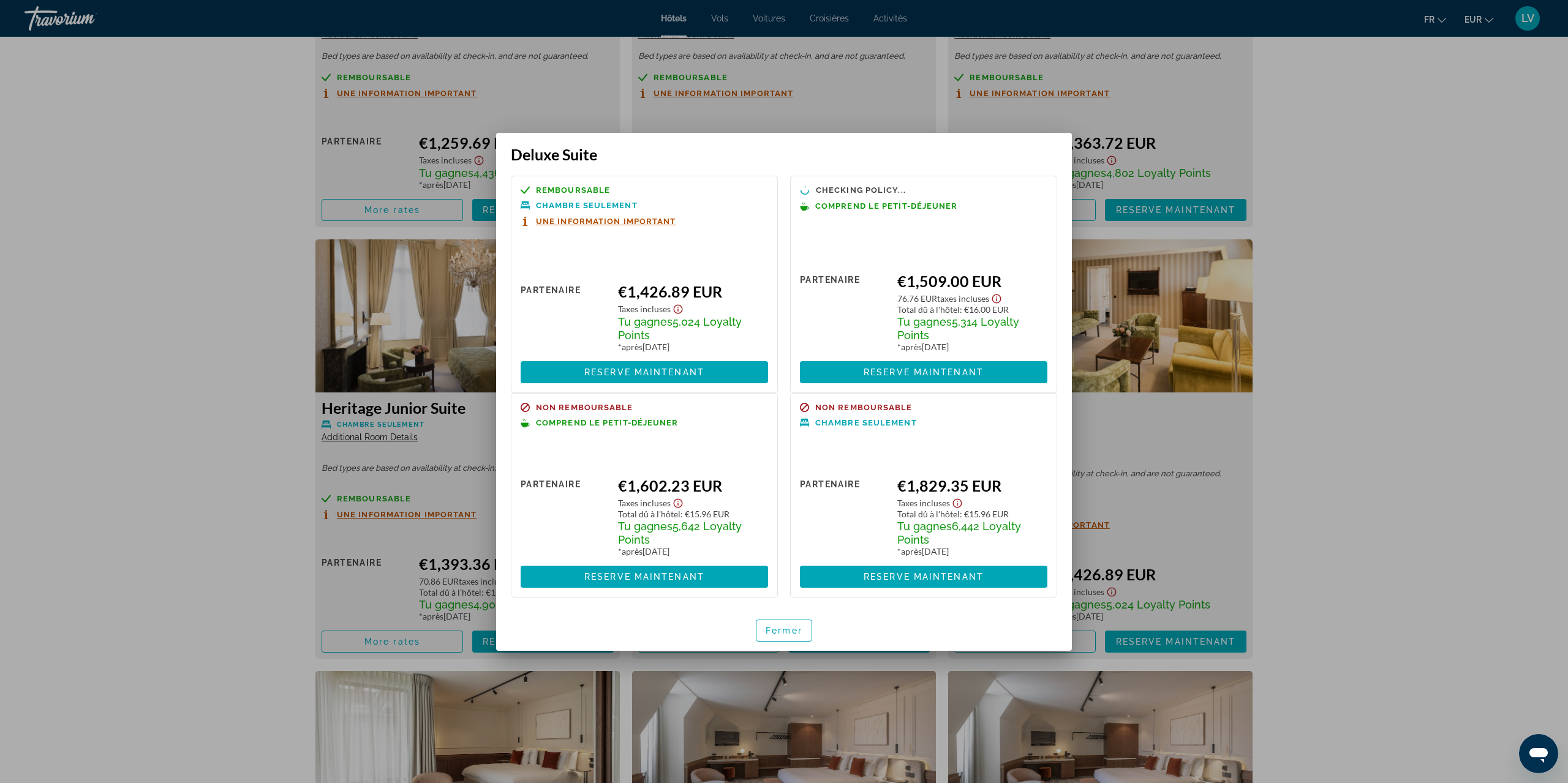
scroll to position [0, 0]
drag, startPoint x: 791, startPoint y: 627, endPoint x: 798, endPoint y: 627, distance: 7.0
click at [793, 627] on span "Fermer" at bounding box center [783, 631] width 36 height 10
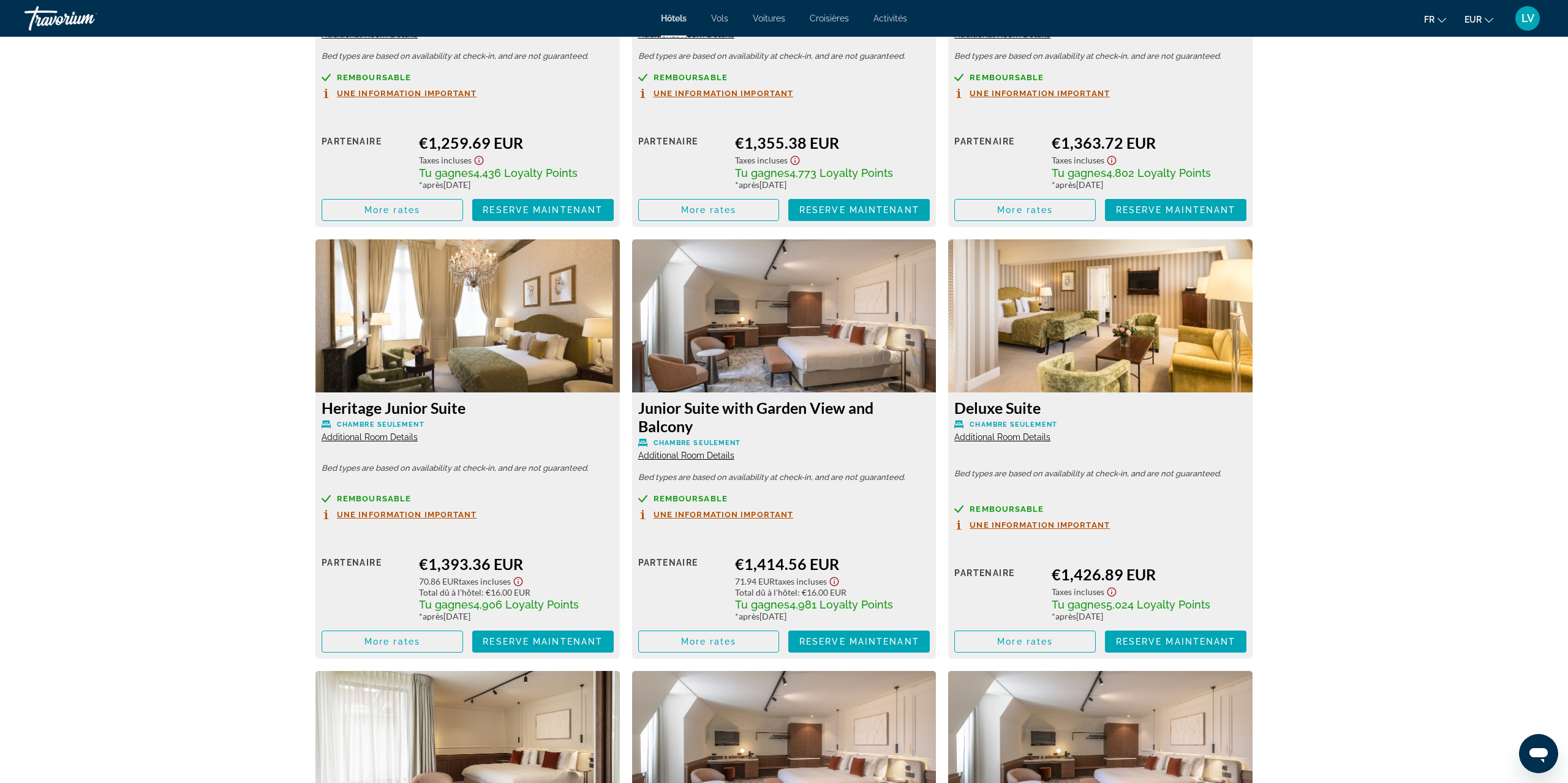
scroll to position [4841, 0]
click at [395, 637] on span "More rates" at bounding box center [392, 642] width 56 height 10
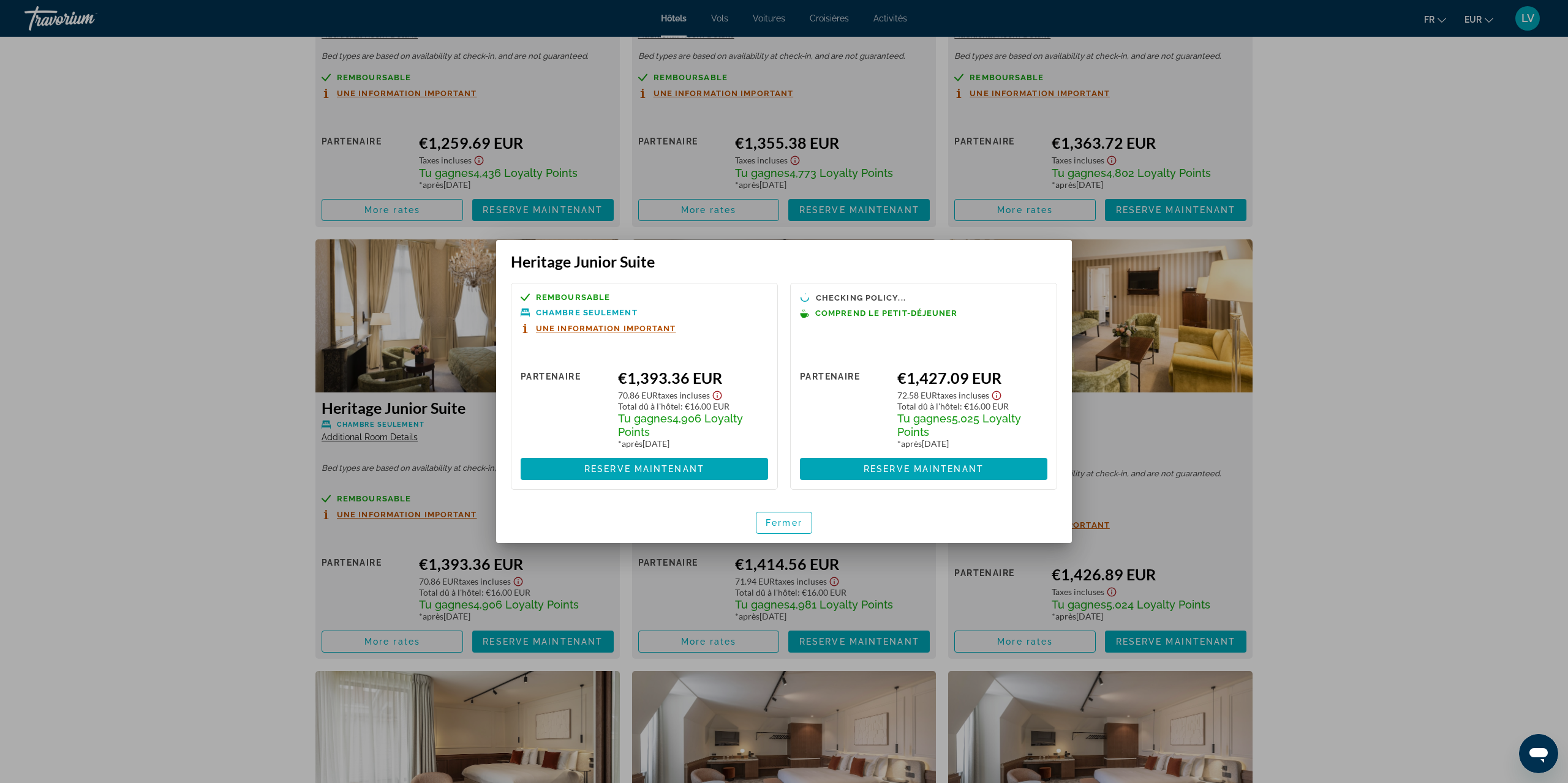
scroll to position [0, 0]
drag, startPoint x: 768, startPoint y: 515, endPoint x: 854, endPoint y: 516, distance: 86.0
click at [769, 515] on span "button" at bounding box center [783, 522] width 55 height 30
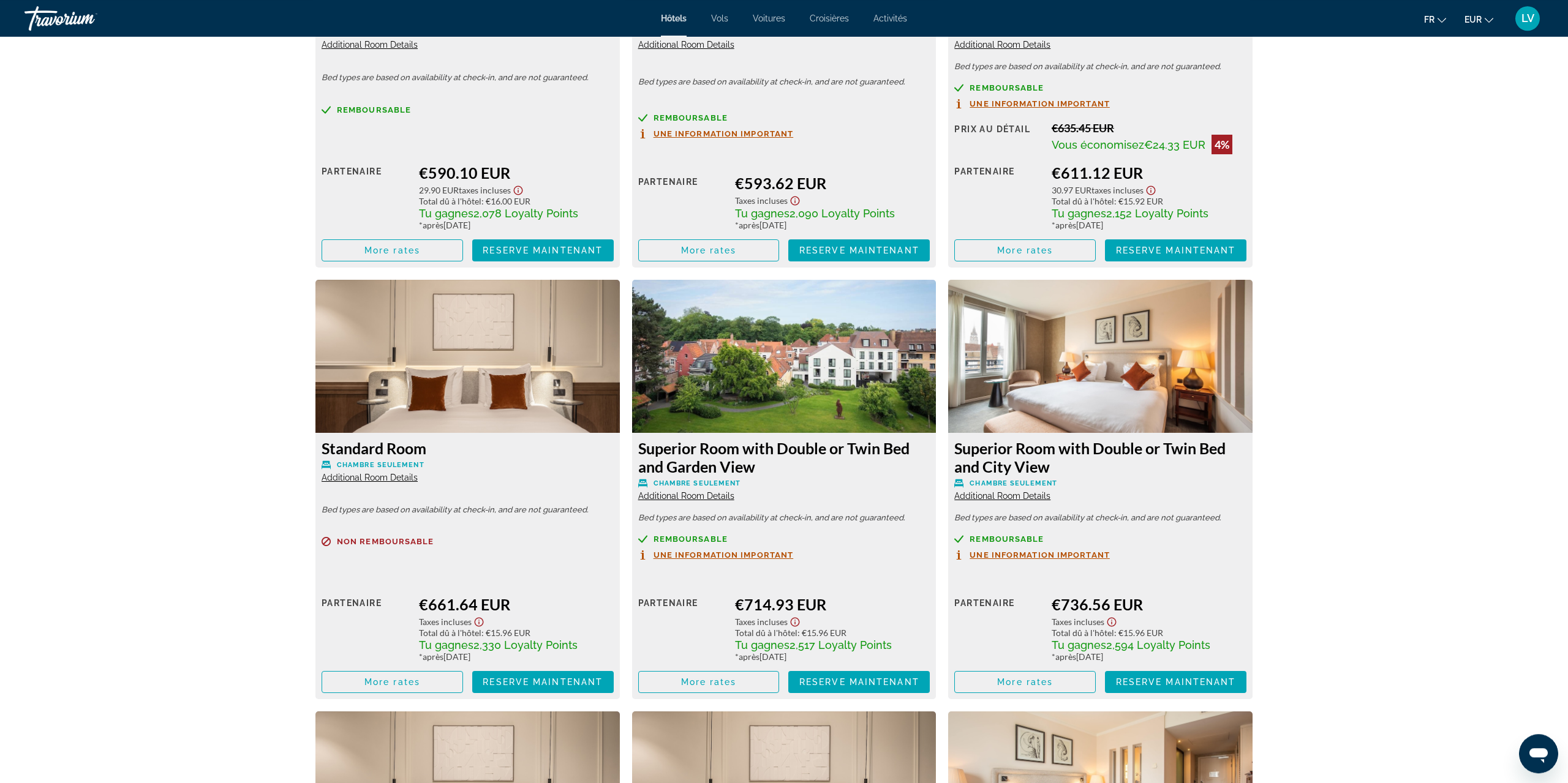
scroll to position [2219, 0]
